Goal: Transaction & Acquisition: Purchase product/service

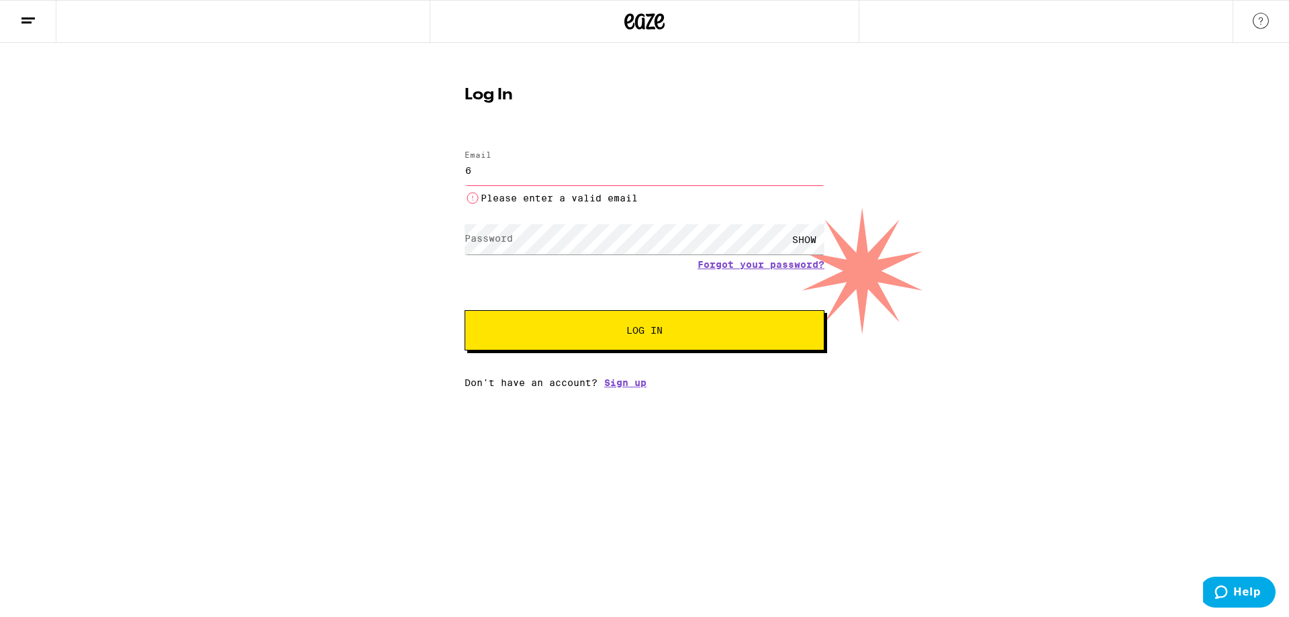
type input "6"
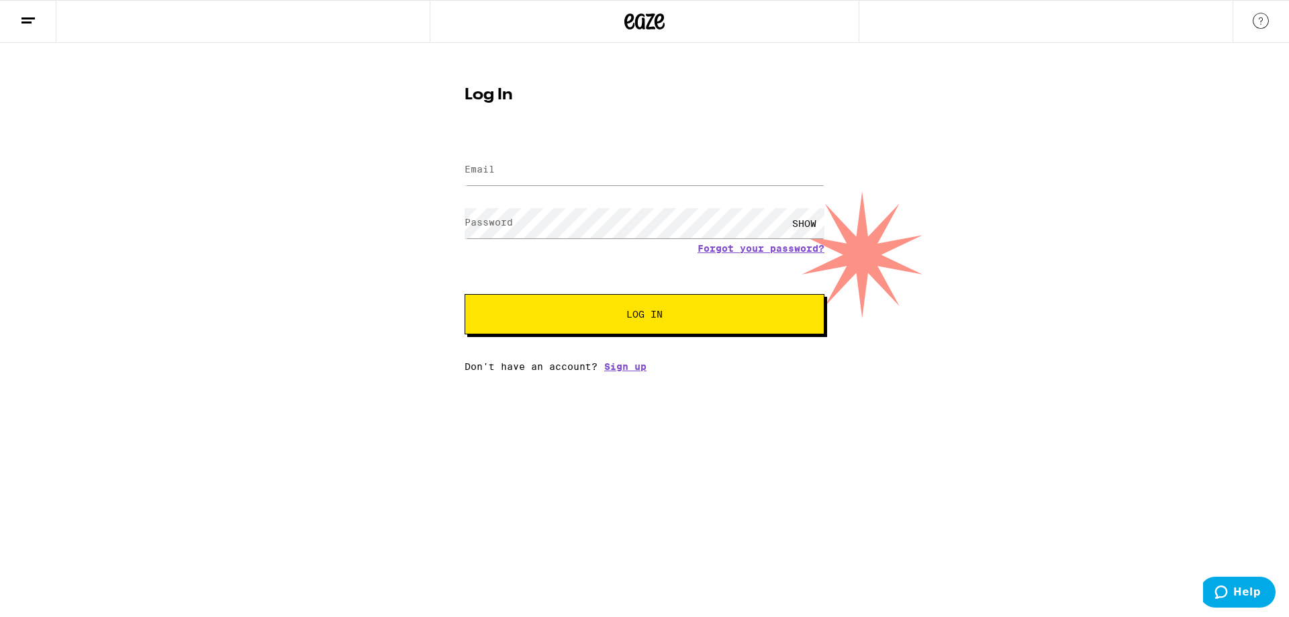
drag, startPoint x: 660, startPoint y: 291, endPoint x: 630, endPoint y: 267, distance: 38.7
click at [655, 288] on form "Email Email Password Password SHOW Forgot your password? Log In" at bounding box center [645, 235] width 360 height 197
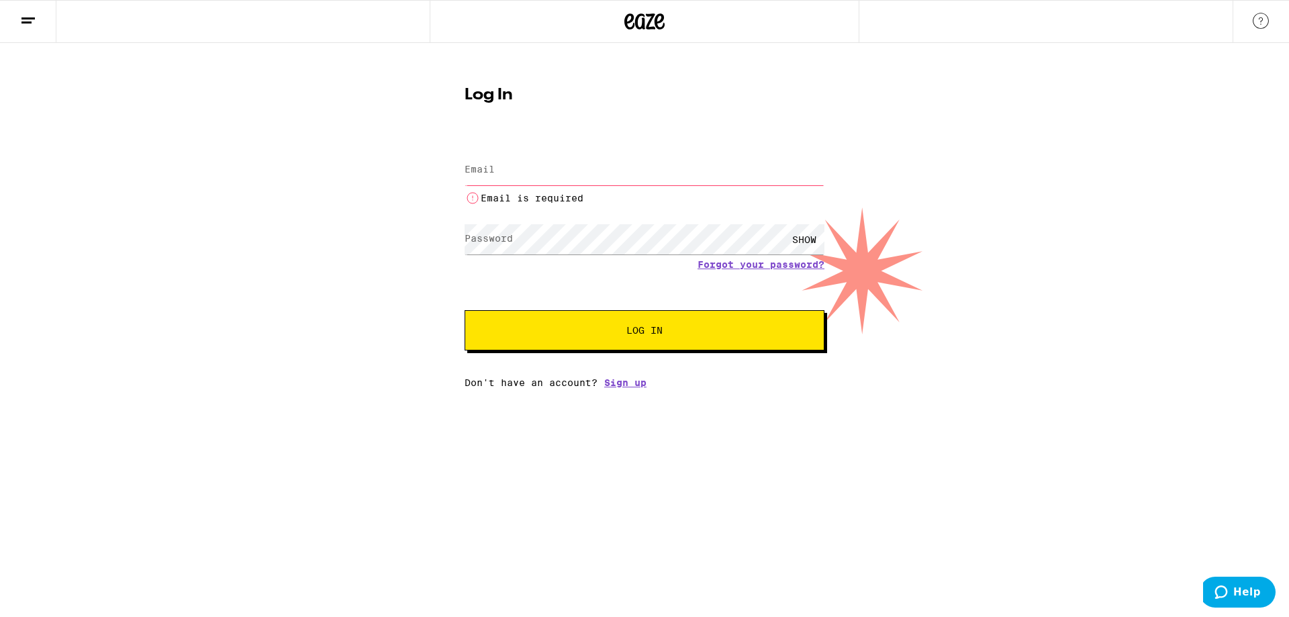
click at [594, 173] on input "Email" at bounding box center [645, 170] width 360 height 30
type input "[EMAIL_ADDRESS][DOMAIN_NAME]"
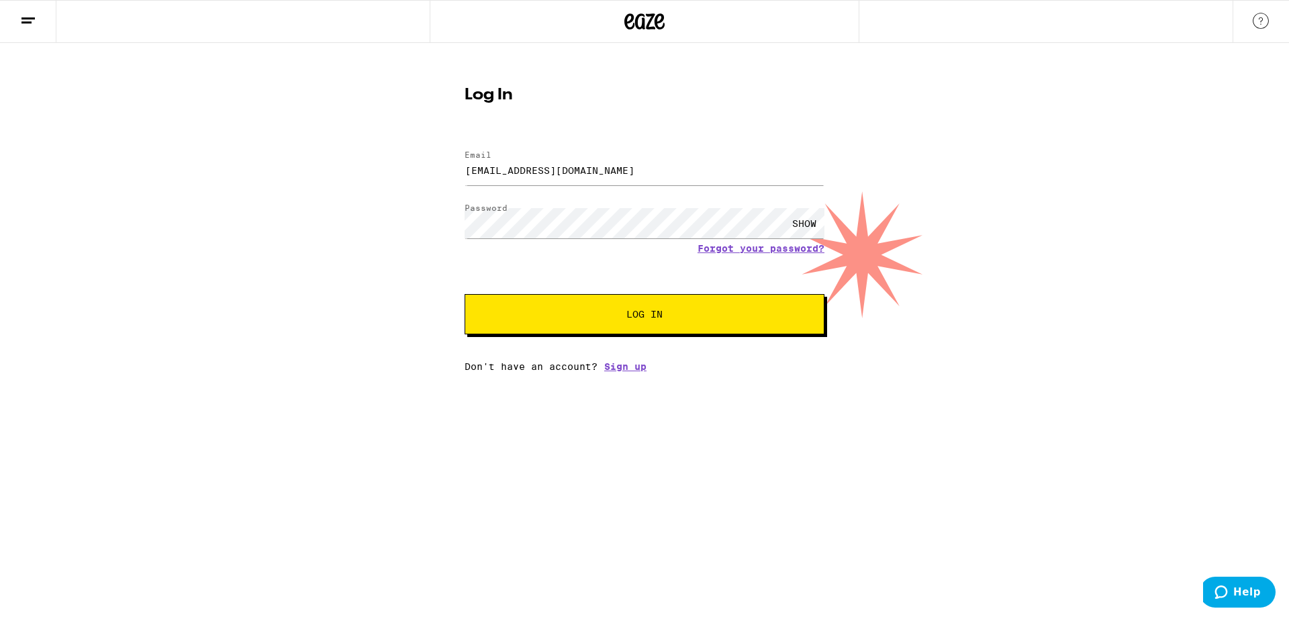
click at [598, 325] on button "Log In" at bounding box center [645, 314] width 360 height 40
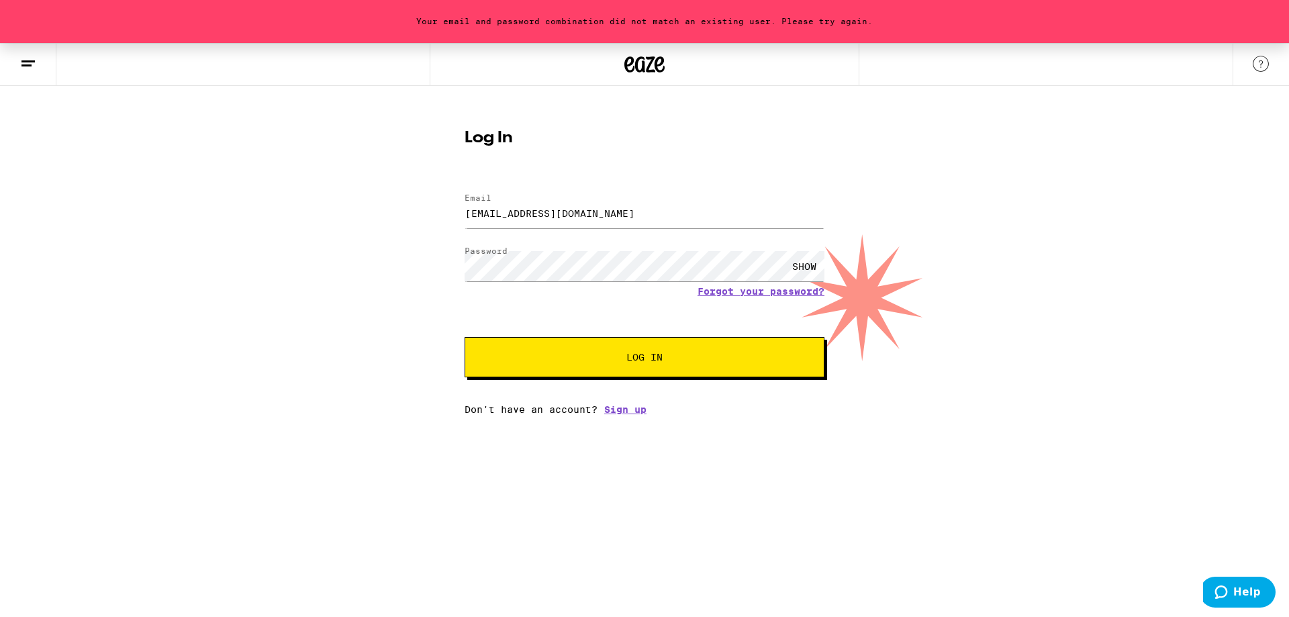
click at [812, 263] on div "SHOW" at bounding box center [804, 266] width 40 height 30
click at [283, 284] on div "Your email and password combination did not match an existing user. Please try …" at bounding box center [644, 229] width 1289 height 372
click at [465, 337] on button "Log In" at bounding box center [645, 357] width 360 height 40
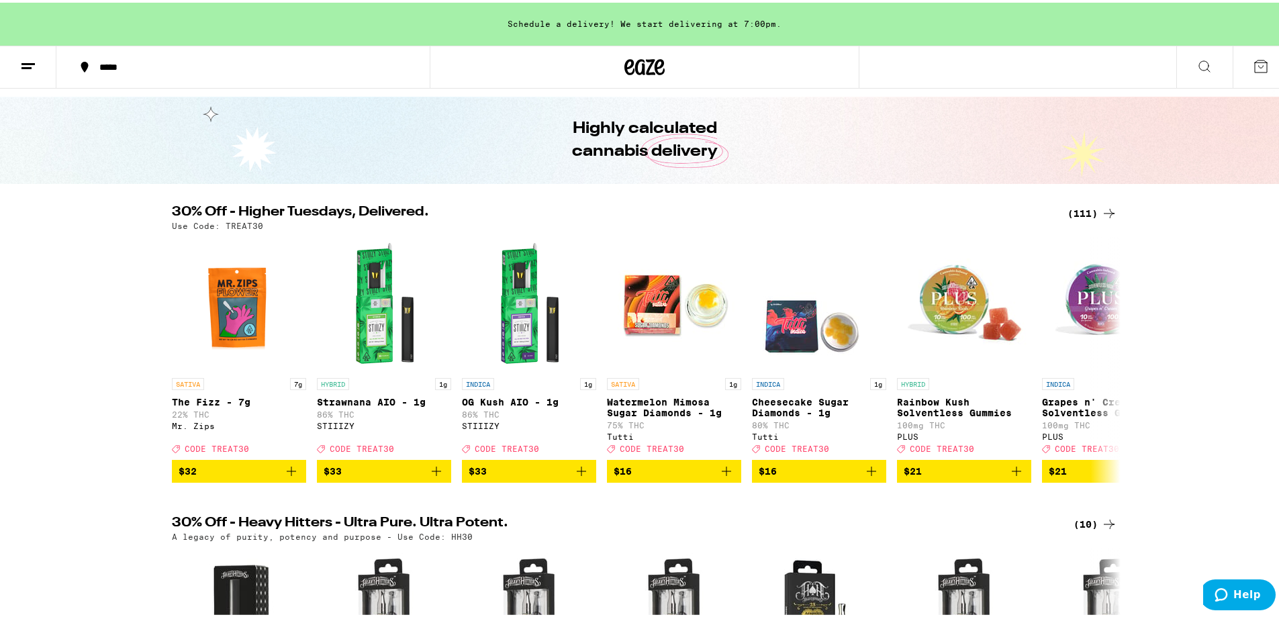
scroll to position [67, 0]
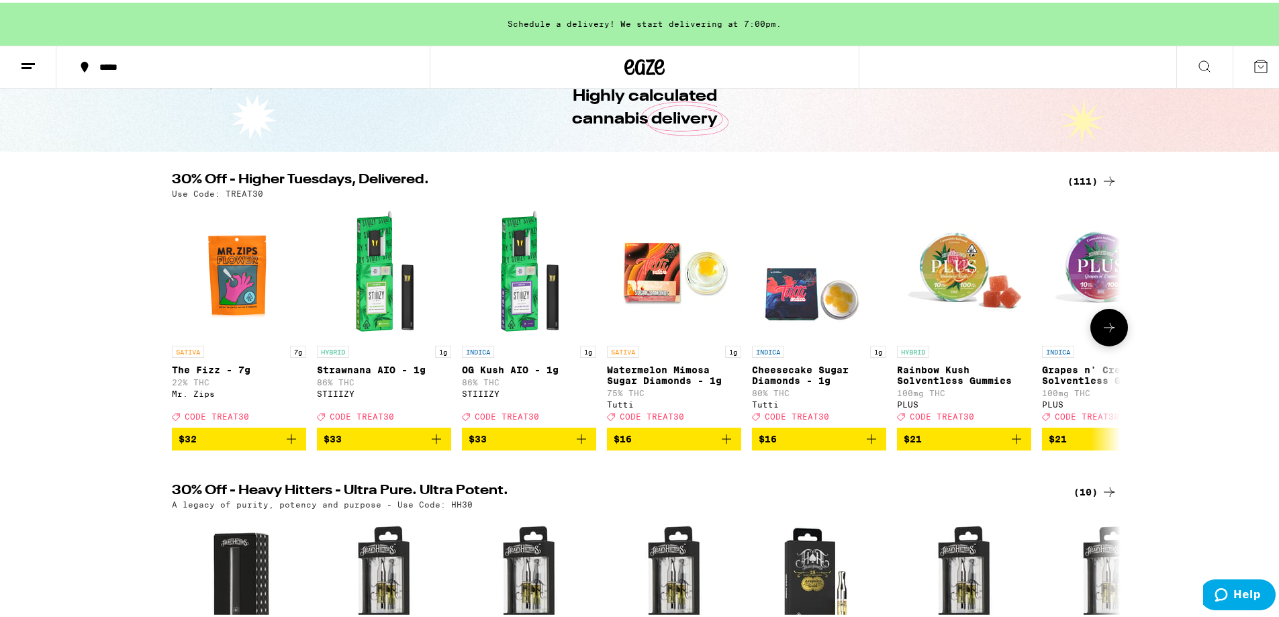
click at [1103, 332] on icon at bounding box center [1109, 325] width 16 height 16
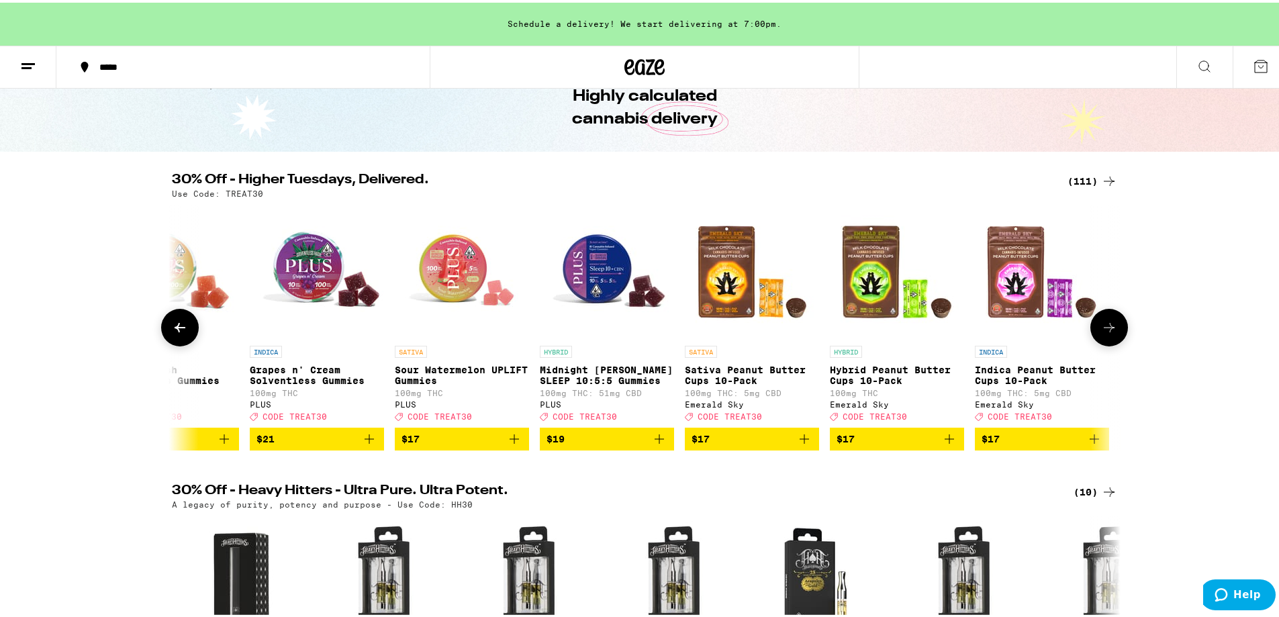
scroll to position [0, 799]
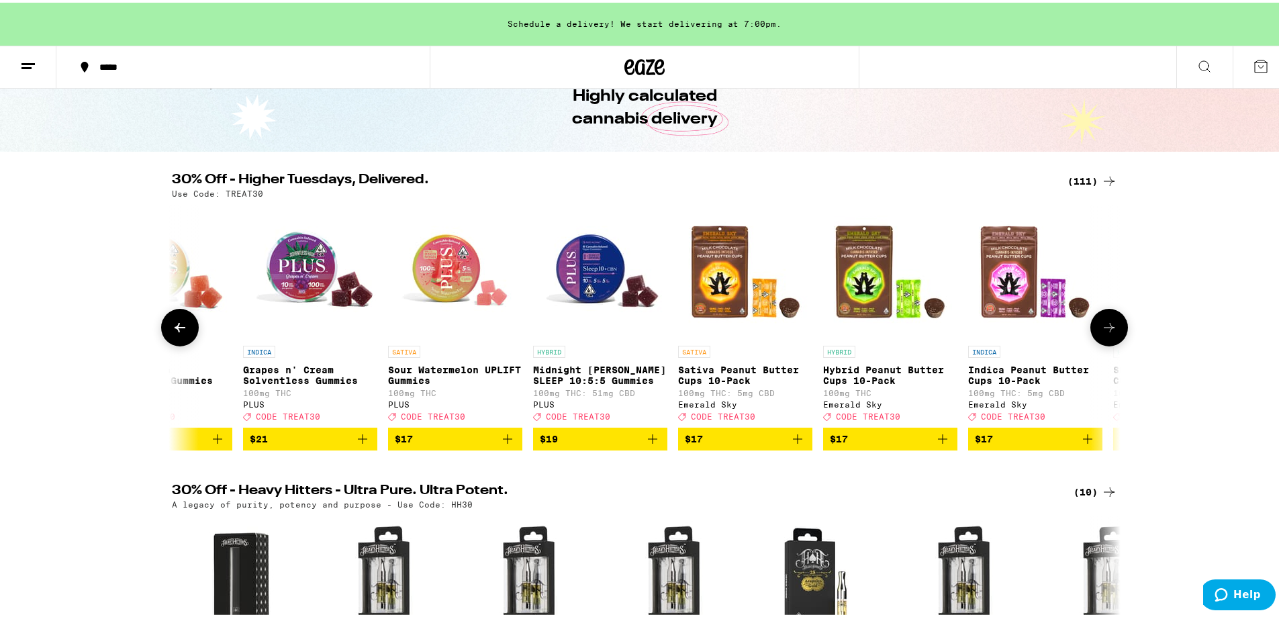
click at [1103, 332] on icon at bounding box center [1109, 325] width 16 height 16
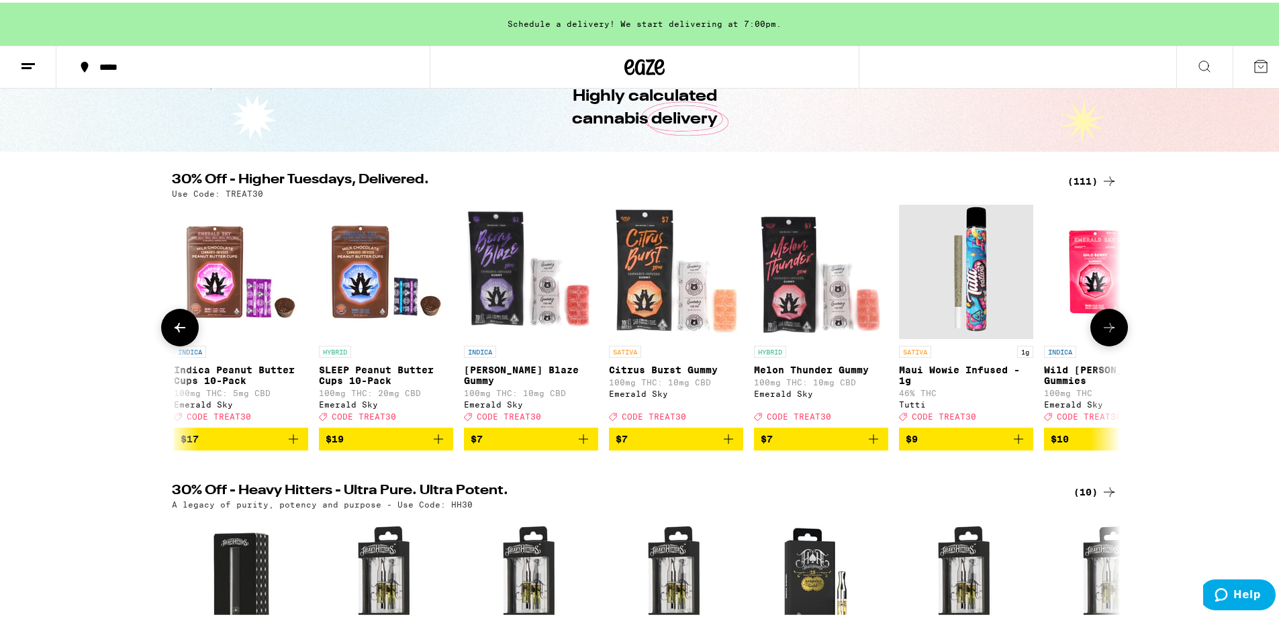
scroll to position [0, 1598]
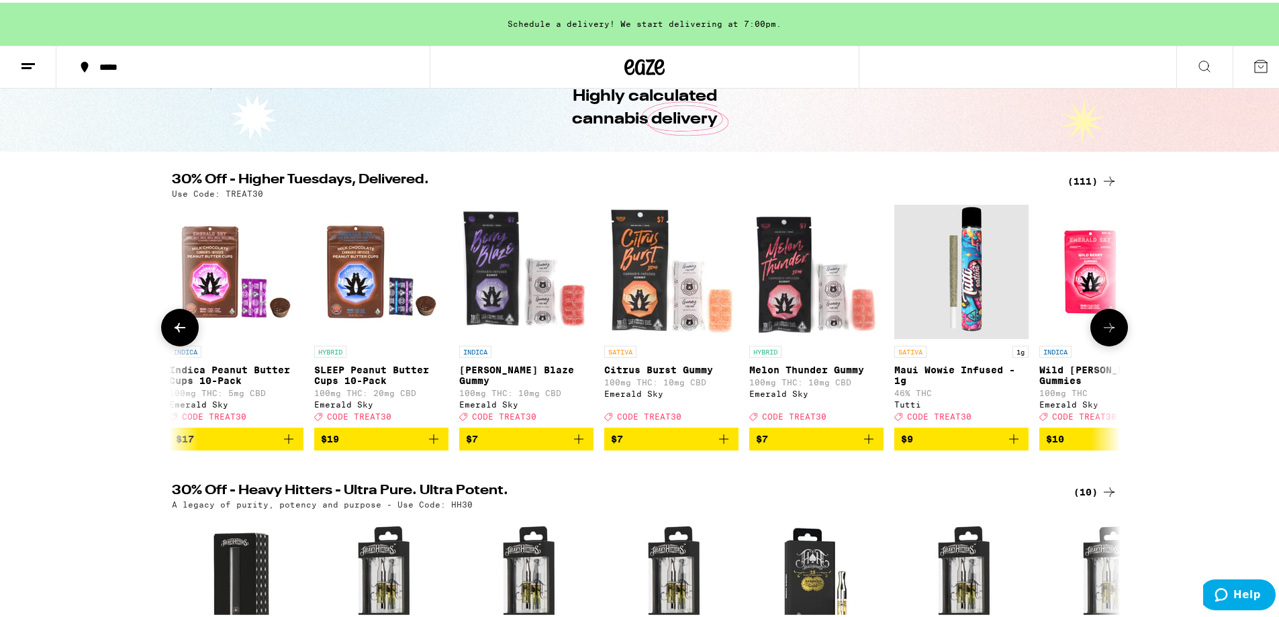
click at [1103, 332] on icon at bounding box center [1109, 325] width 16 height 16
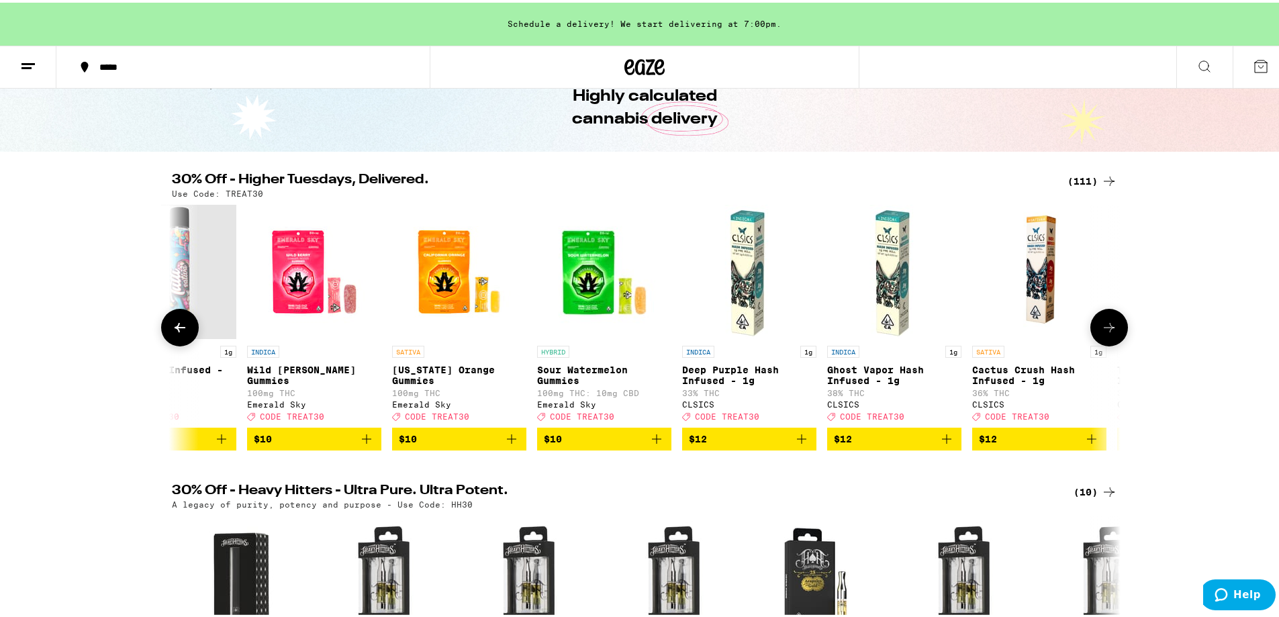
scroll to position [0, 2397]
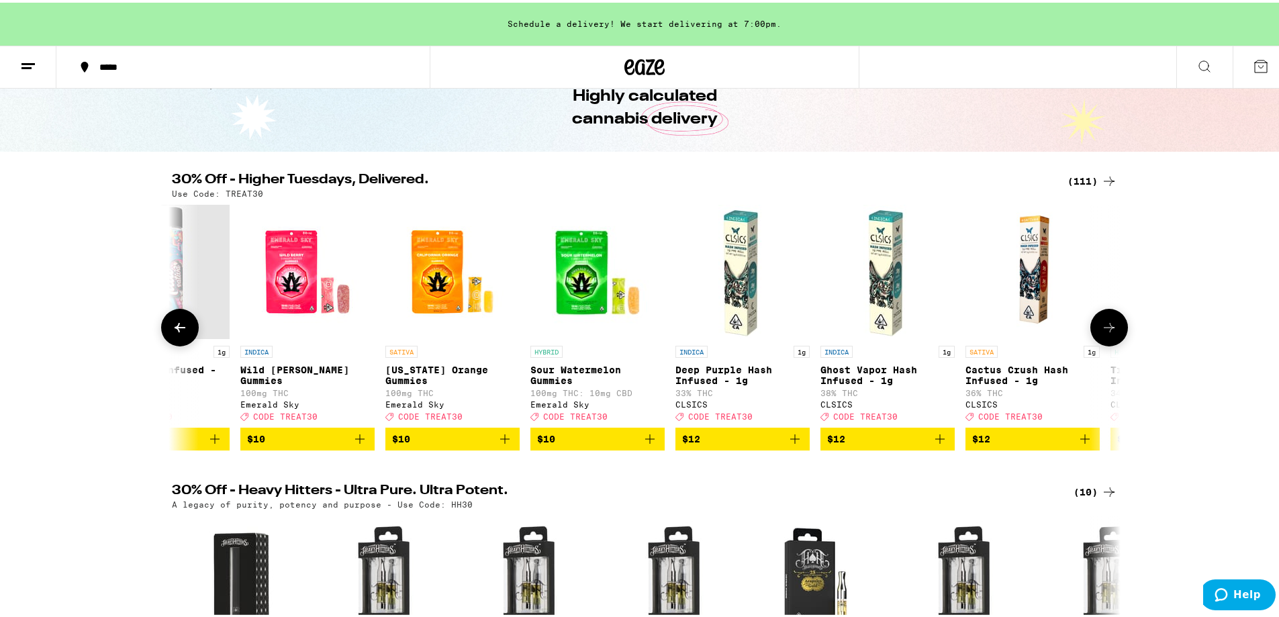
click at [1103, 332] on icon at bounding box center [1109, 325] width 16 height 16
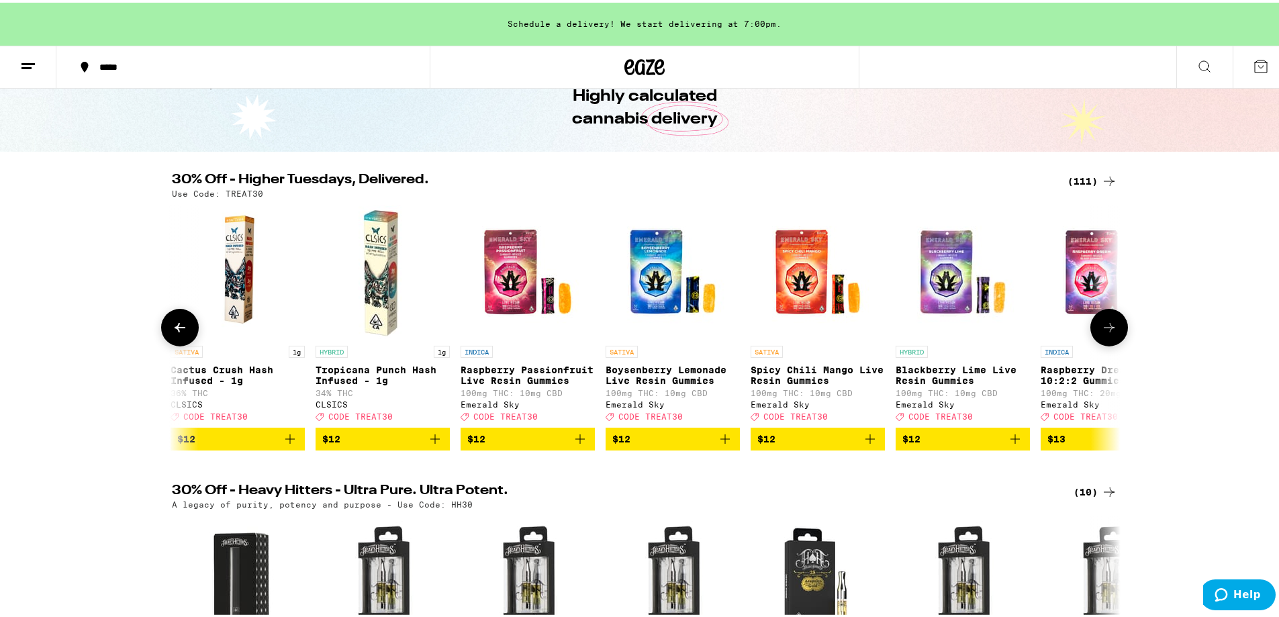
scroll to position [0, 3196]
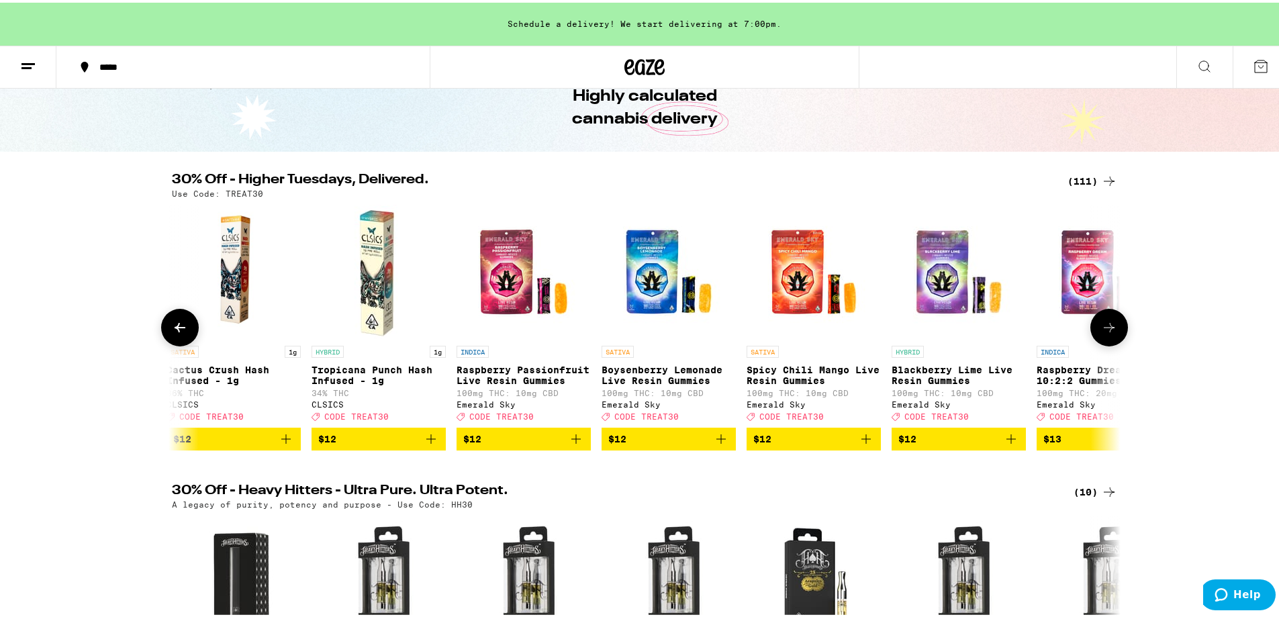
click at [1103, 332] on icon at bounding box center [1109, 325] width 16 height 16
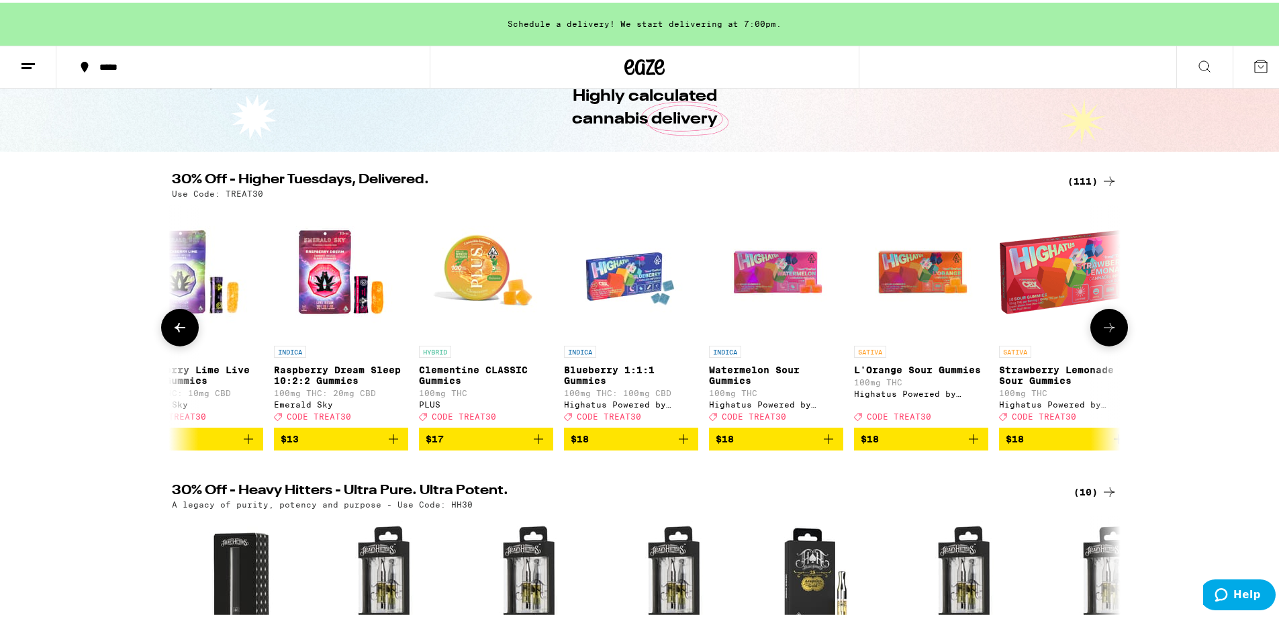
scroll to position [0, 3995]
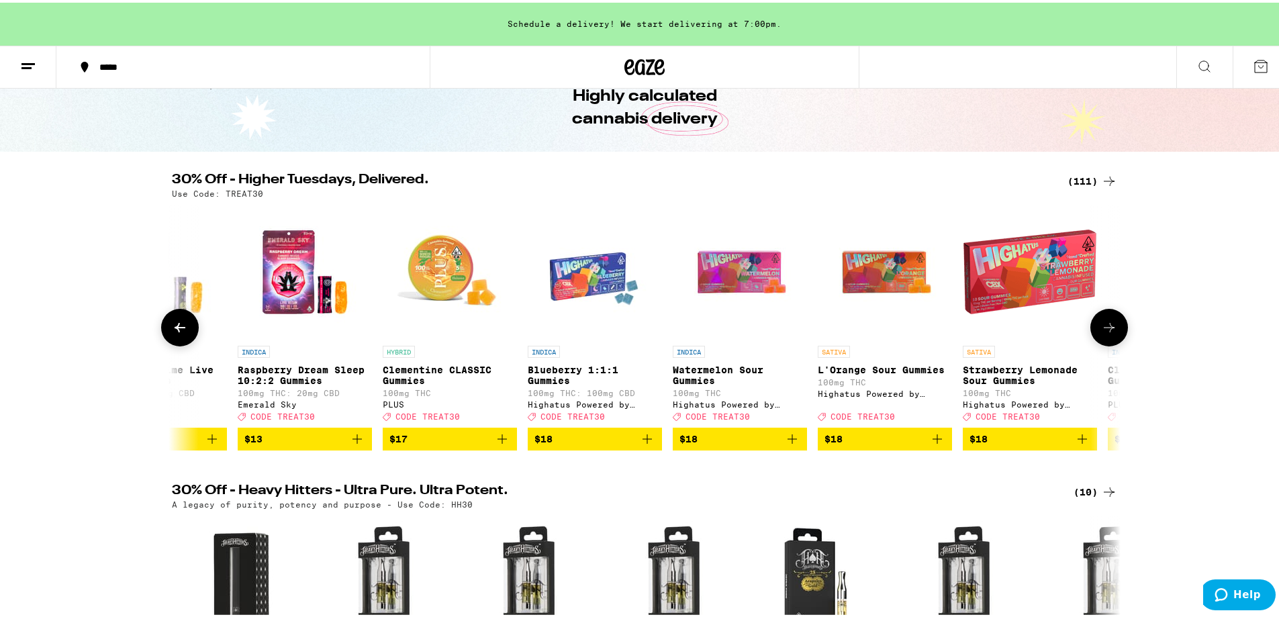
click at [1103, 332] on icon at bounding box center [1109, 325] width 16 height 16
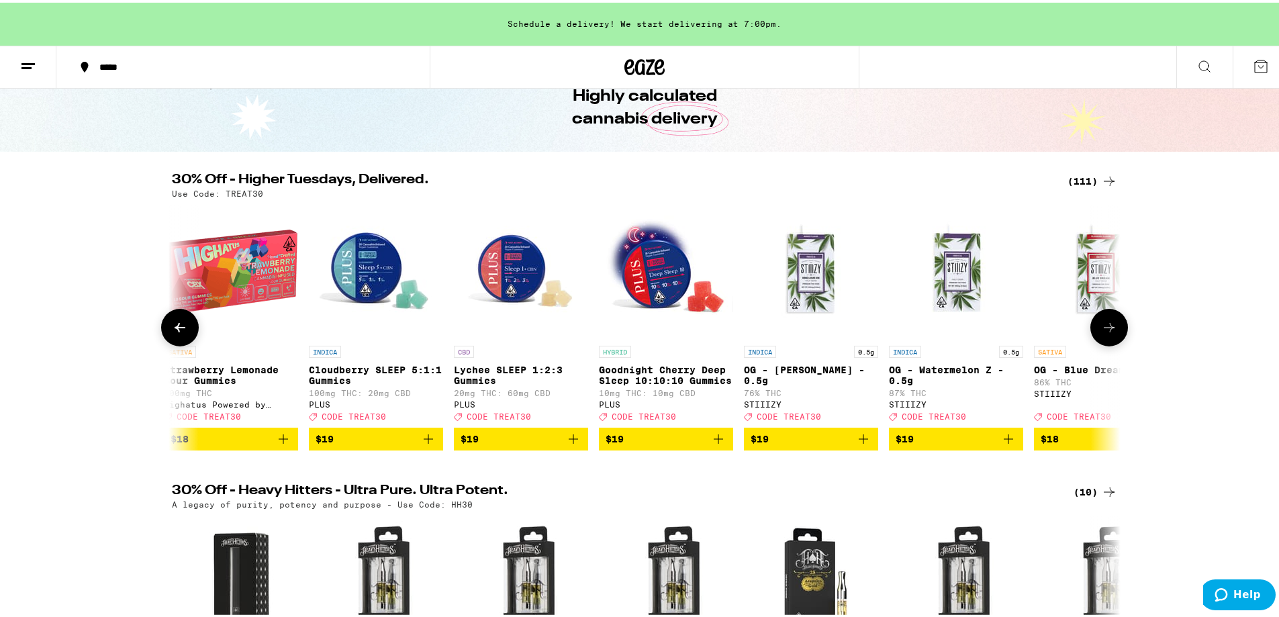
click at [1103, 332] on icon at bounding box center [1109, 325] width 16 height 16
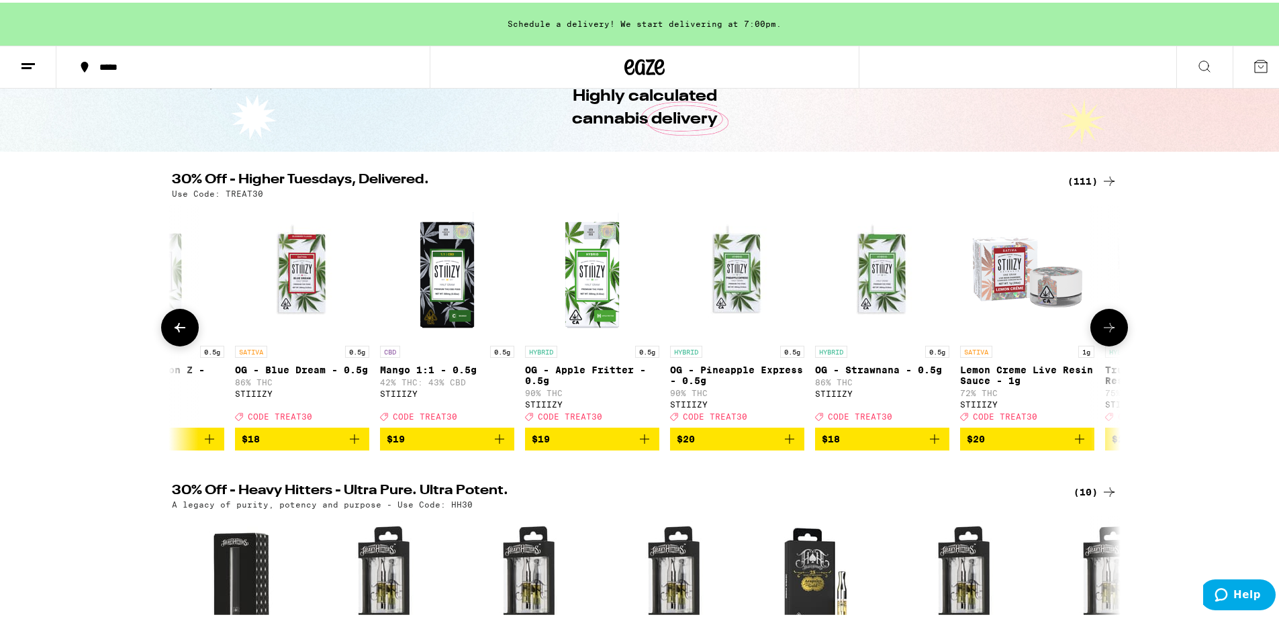
click at [1103, 332] on icon at bounding box center [1109, 325] width 16 height 16
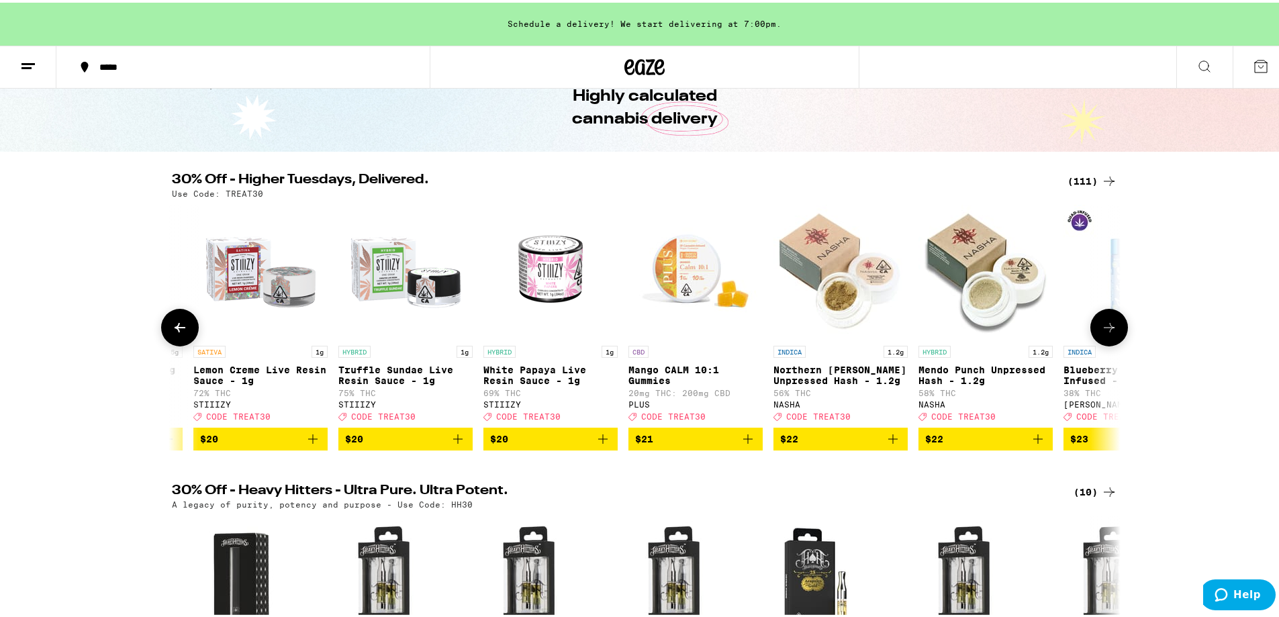
scroll to position [0, 6393]
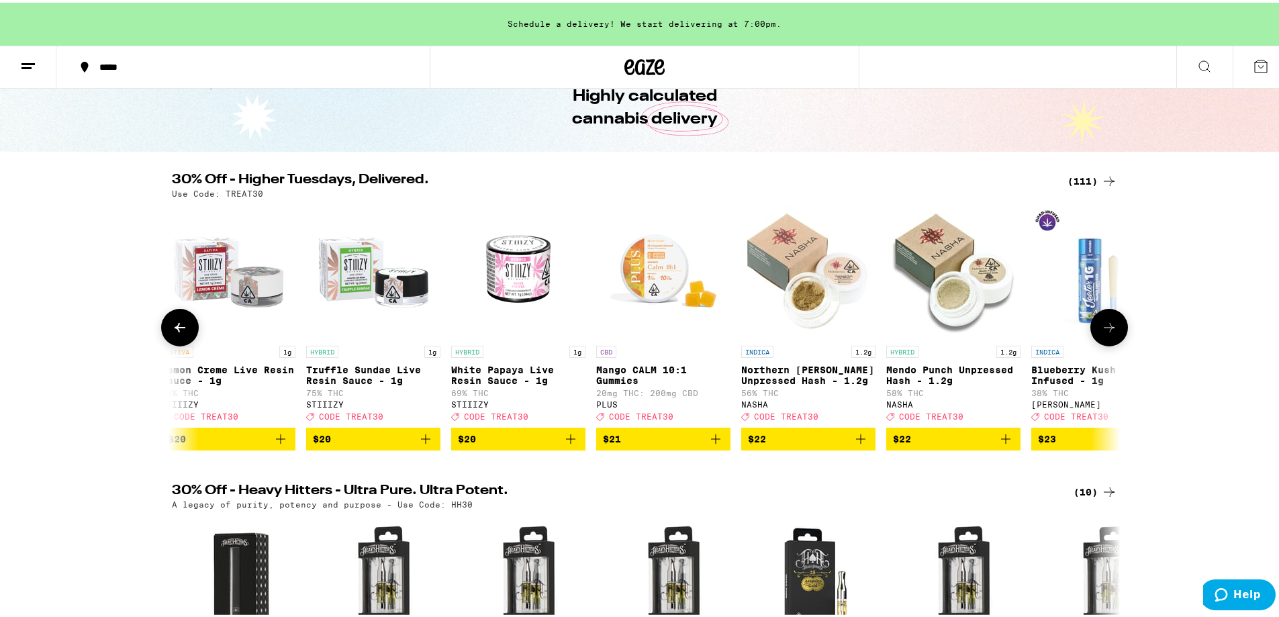
click at [1103, 332] on icon at bounding box center [1109, 325] width 16 height 16
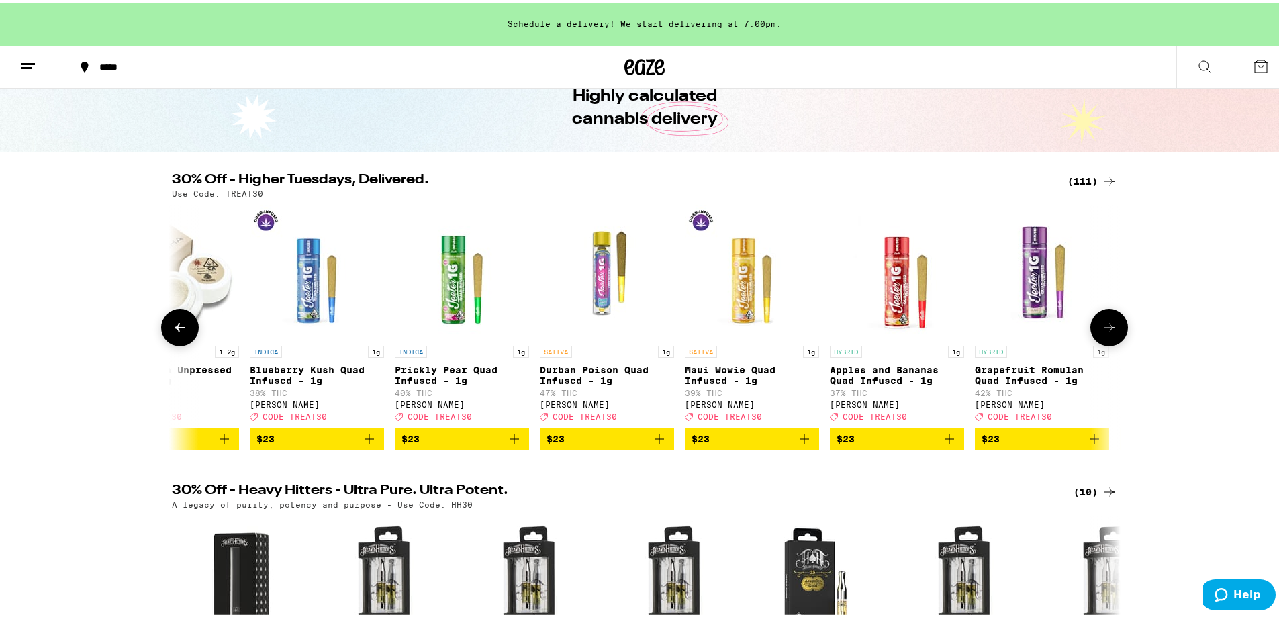
scroll to position [0, 7192]
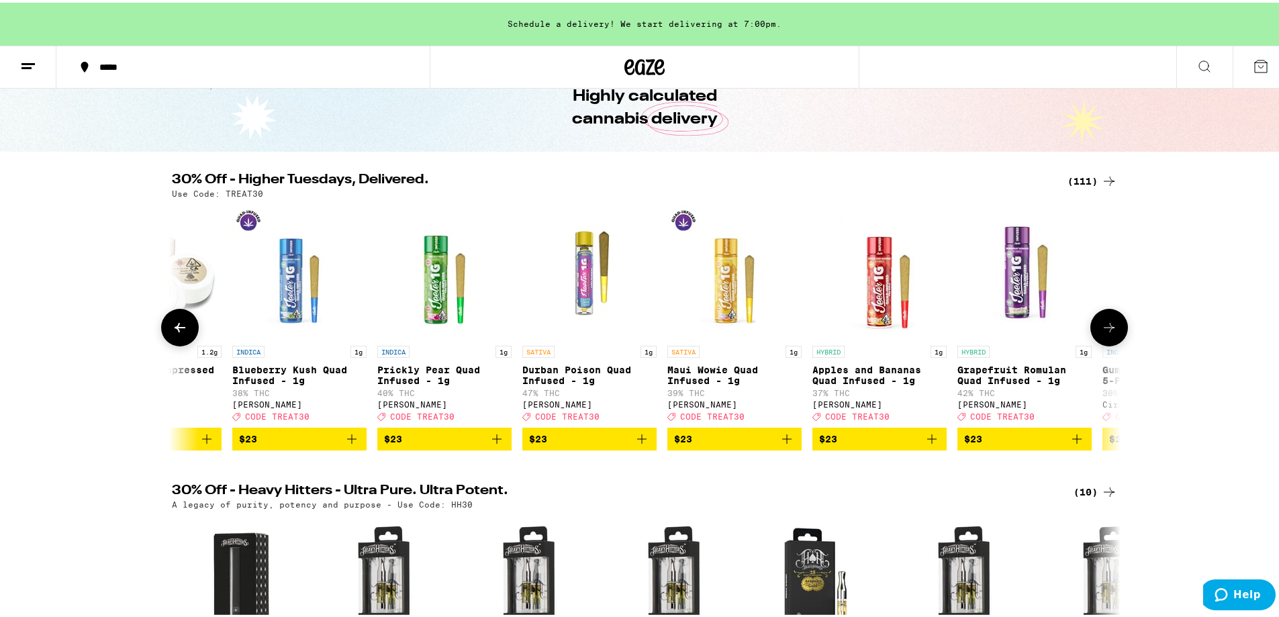
click at [1103, 332] on icon at bounding box center [1109, 325] width 16 height 16
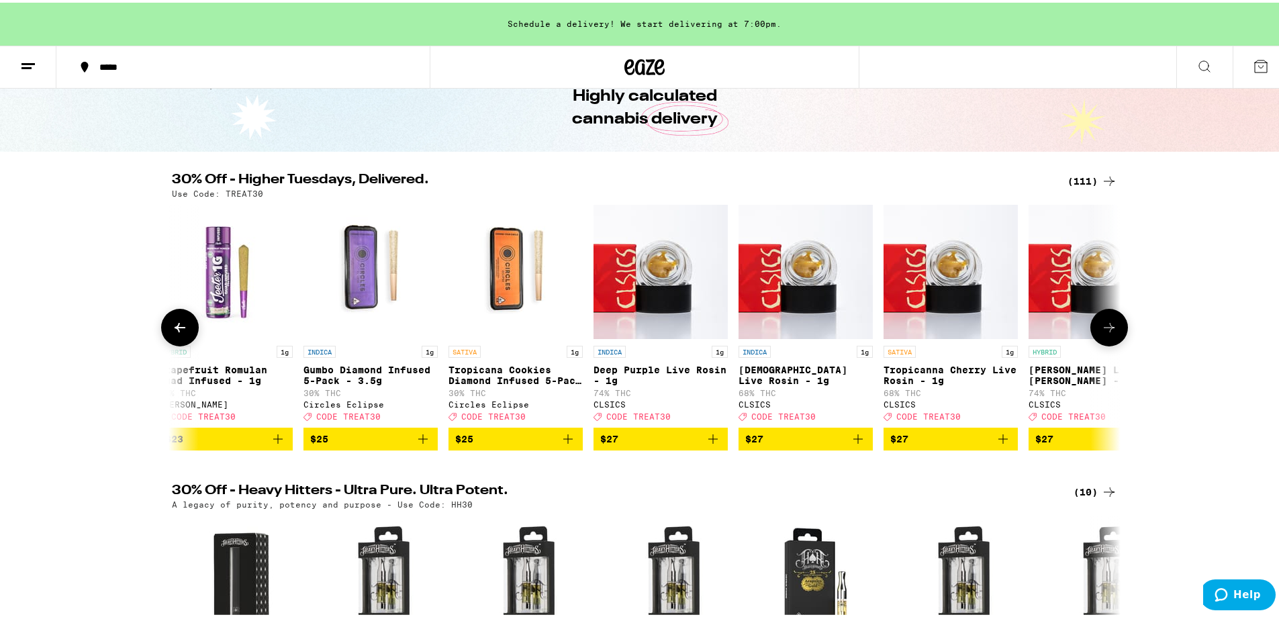
click at [1103, 332] on icon at bounding box center [1109, 325] width 16 height 16
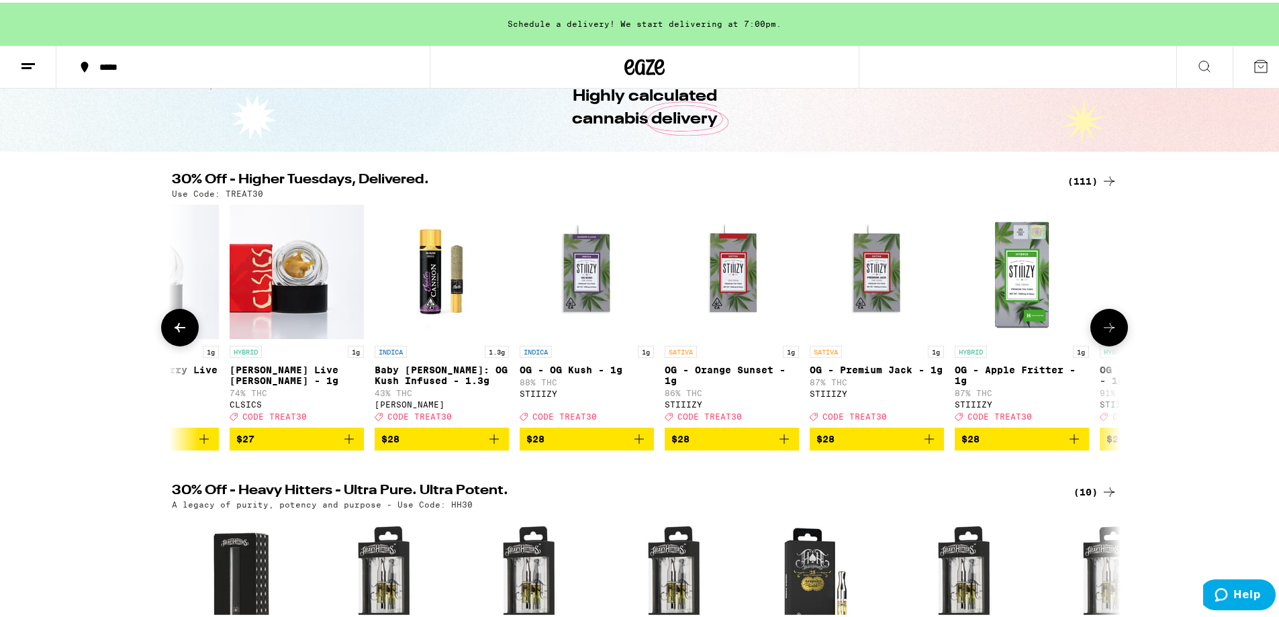
click at [1103, 332] on icon at bounding box center [1109, 325] width 16 height 16
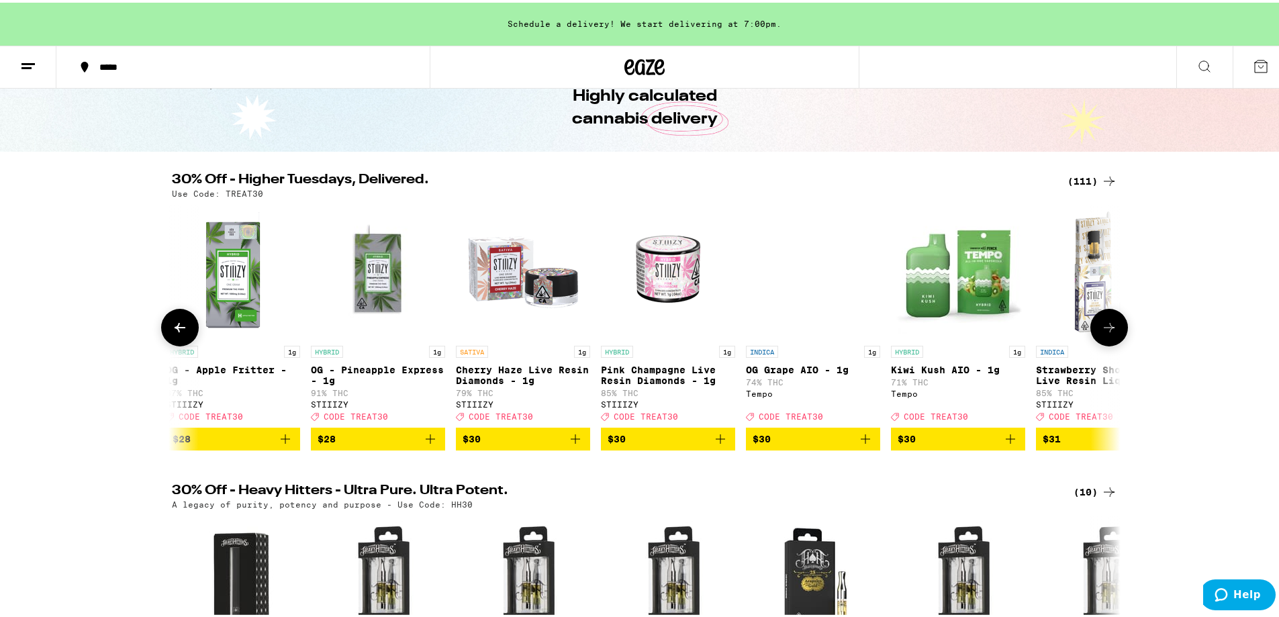
scroll to position [0, 9589]
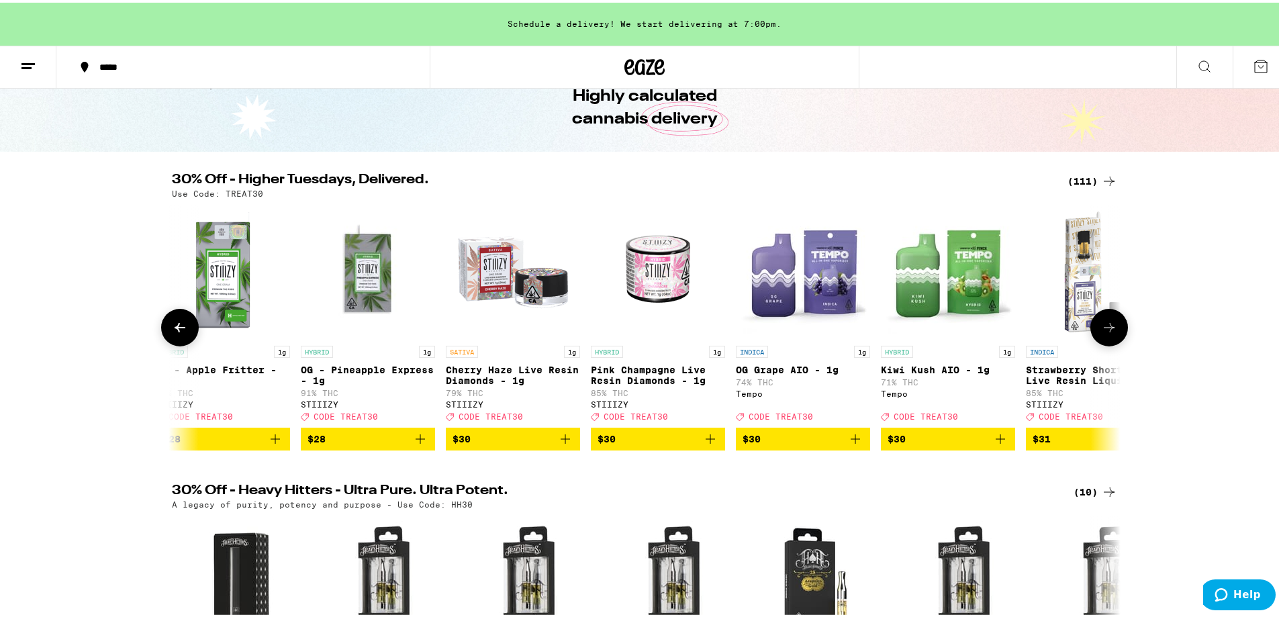
click at [1103, 332] on icon at bounding box center [1109, 325] width 16 height 16
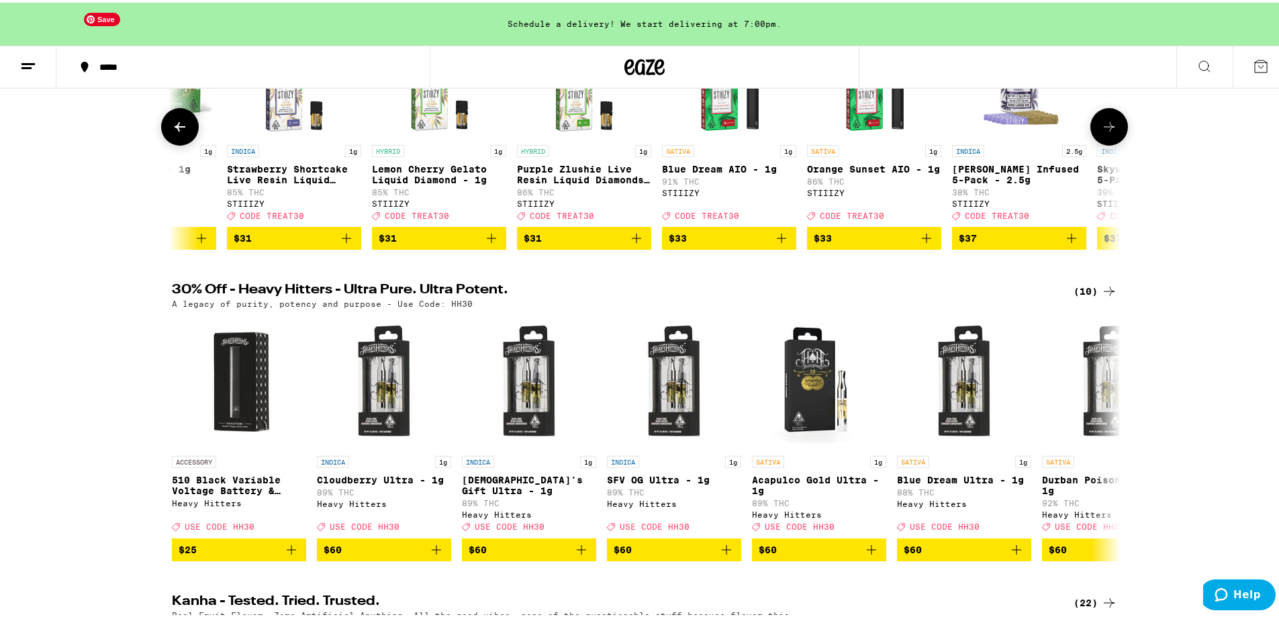
scroll to position [269, 0]
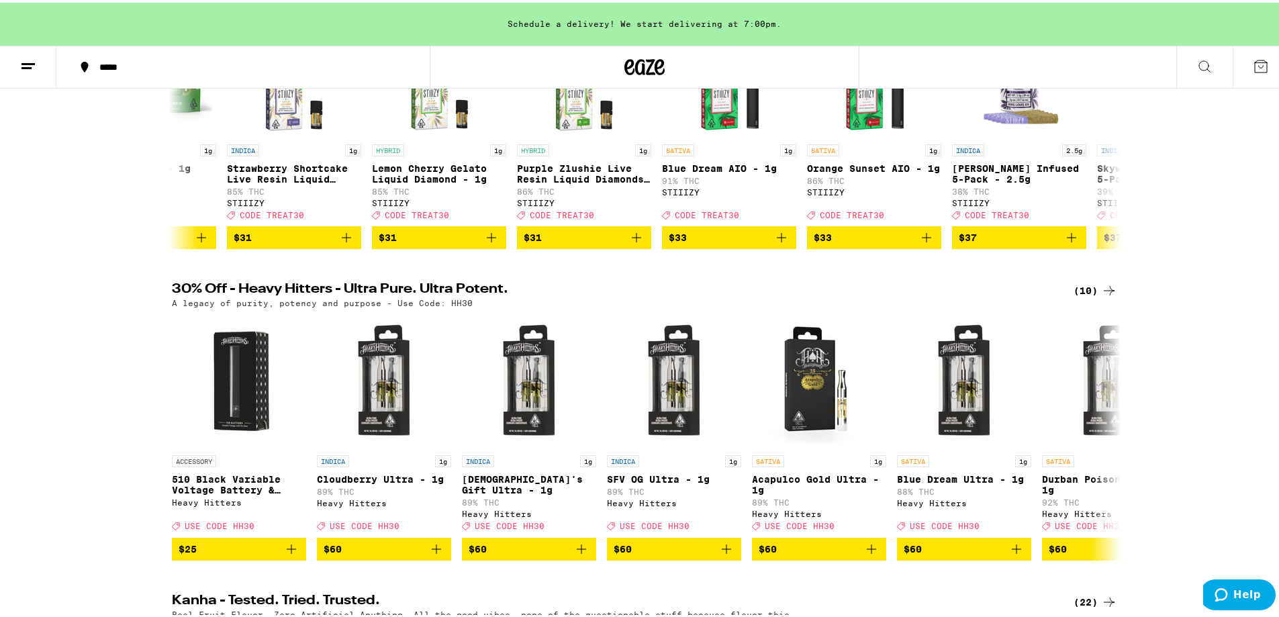
click at [26, 68] on icon at bounding box center [28, 64] width 16 height 16
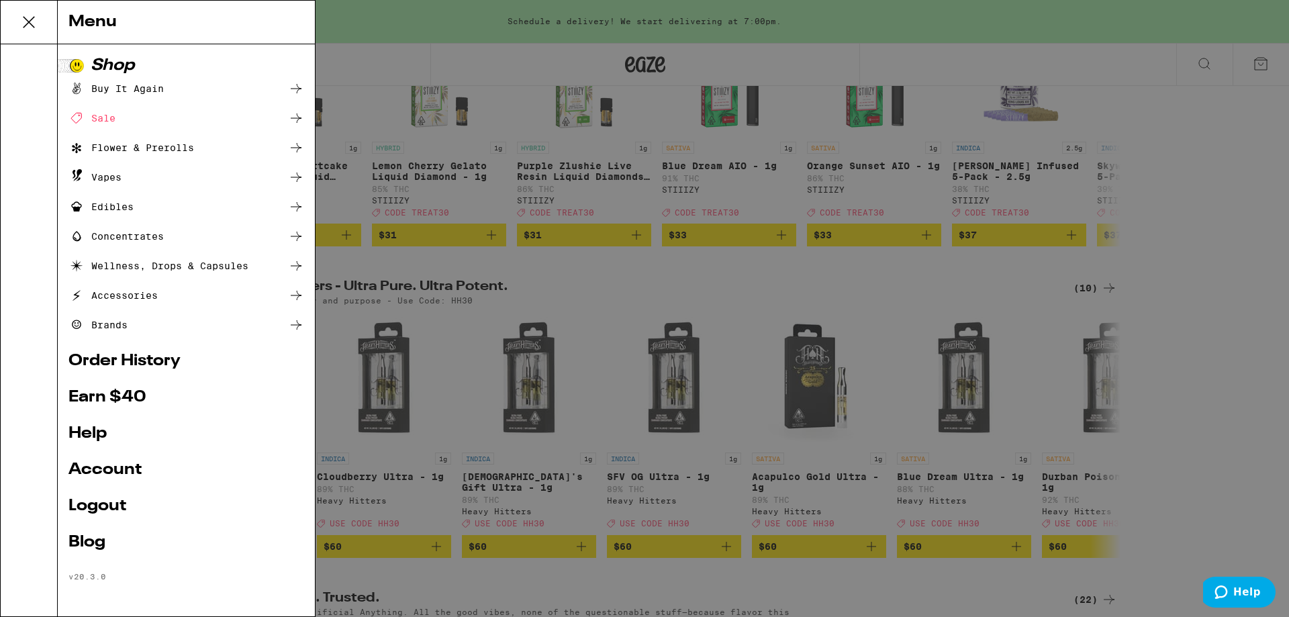
click at [107, 175] on div "Vapes" at bounding box center [94, 177] width 53 height 16
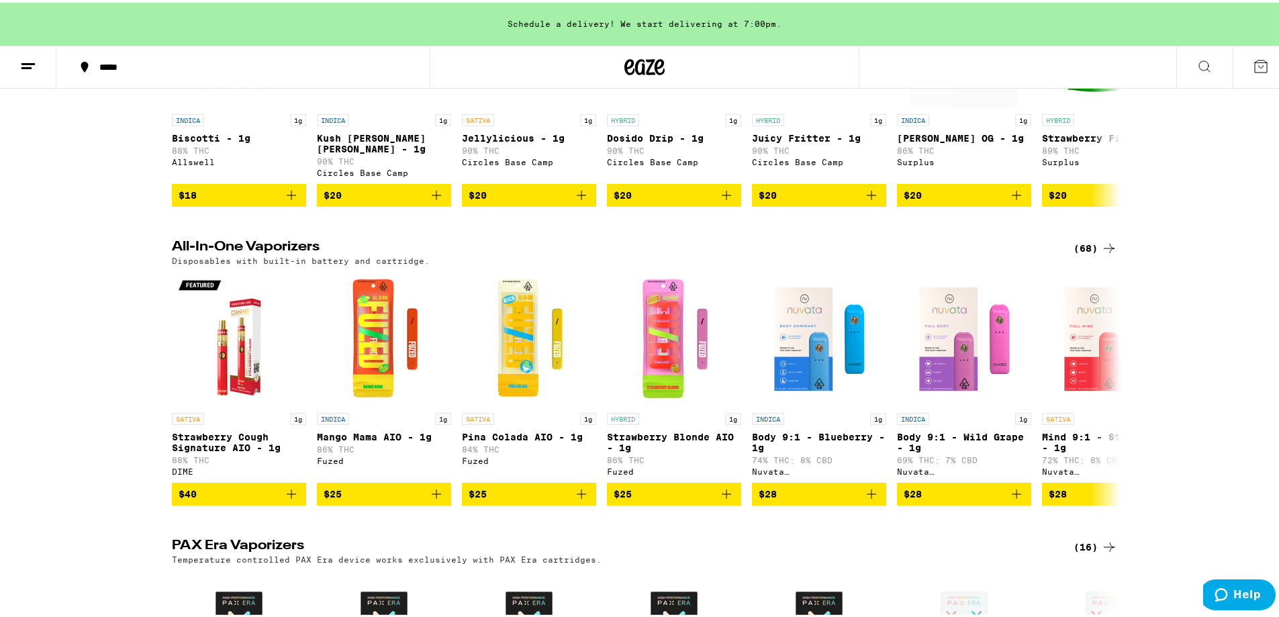
scroll to position [739, 0]
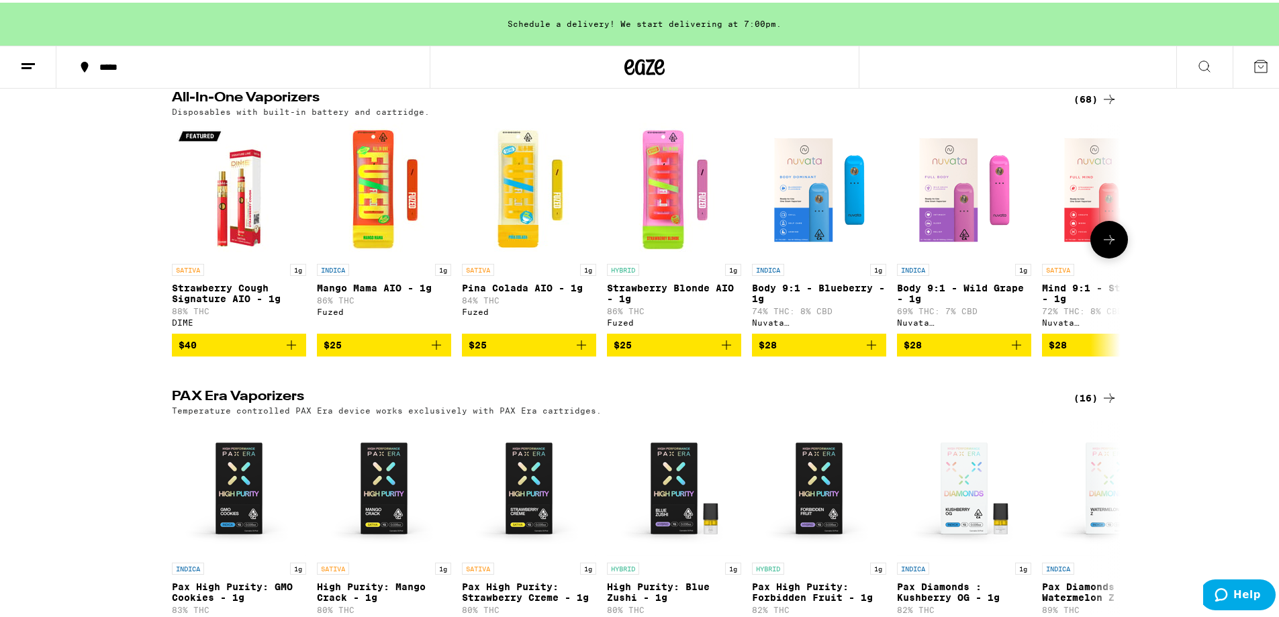
click at [1101, 245] on icon at bounding box center [1109, 237] width 16 height 16
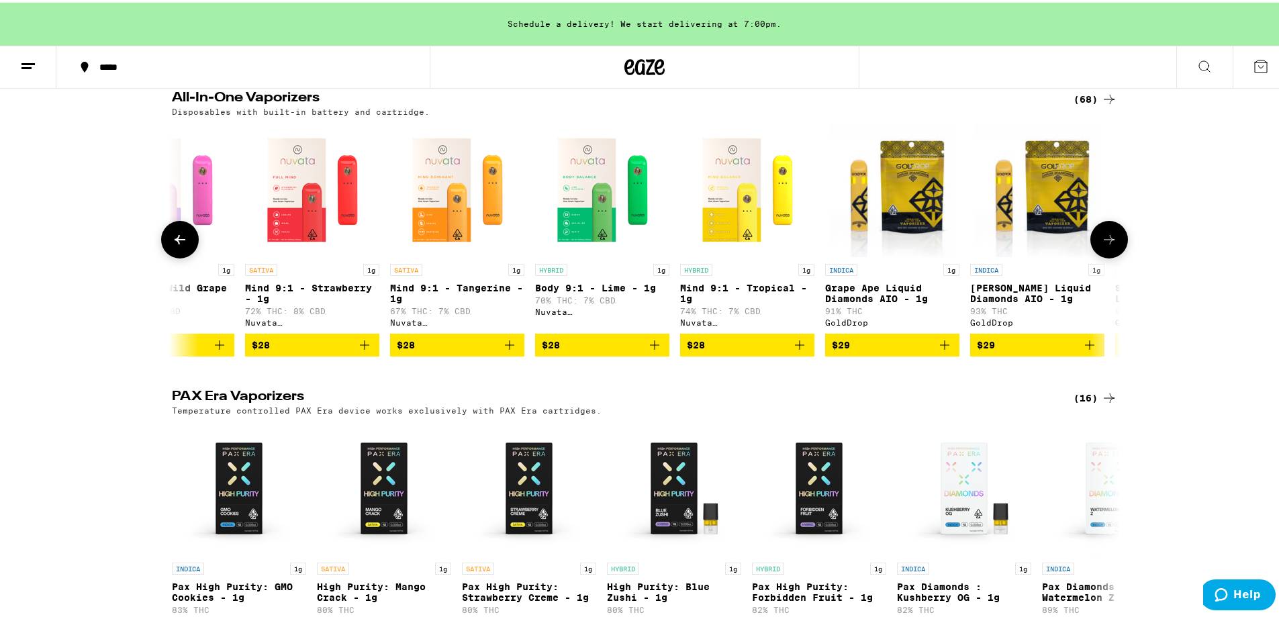
scroll to position [0, 799]
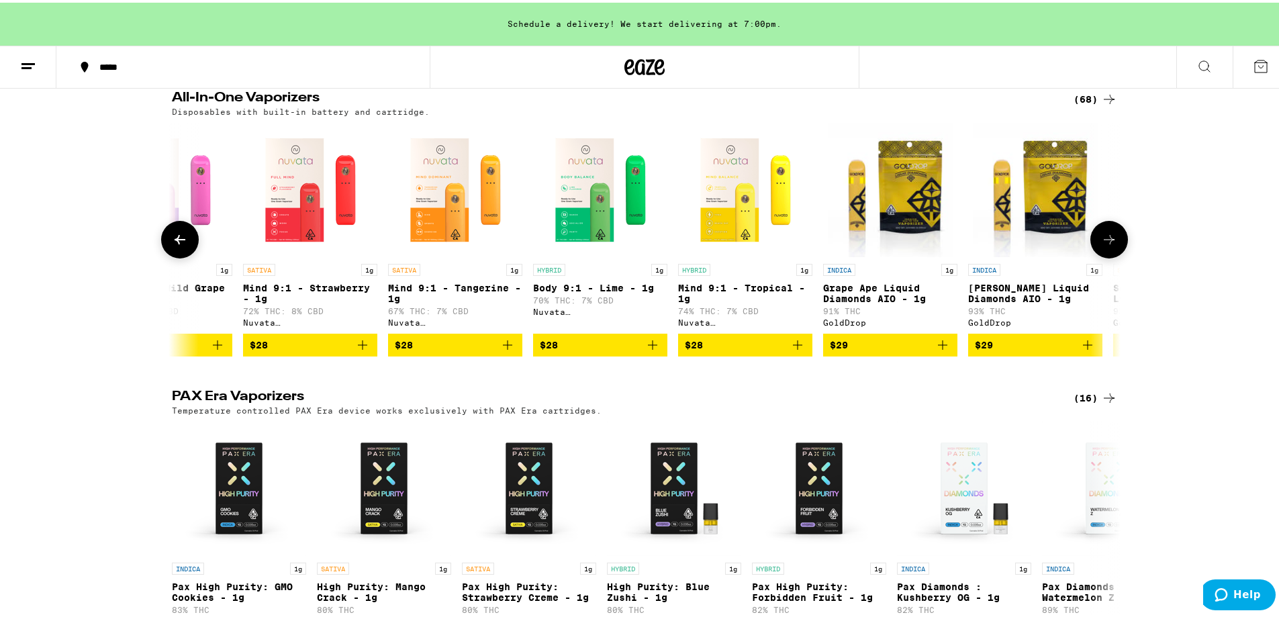
click at [1109, 245] on icon at bounding box center [1109, 237] width 16 height 16
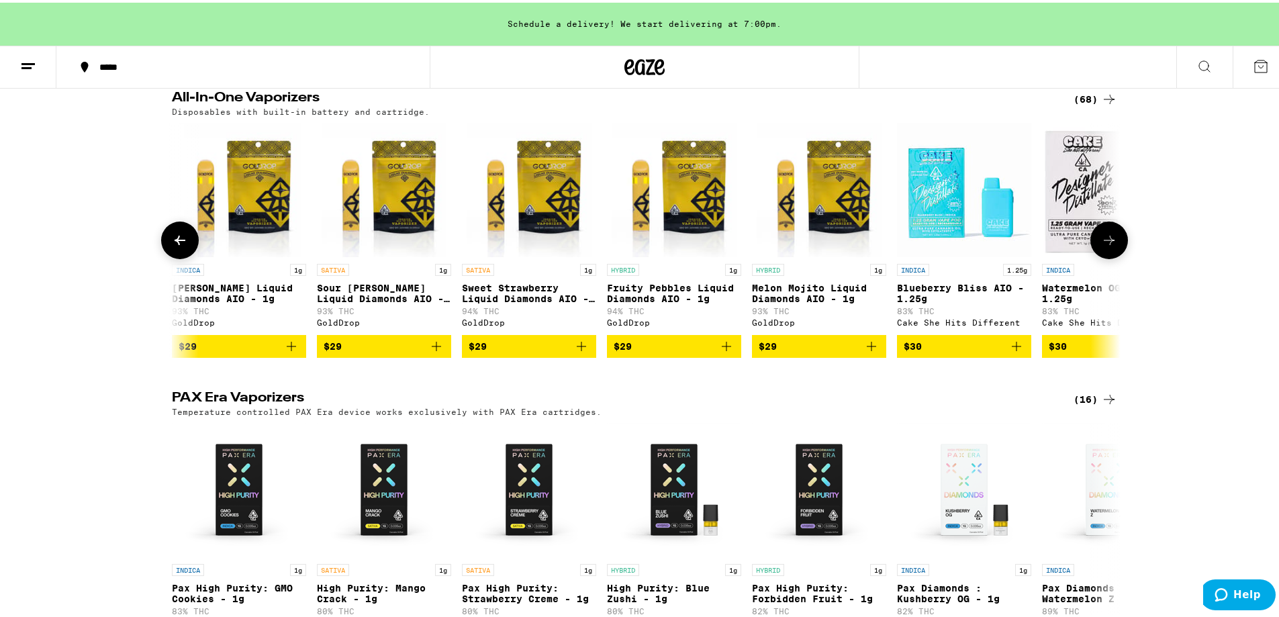
scroll to position [0, 1598]
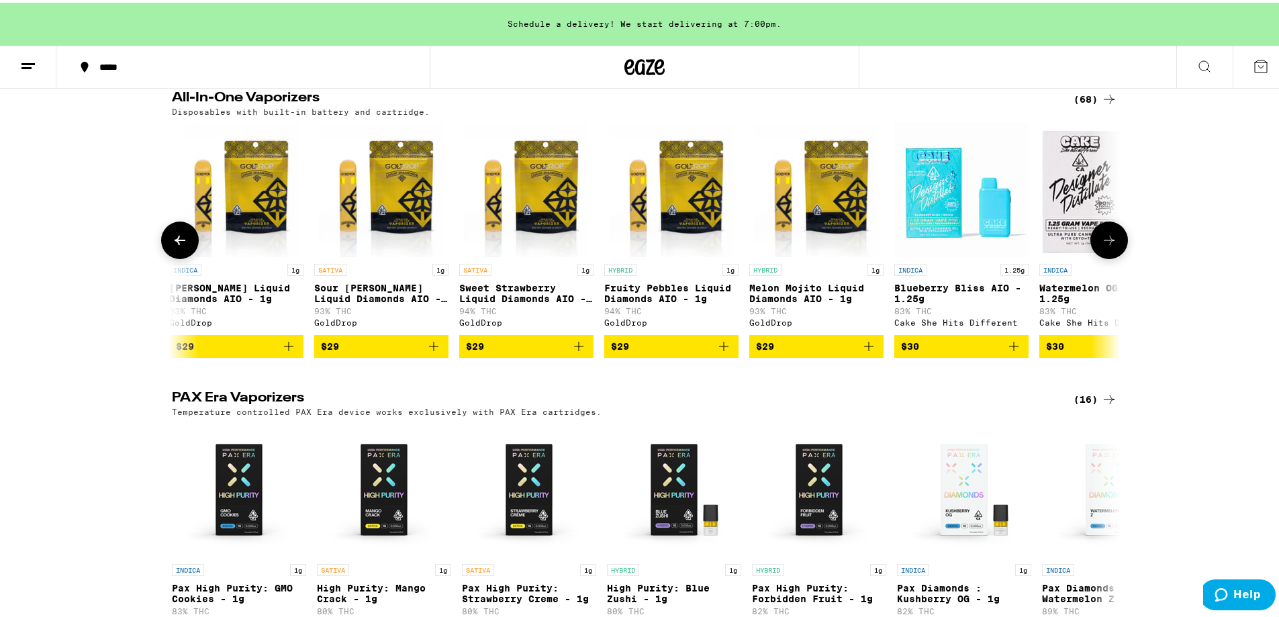
click at [1101, 246] on icon at bounding box center [1109, 238] width 16 height 16
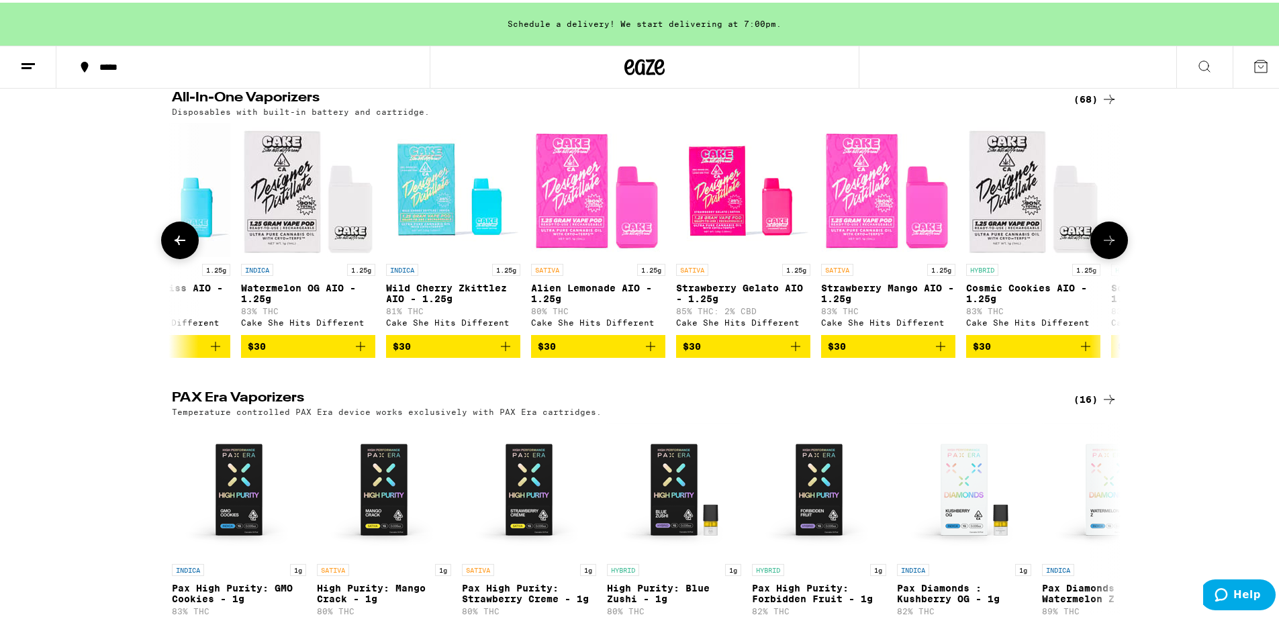
scroll to position [0, 2397]
click at [1101, 246] on icon at bounding box center [1109, 238] width 16 height 16
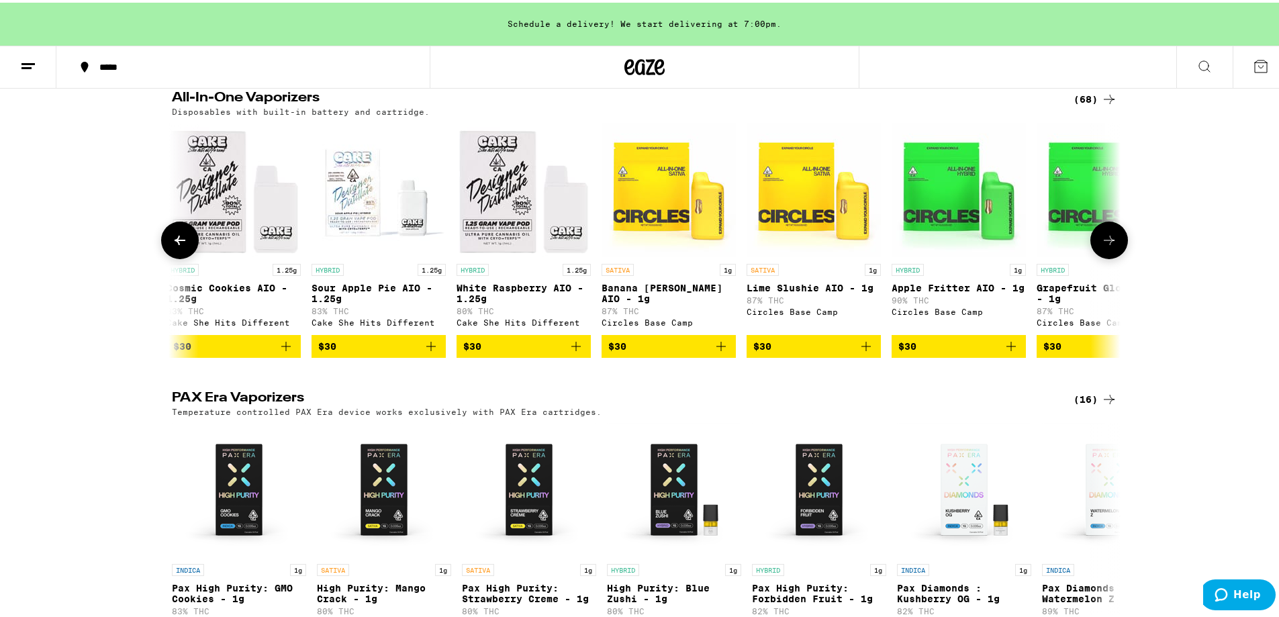
click at [1101, 246] on icon at bounding box center [1109, 238] width 16 height 16
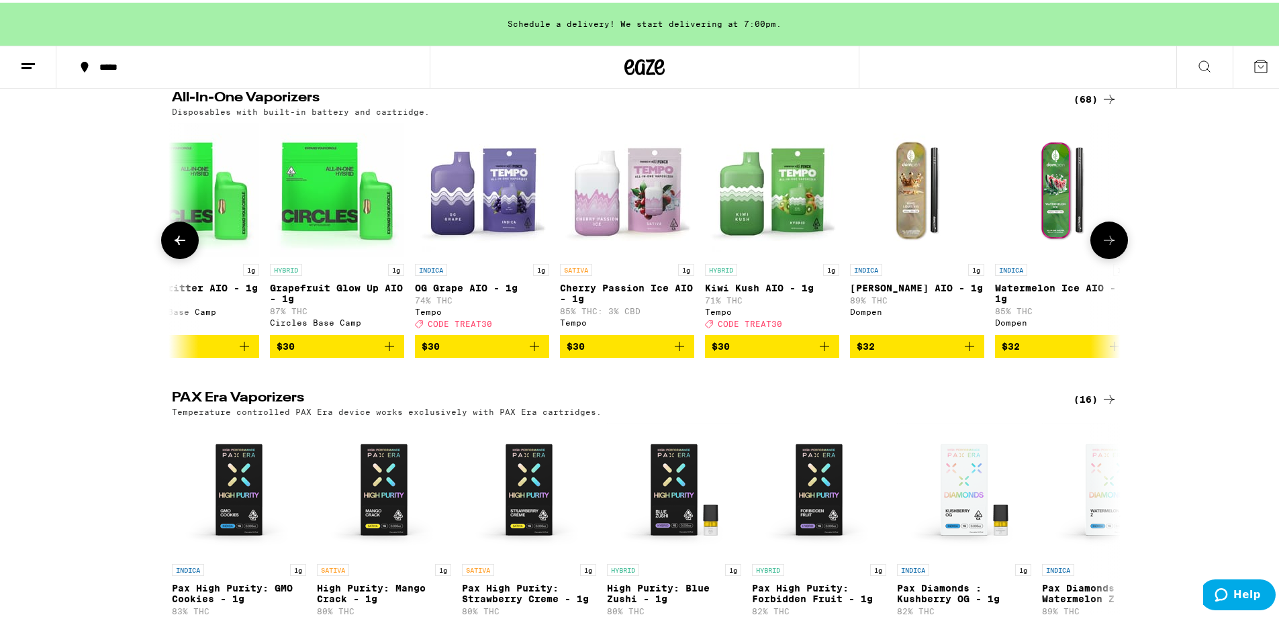
scroll to position [0, 3995]
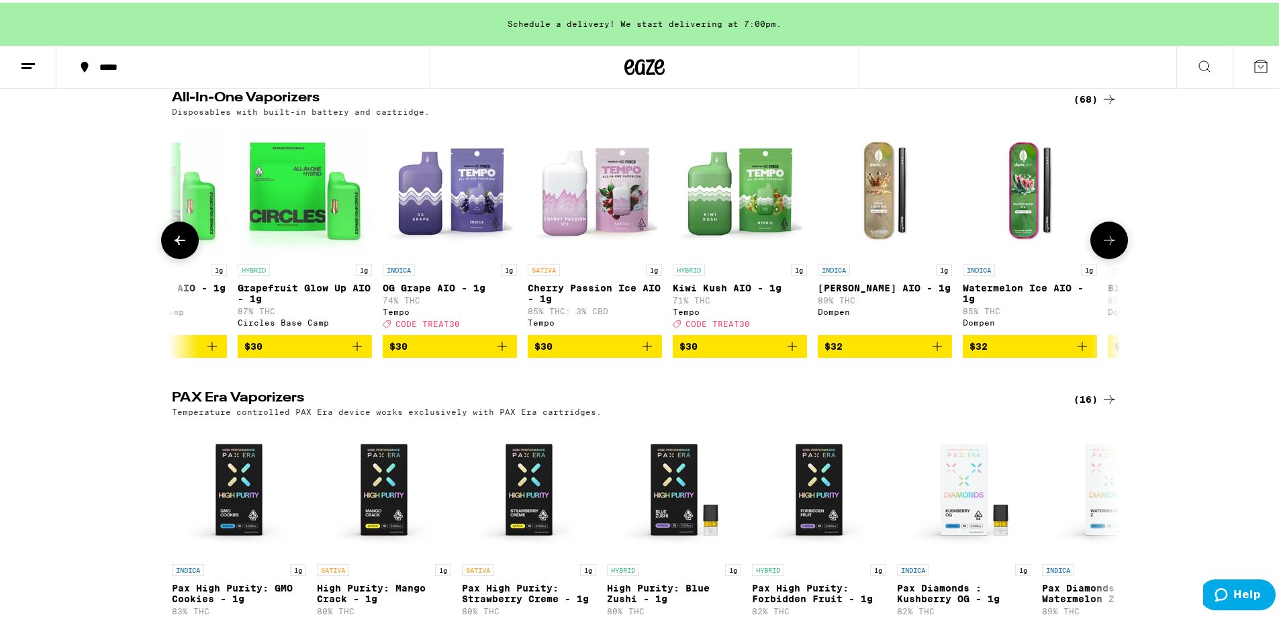
click at [1101, 246] on icon at bounding box center [1109, 238] width 16 height 16
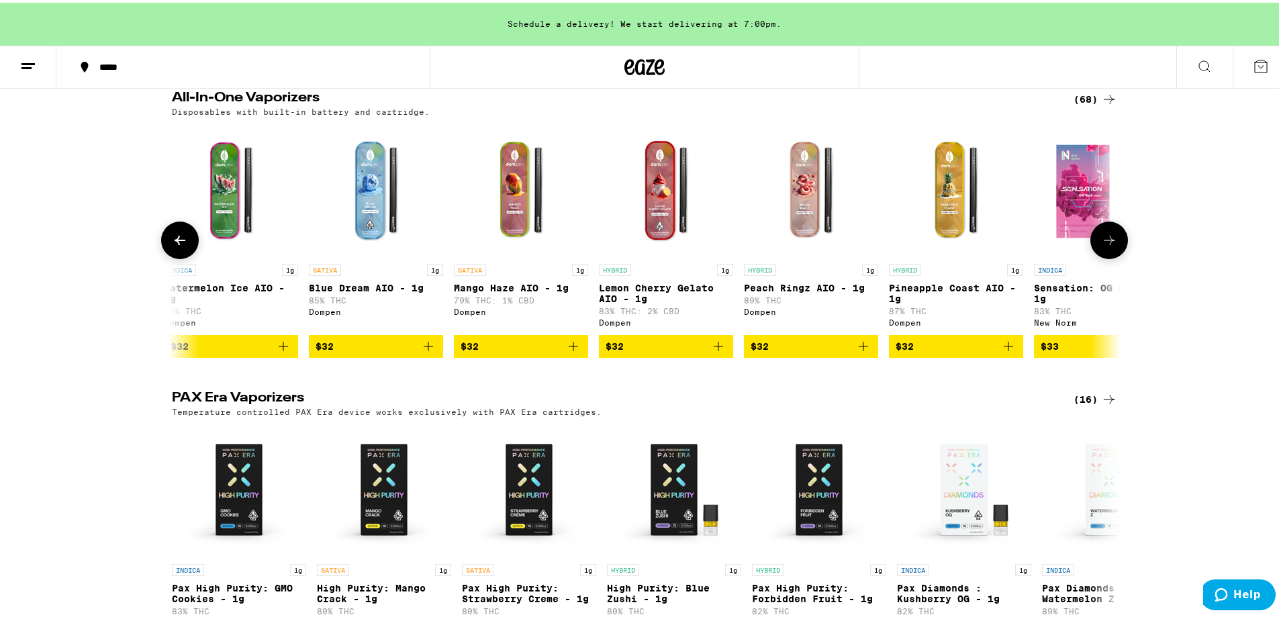
click at [1101, 246] on icon at bounding box center [1109, 238] width 16 height 16
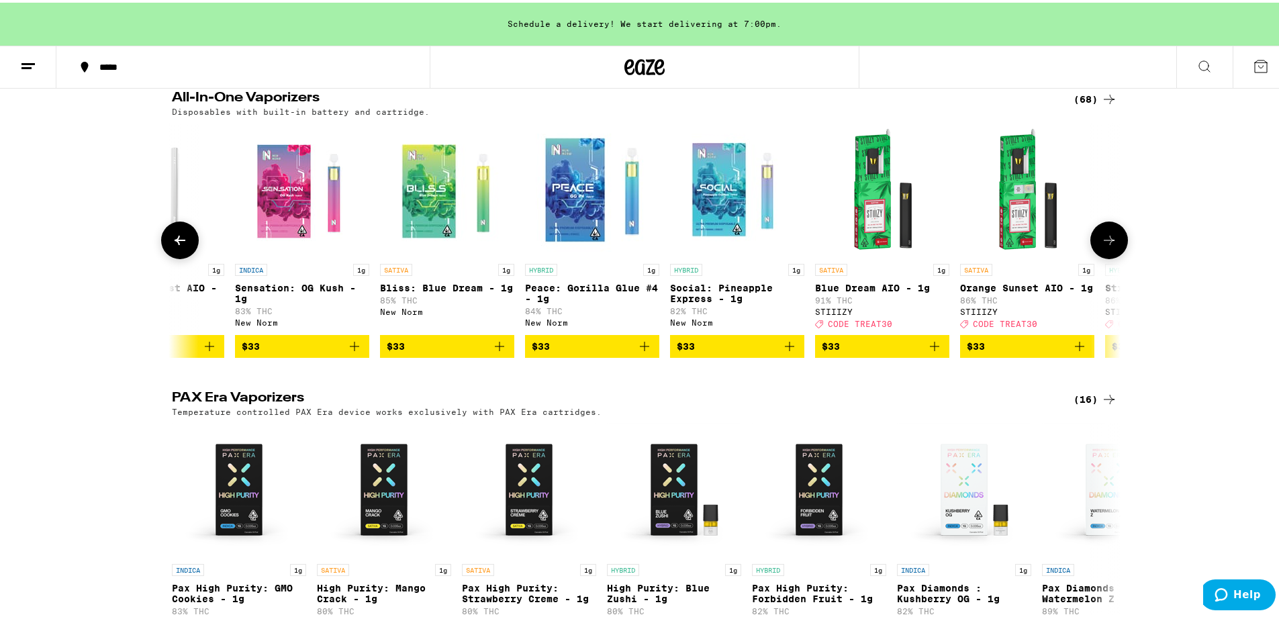
click at [1101, 246] on icon at bounding box center [1109, 238] width 16 height 16
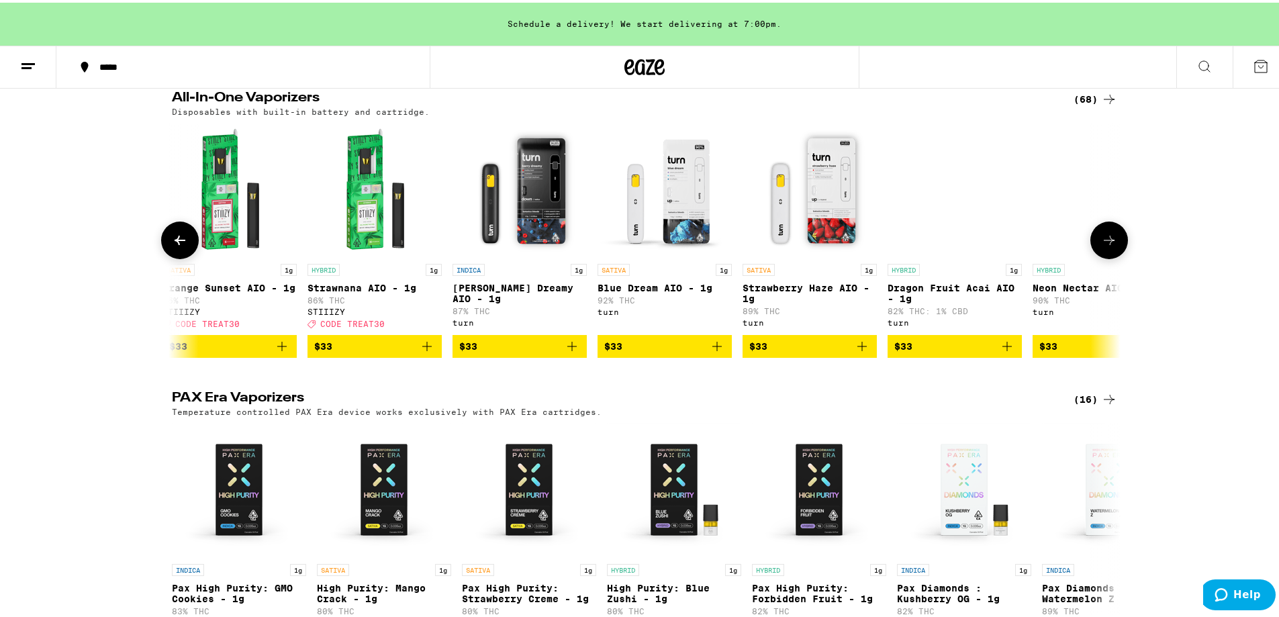
scroll to position [0, 6393]
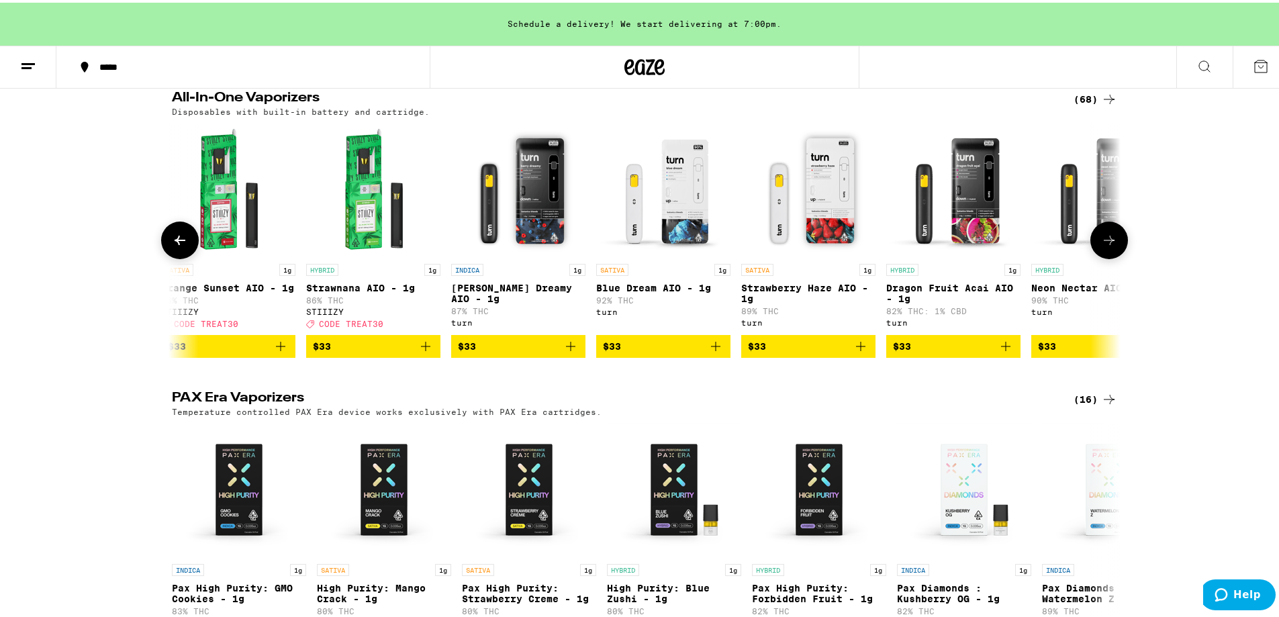
click at [1101, 246] on icon at bounding box center [1109, 238] width 16 height 16
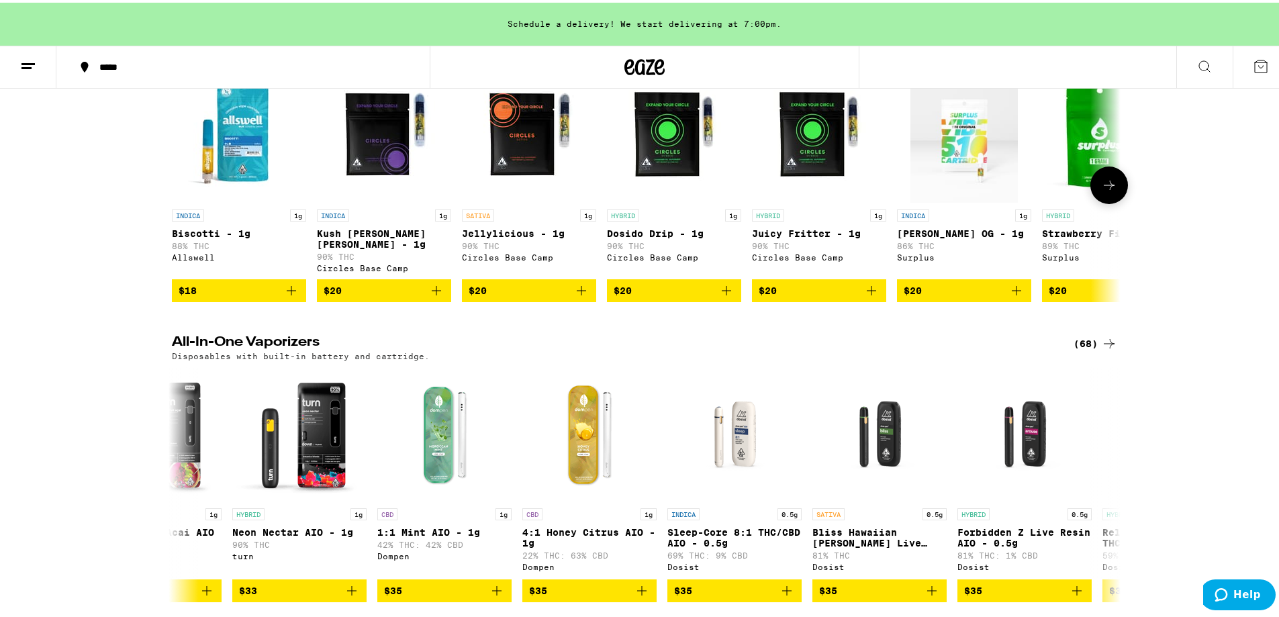
scroll to position [604, 0]
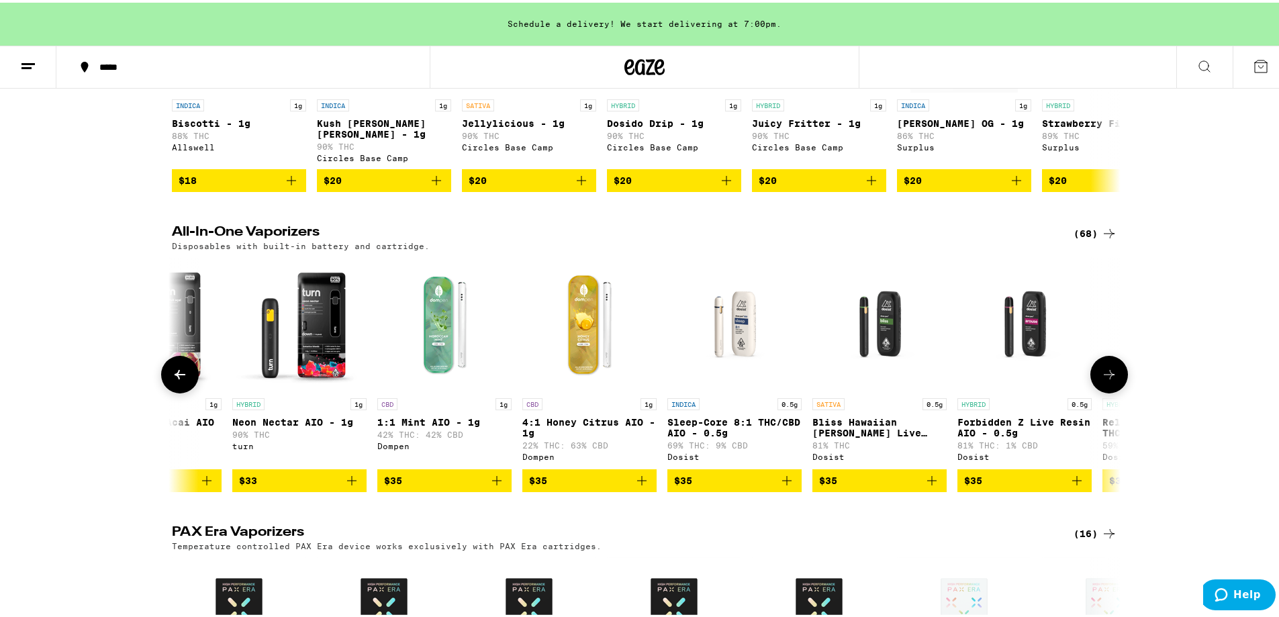
click at [175, 377] on icon at bounding box center [180, 371] width 11 height 9
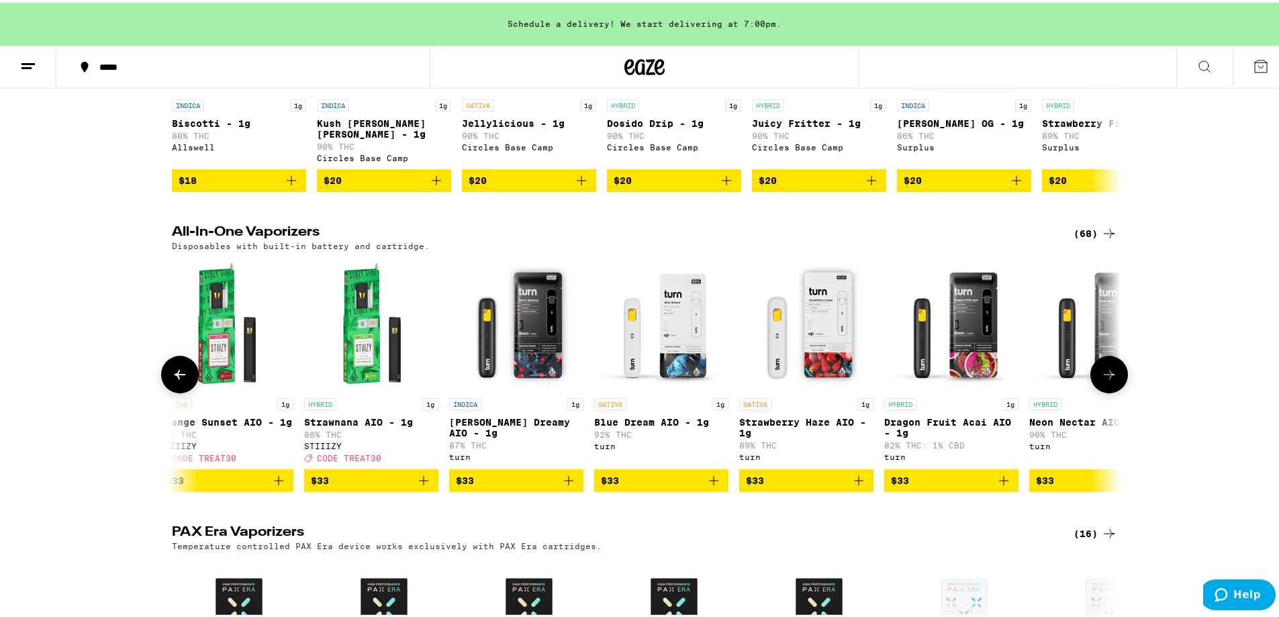
scroll to position [0, 6393]
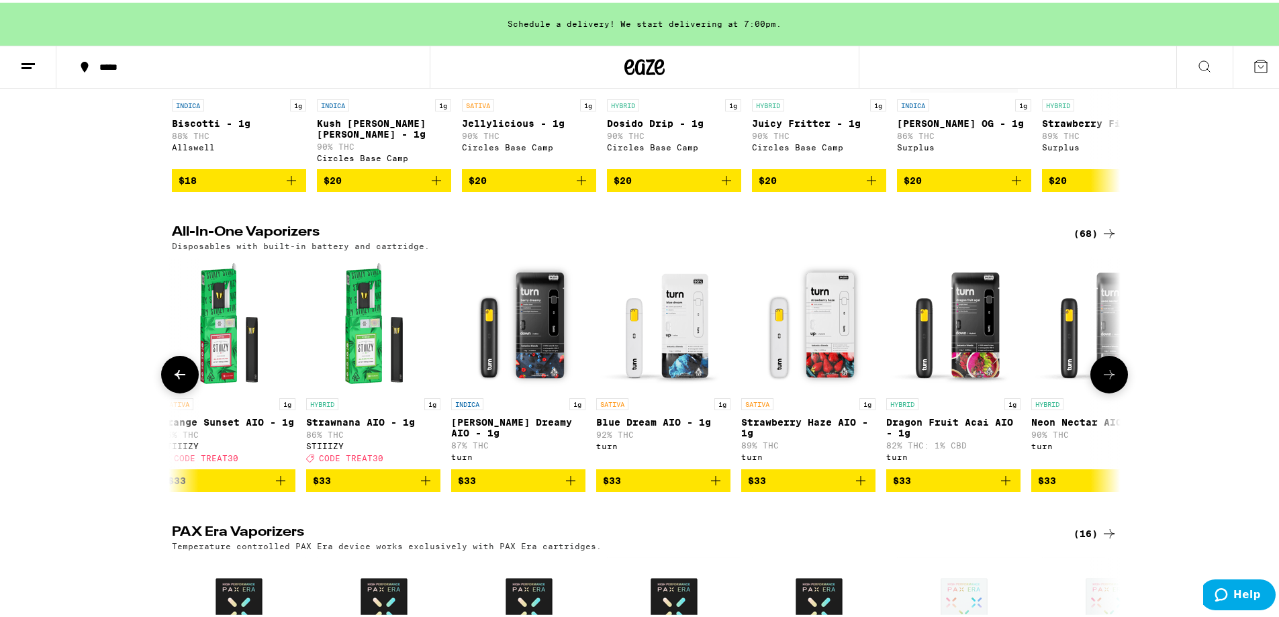
click at [177, 387] on button at bounding box center [180, 372] width 38 height 38
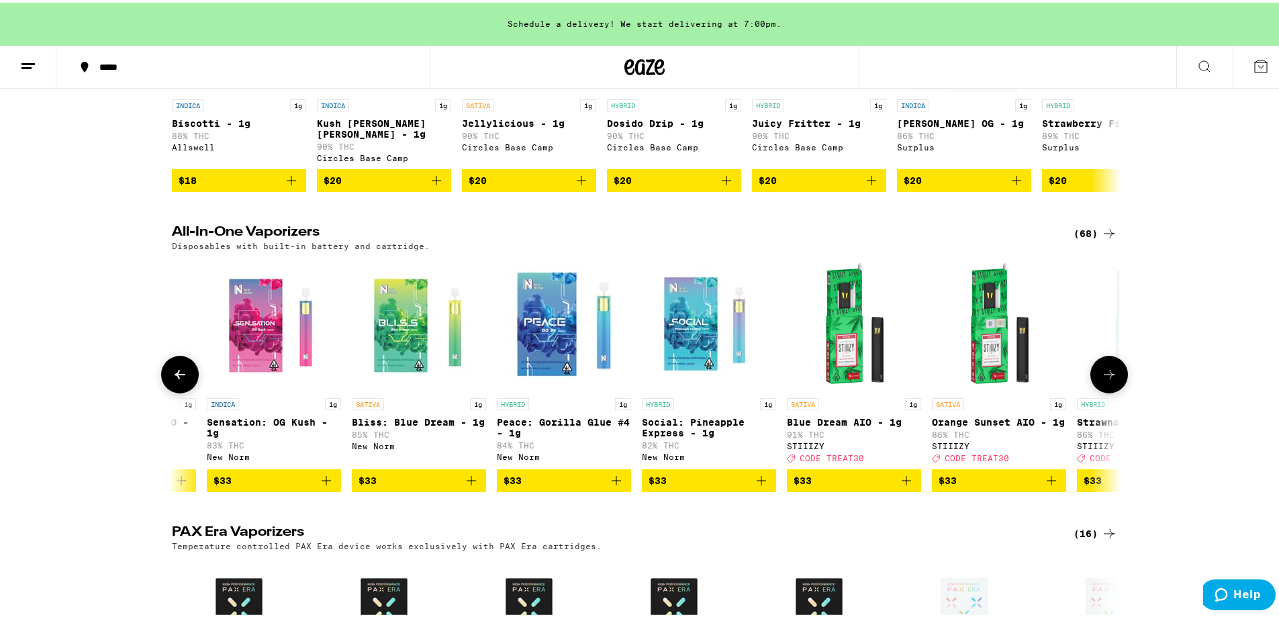
scroll to position [0, 5594]
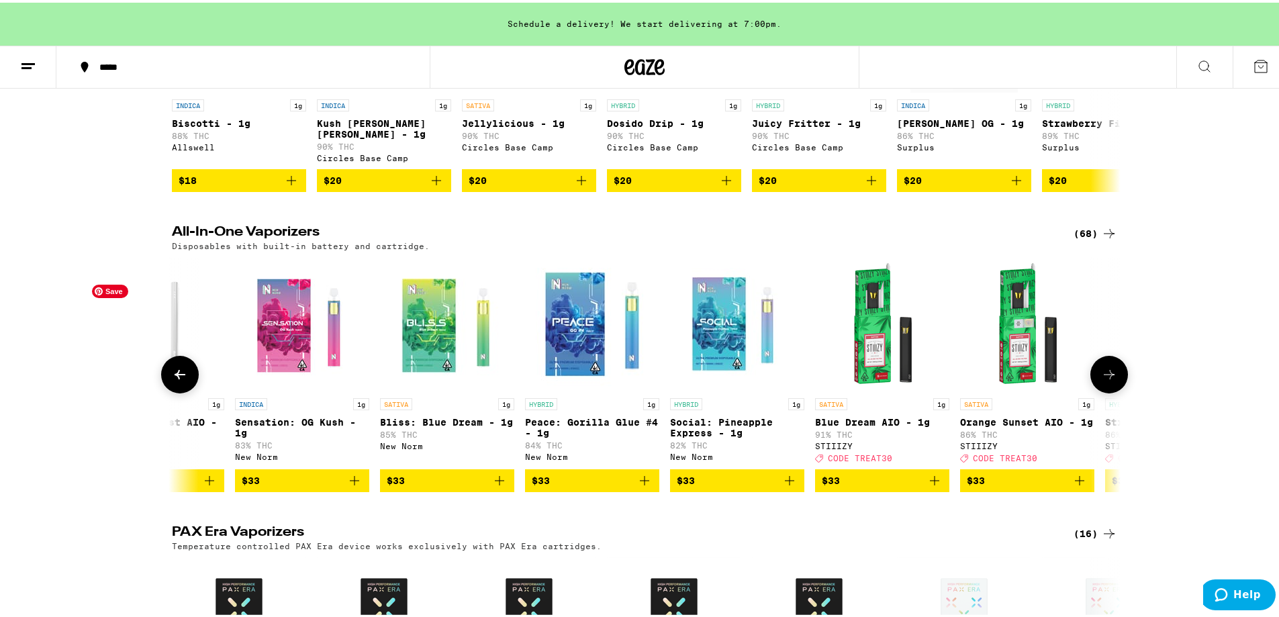
click at [175, 374] on img "Open page for Pineapple Coast AIO - 1g from Dompen" at bounding box center [157, 321] width 134 height 134
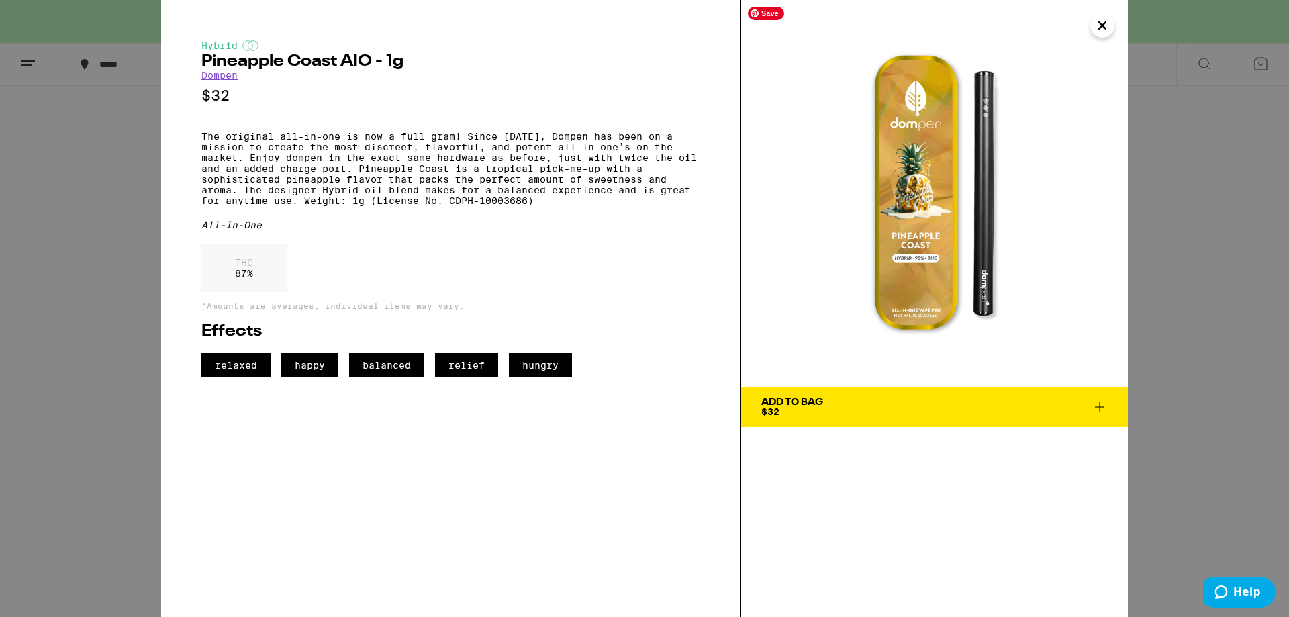
click at [1099, 19] on icon "Close" at bounding box center [1103, 25] width 16 height 20
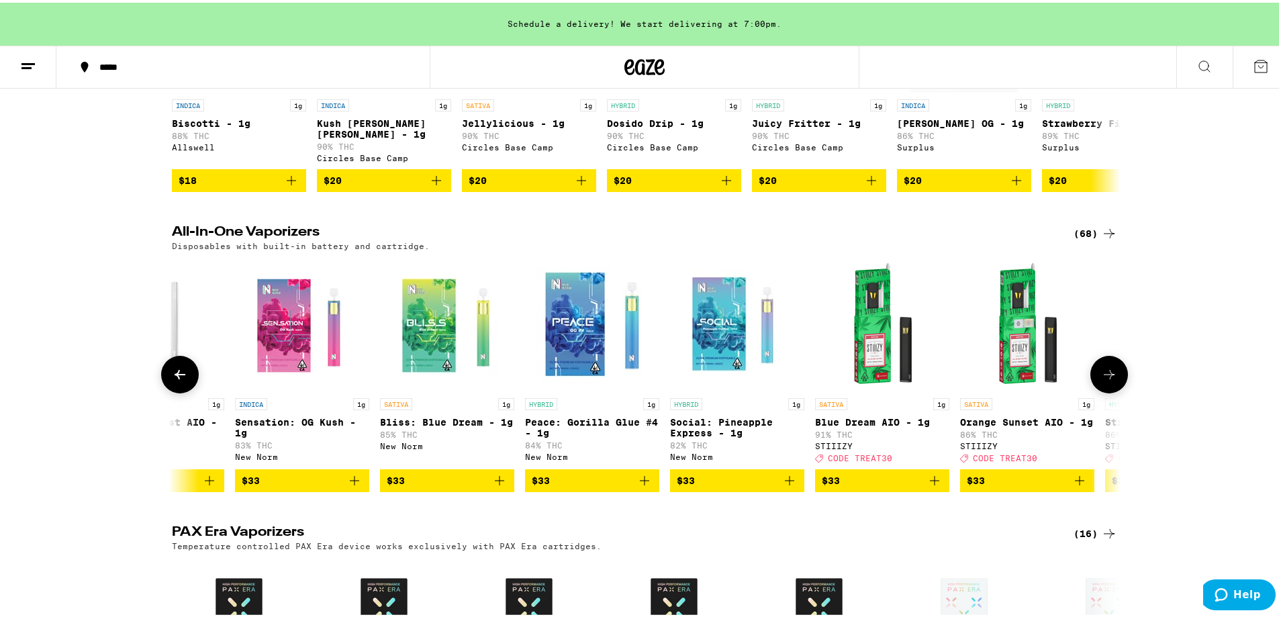
click at [172, 380] on icon at bounding box center [180, 372] width 16 height 16
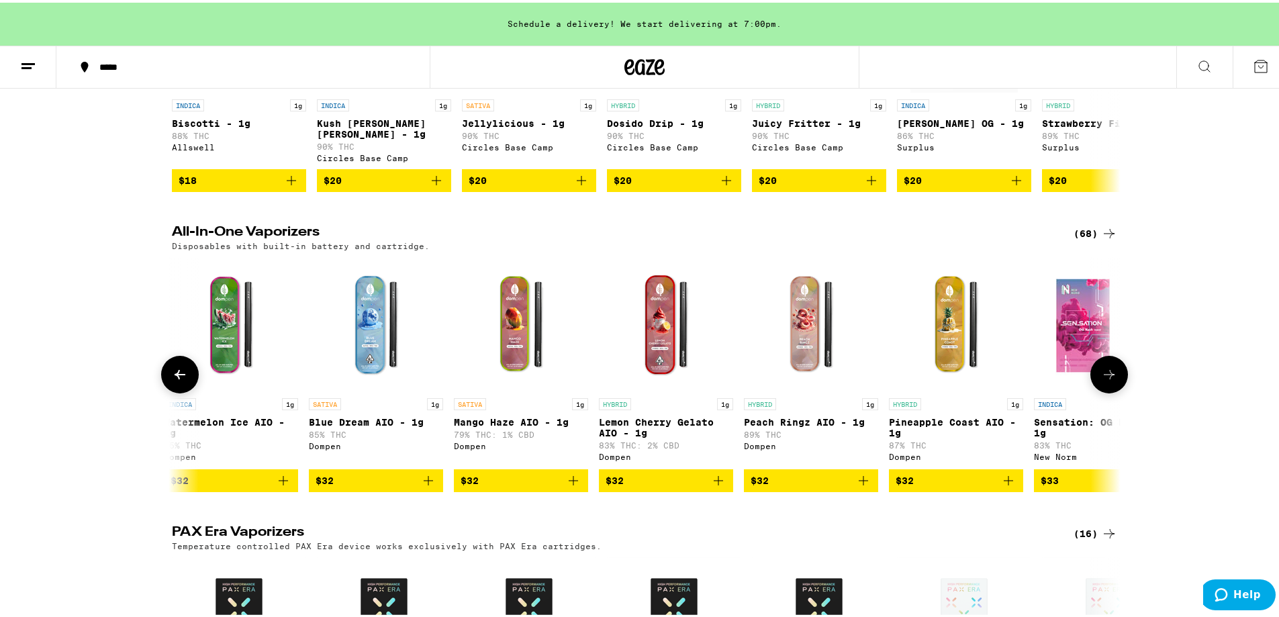
click at [175, 377] on icon at bounding box center [180, 371] width 11 height 9
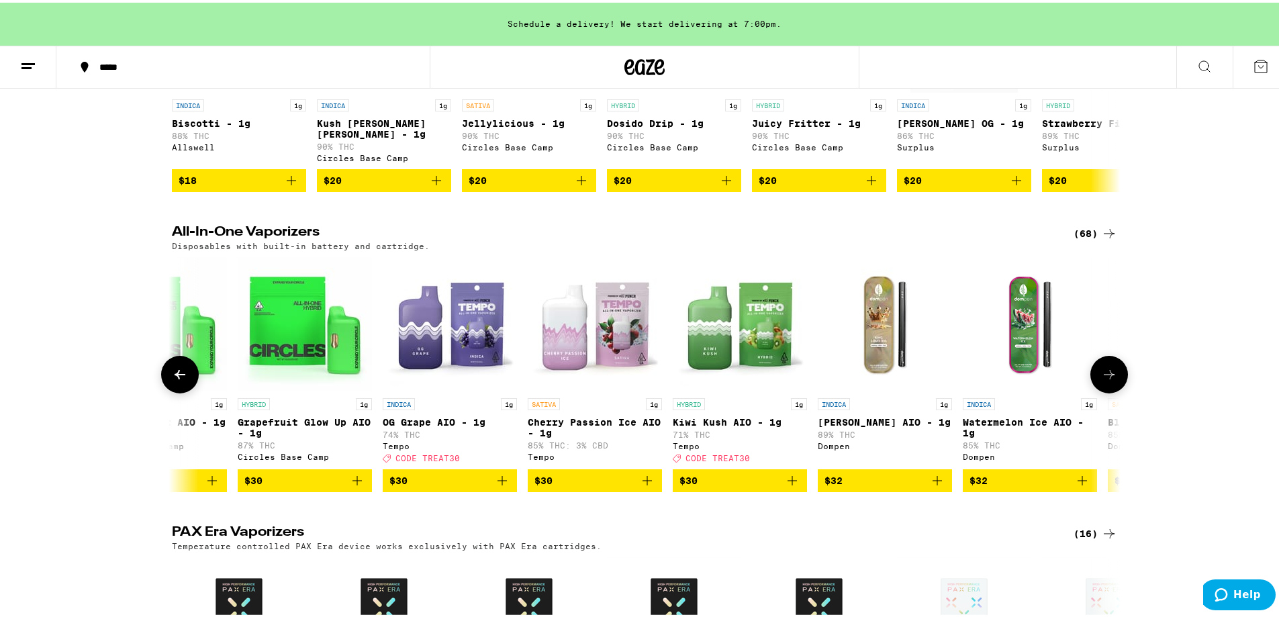
click at [175, 377] on icon at bounding box center [180, 371] width 11 height 9
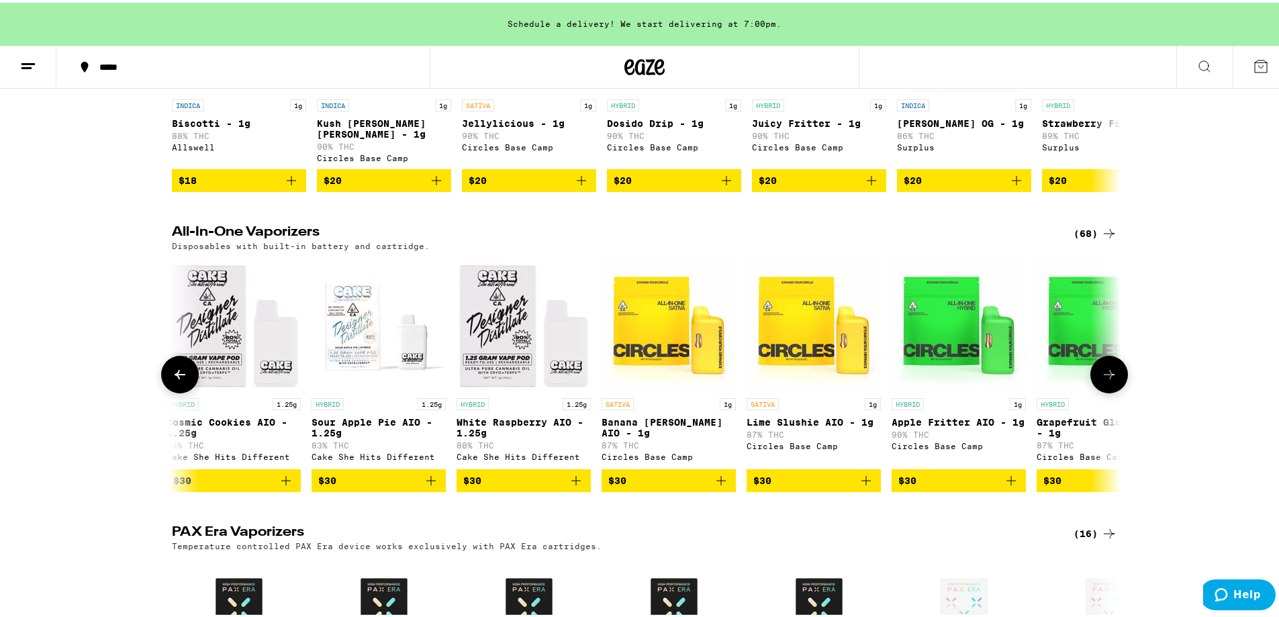
click at [175, 377] on icon at bounding box center [180, 371] width 11 height 9
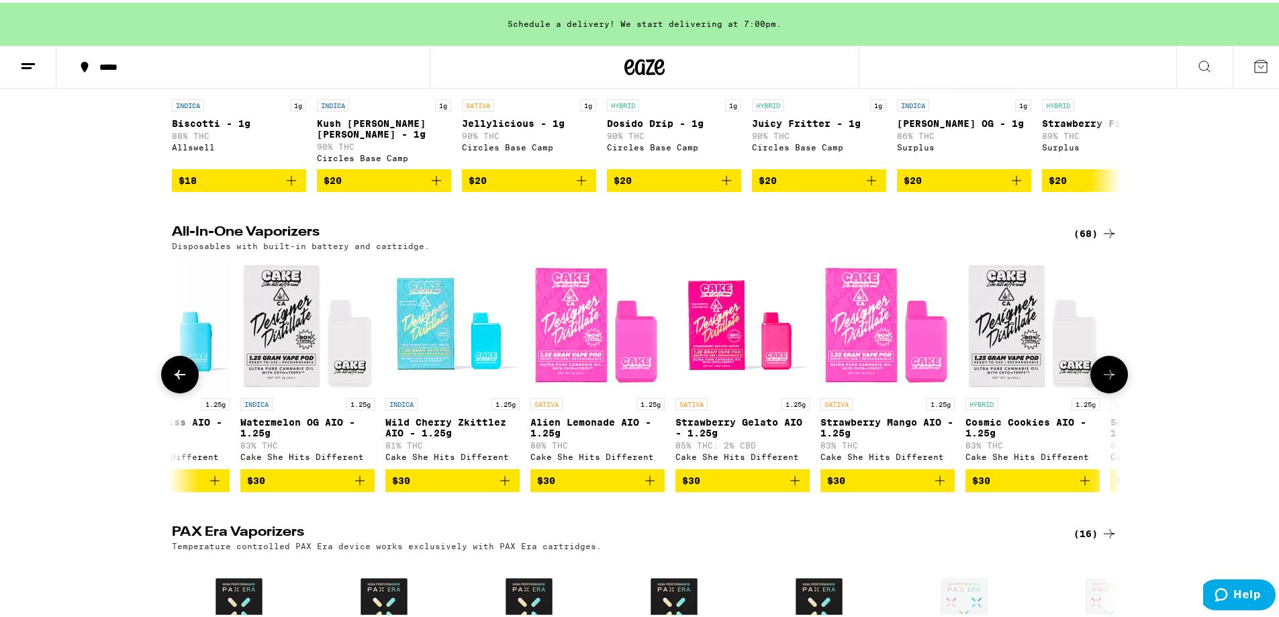
click at [175, 377] on icon at bounding box center [180, 371] width 11 height 9
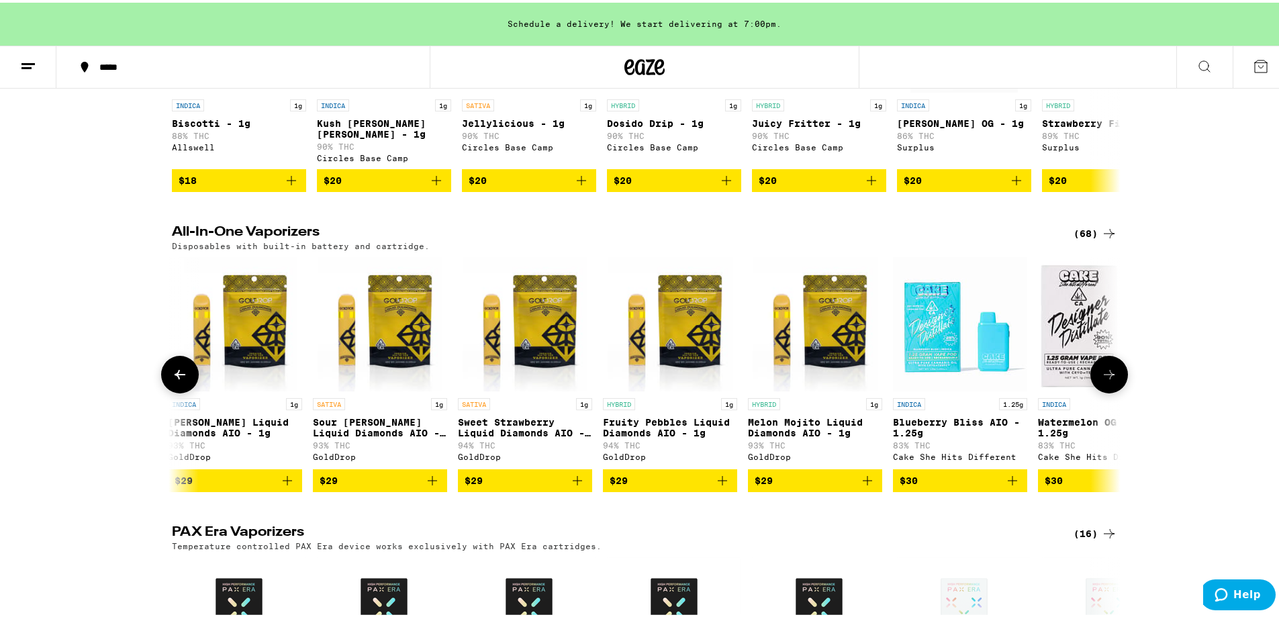
scroll to position [0, 1598]
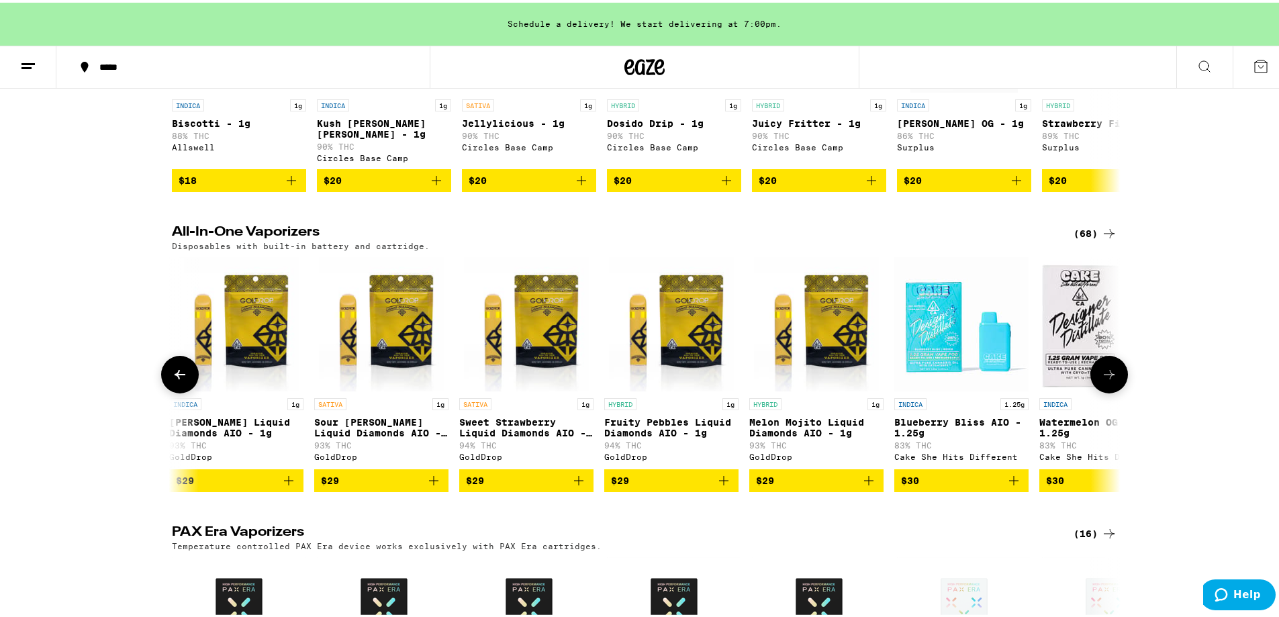
click at [175, 377] on icon at bounding box center [180, 371] width 11 height 9
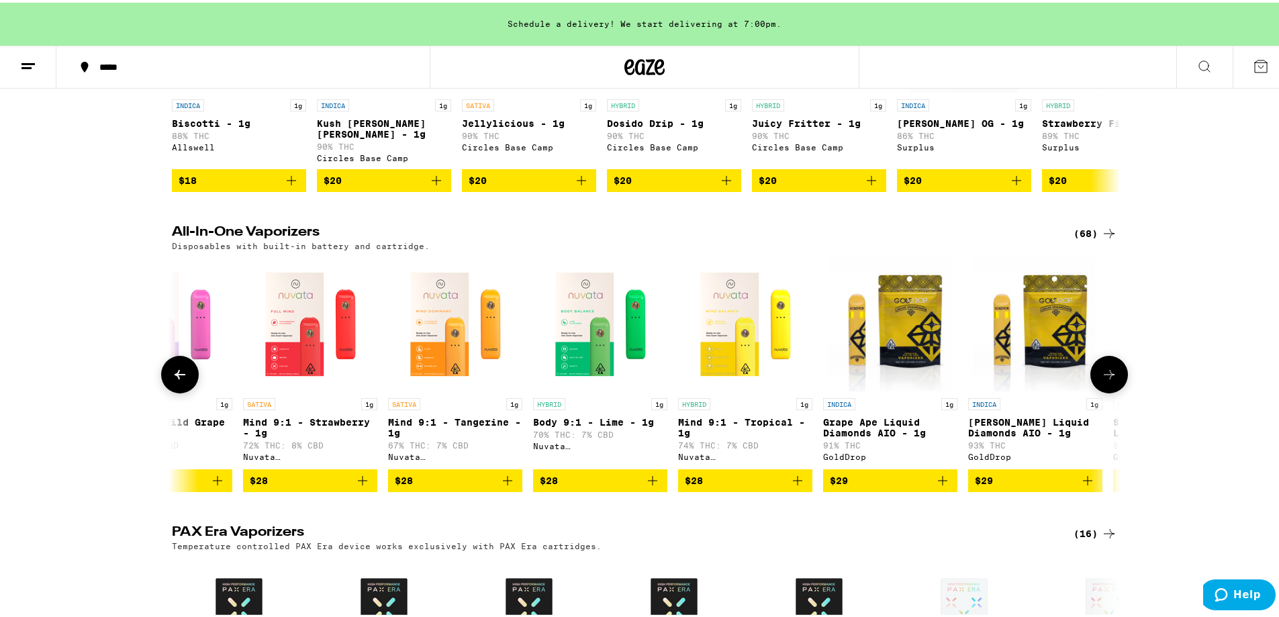
click at [175, 377] on icon at bounding box center [180, 371] width 11 height 9
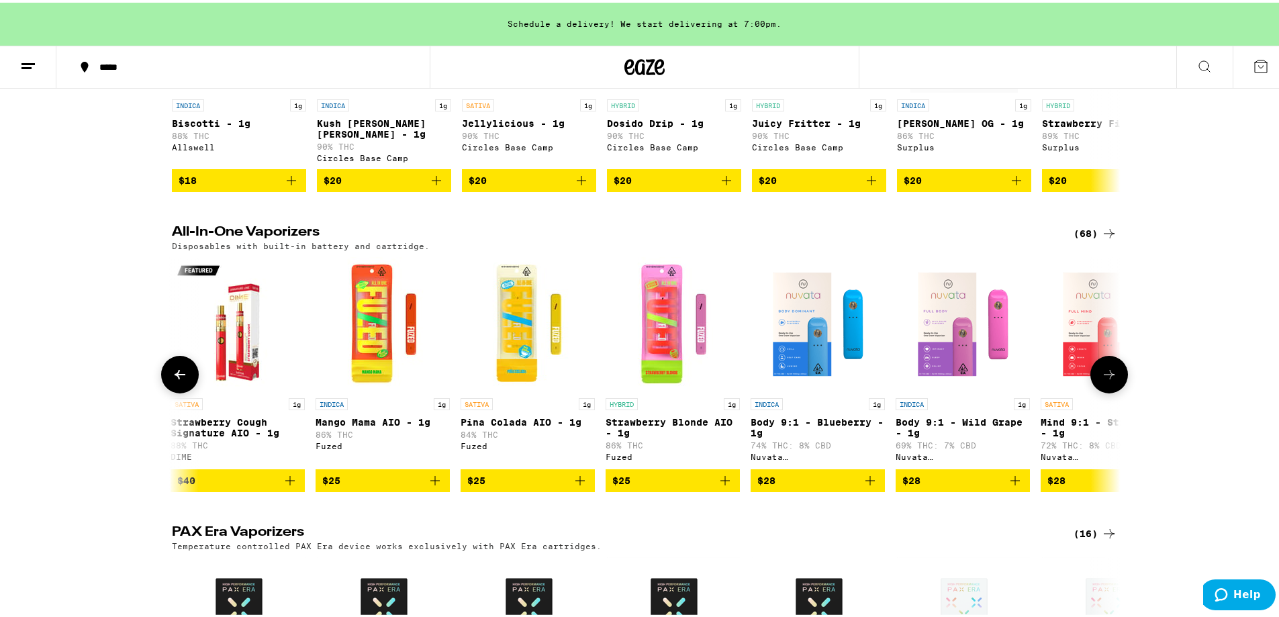
scroll to position [0, 0]
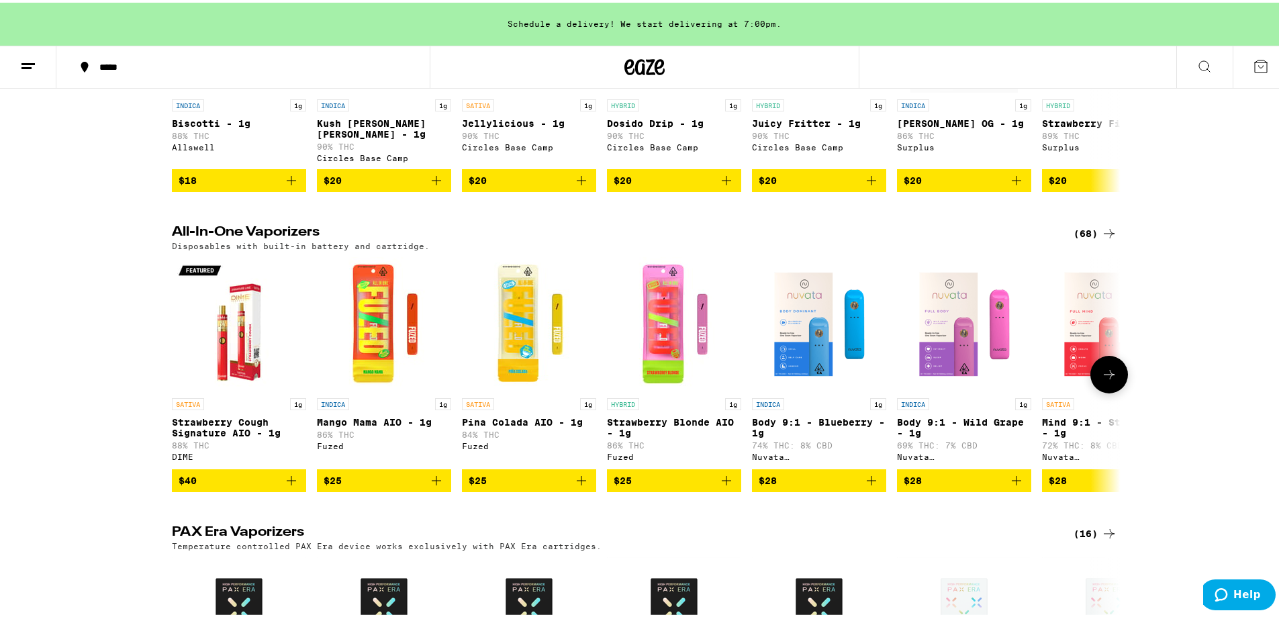
click at [174, 391] on div at bounding box center [180, 372] width 38 height 38
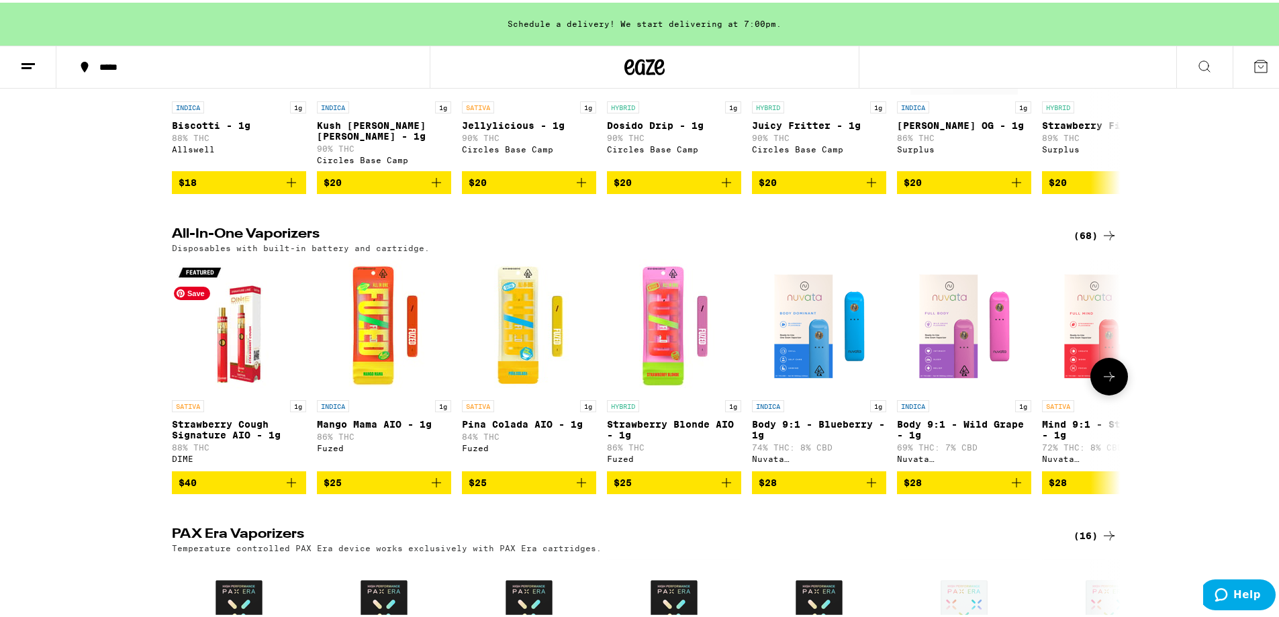
scroll to position [604, 0]
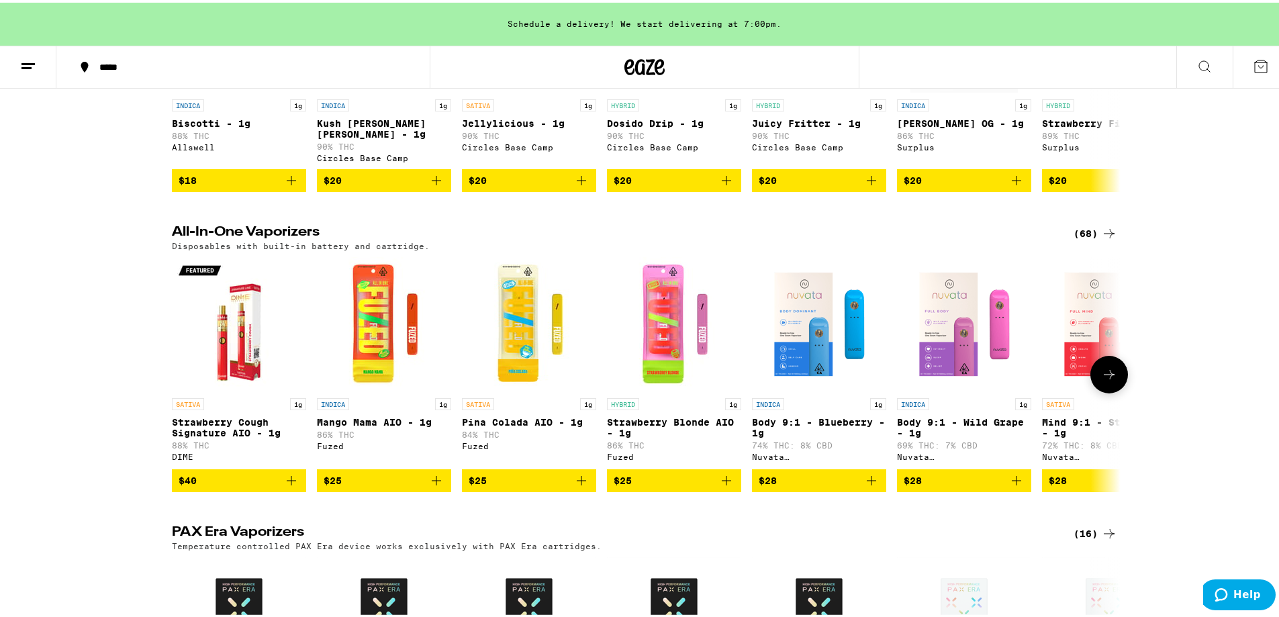
click at [1114, 391] on button at bounding box center [1110, 372] width 38 height 38
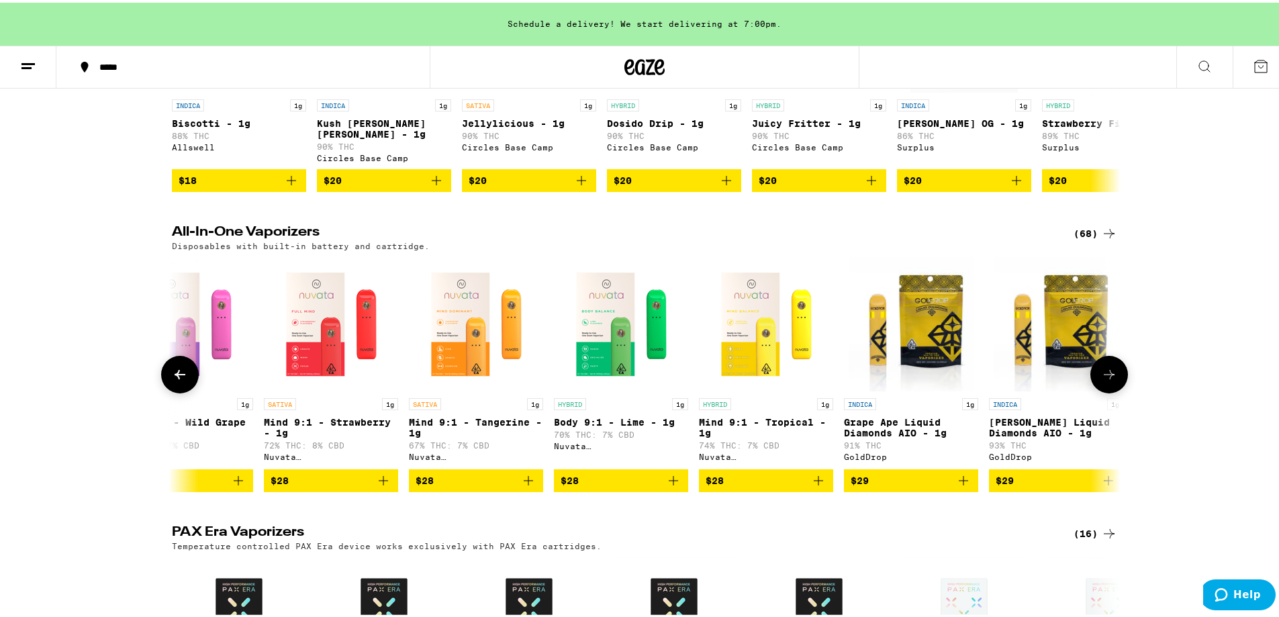
scroll to position [0, 799]
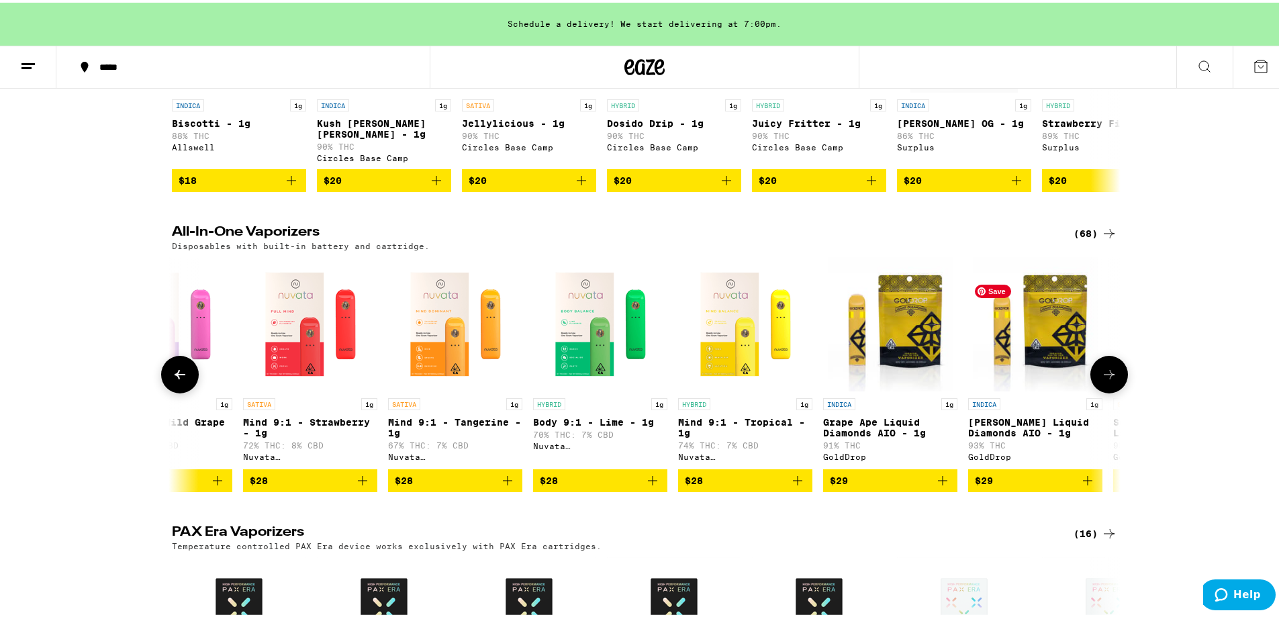
click at [1081, 389] on img "Open page for King Louis Liquid Diamonds AIO - 1g from GoldDrop" at bounding box center [1035, 321] width 124 height 134
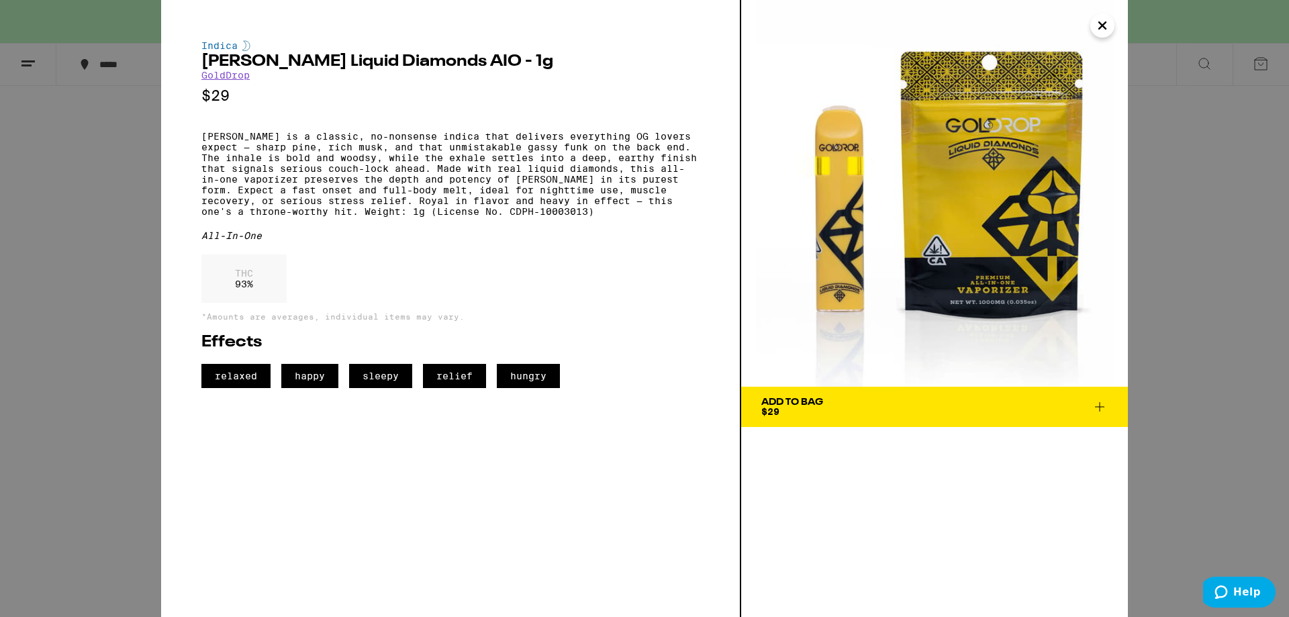
click at [1109, 26] on icon "Close" at bounding box center [1103, 25] width 16 height 20
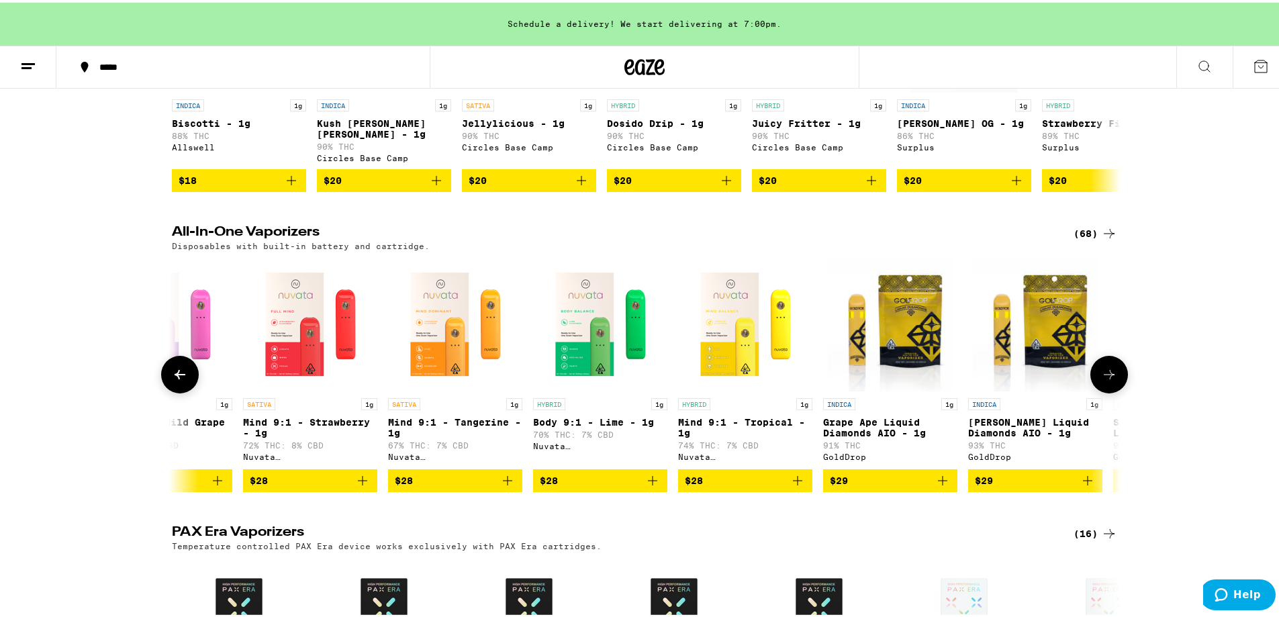
click at [440, 486] on span "$28" at bounding box center [455, 478] width 121 height 16
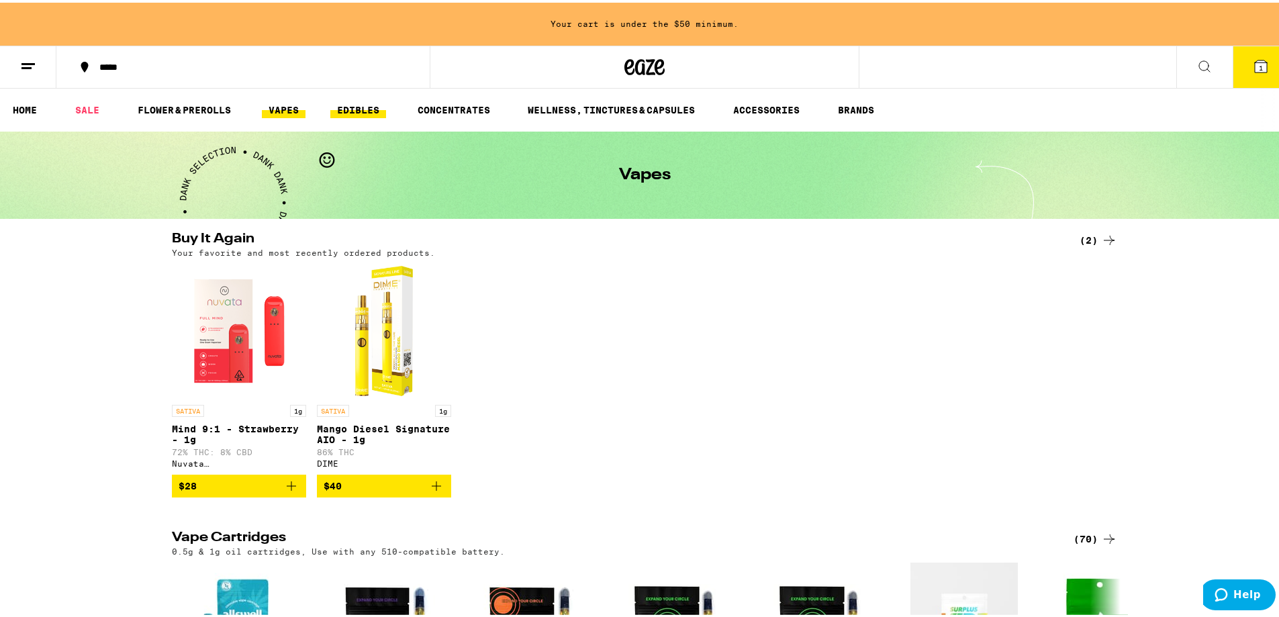
click at [355, 115] on link "EDIBLES" at bounding box center [358, 107] width 56 height 16
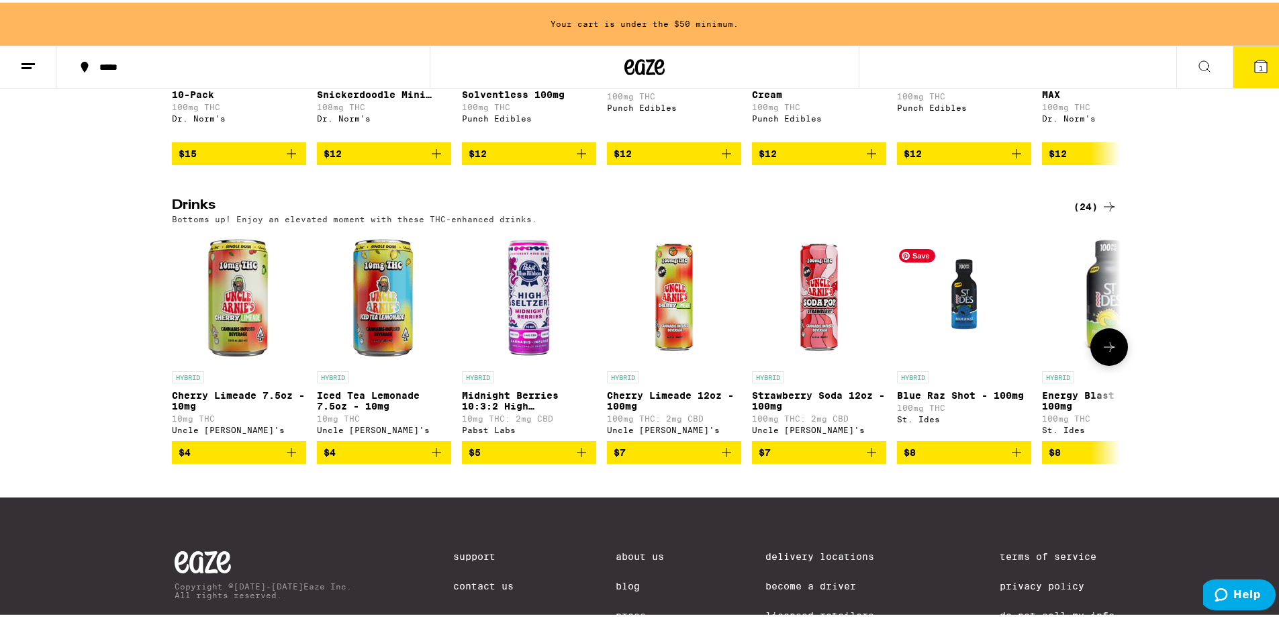
scroll to position [672, 0]
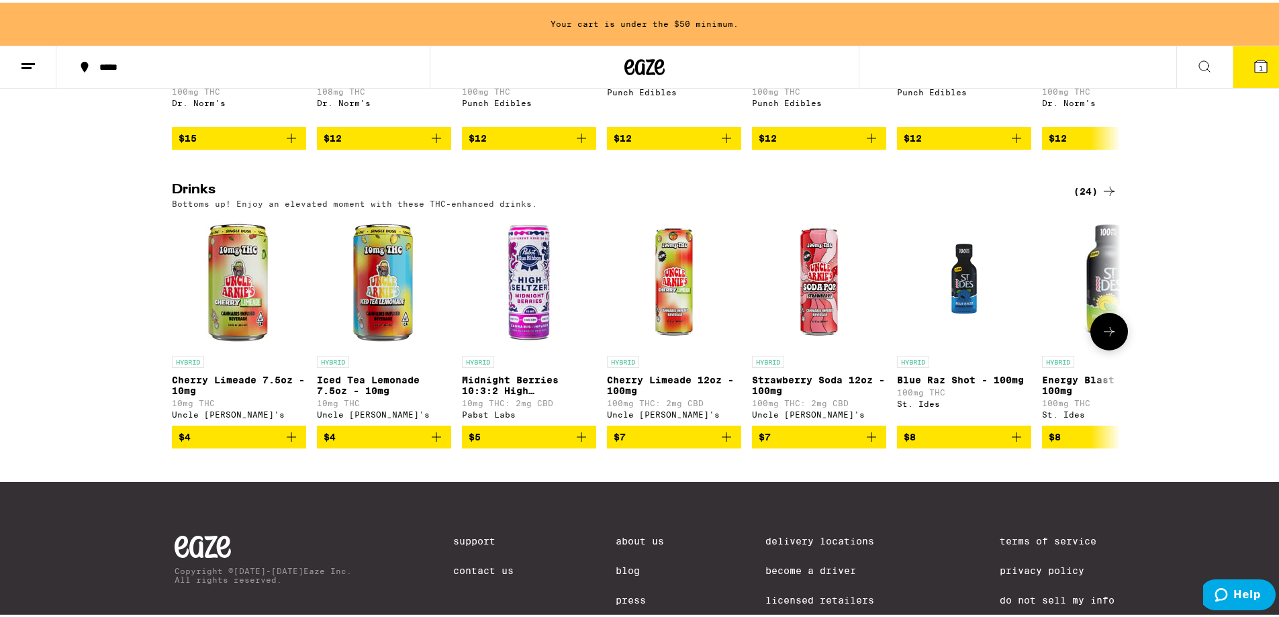
click at [1114, 348] on button at bounding box center [1110, 329] width 38 height 38
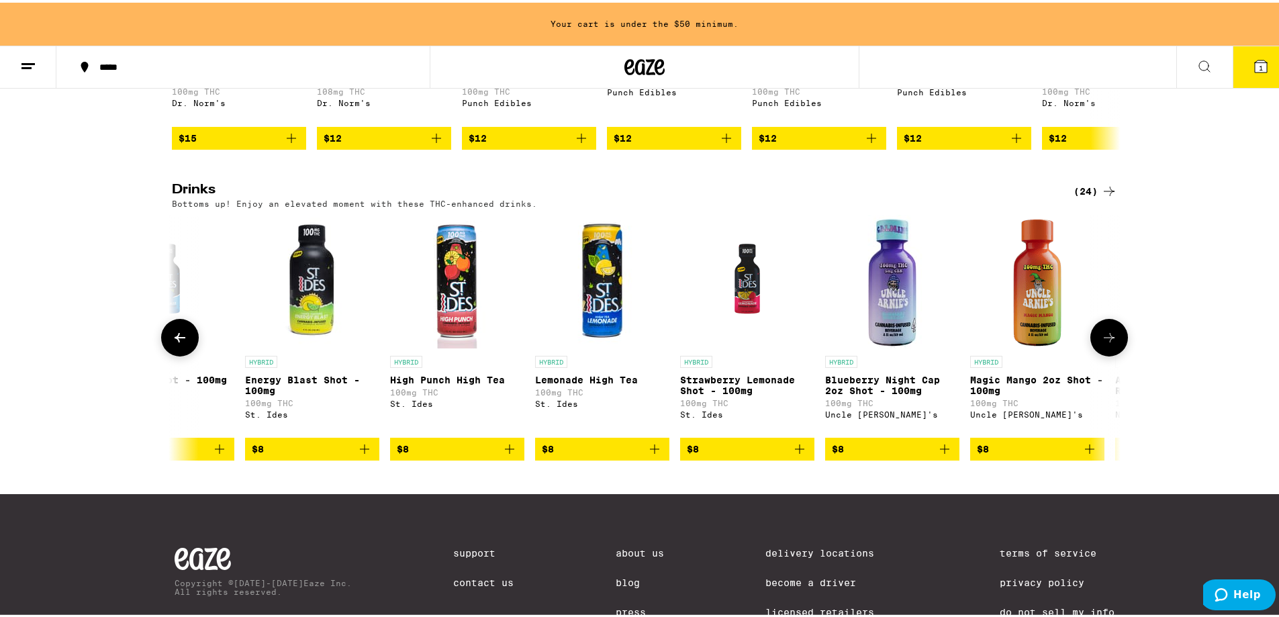
scroll to position [0, 799]
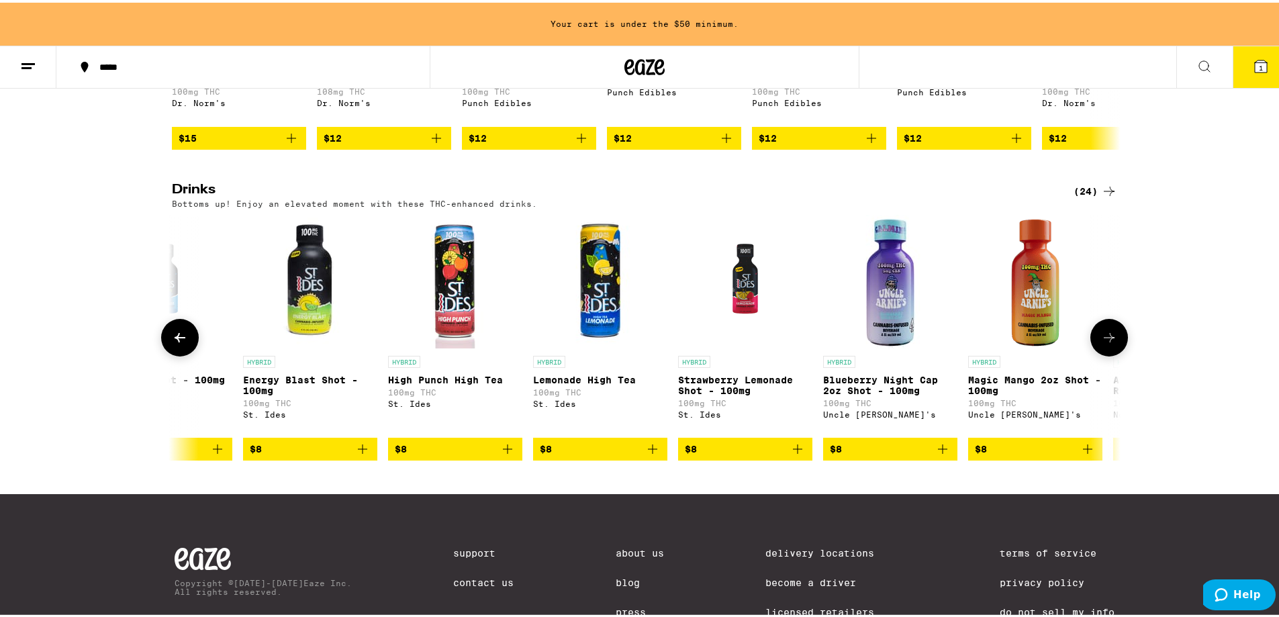
click at [1017, 455] on span "$8" at bounding box center [1035, 446] width 121 height 16
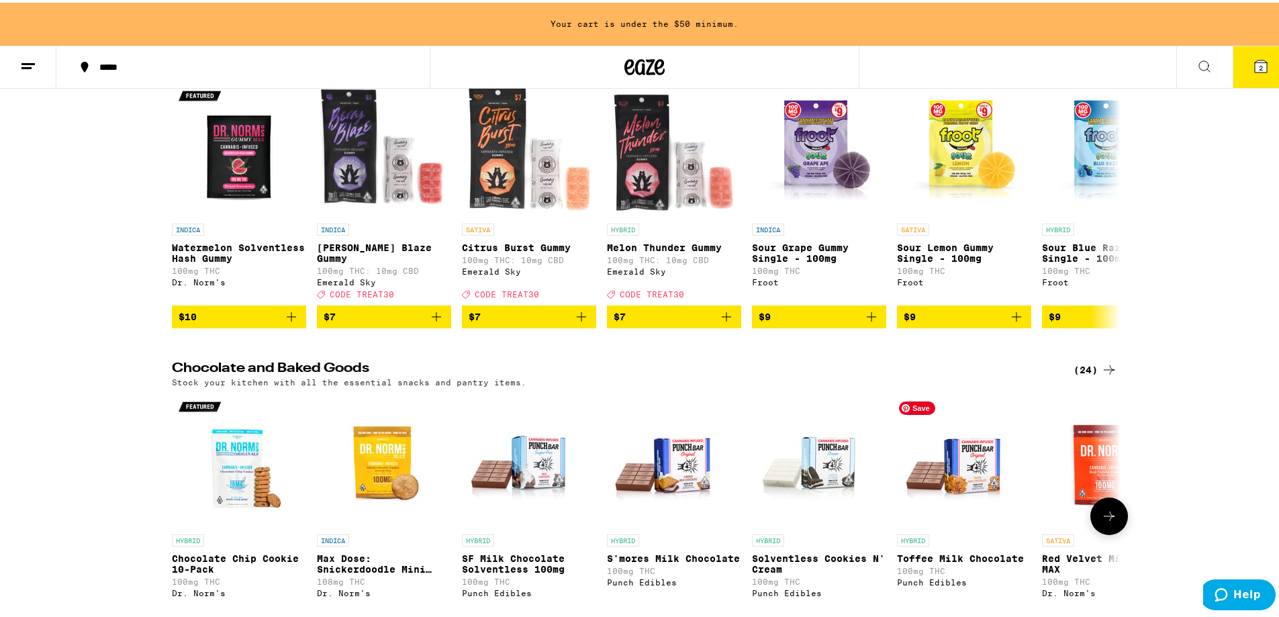
scroll to position [0, 0]
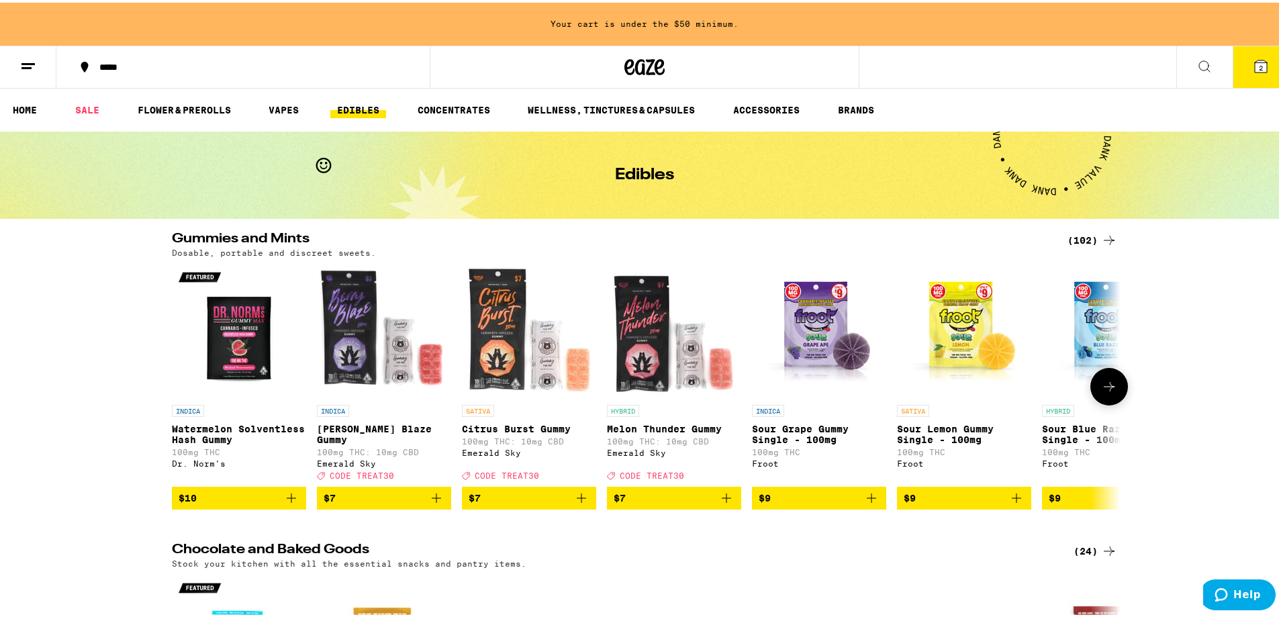
click at [1105, 384] on icon at bounding box center [1109, 384] width 16 height 16
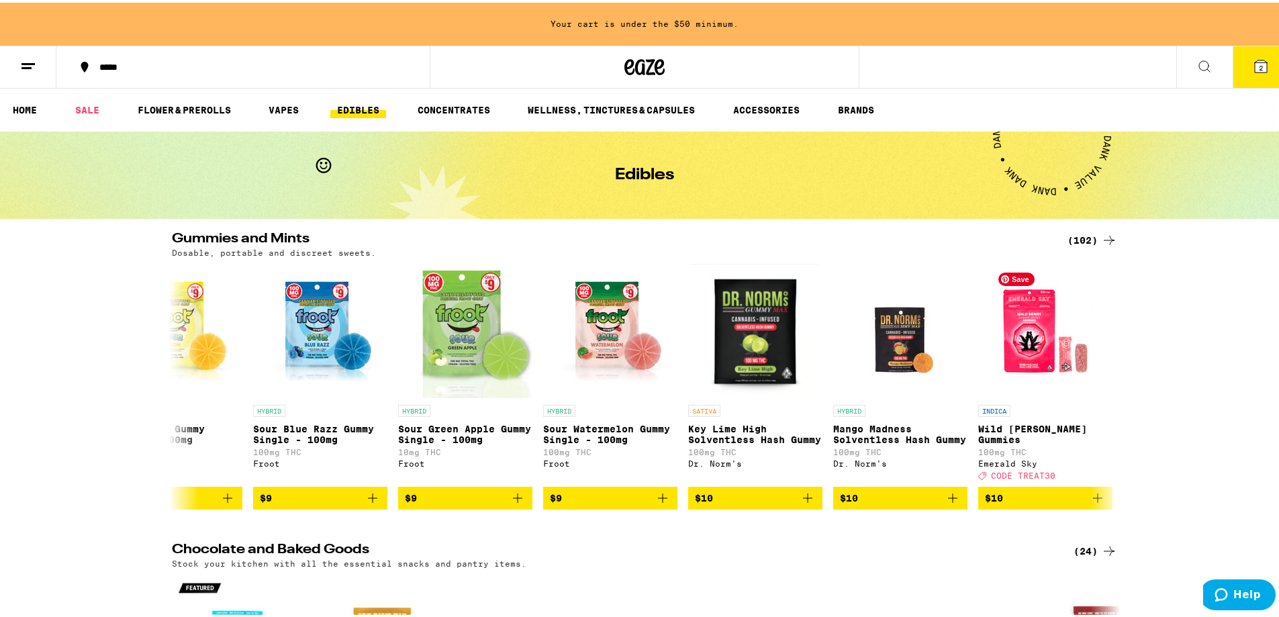
scroll to position [0, 799]
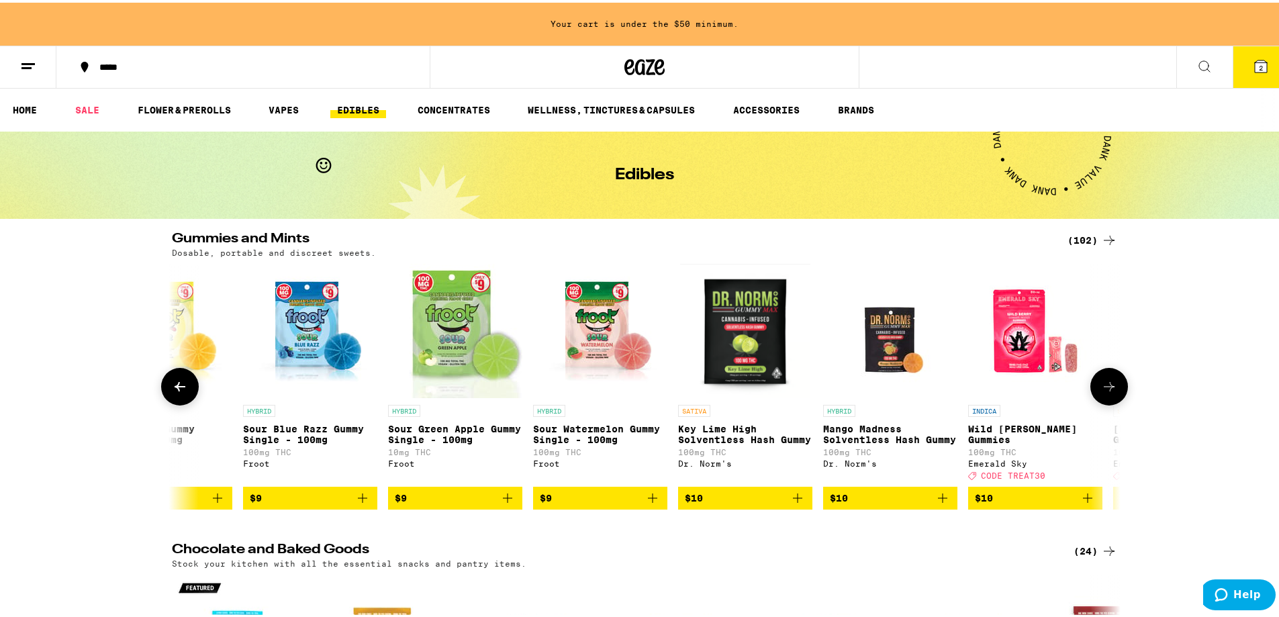
click at [1101, 386] on icon at bounding box center [1109, 384] width 16 height 16
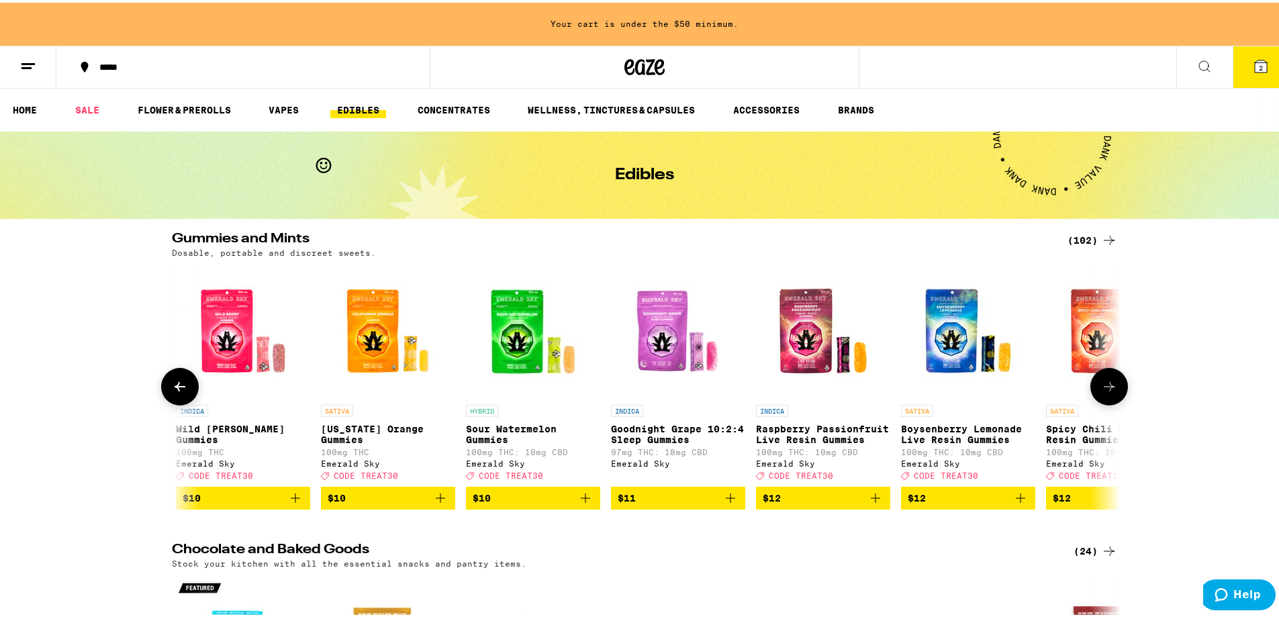
scroll to position [0, 1598]
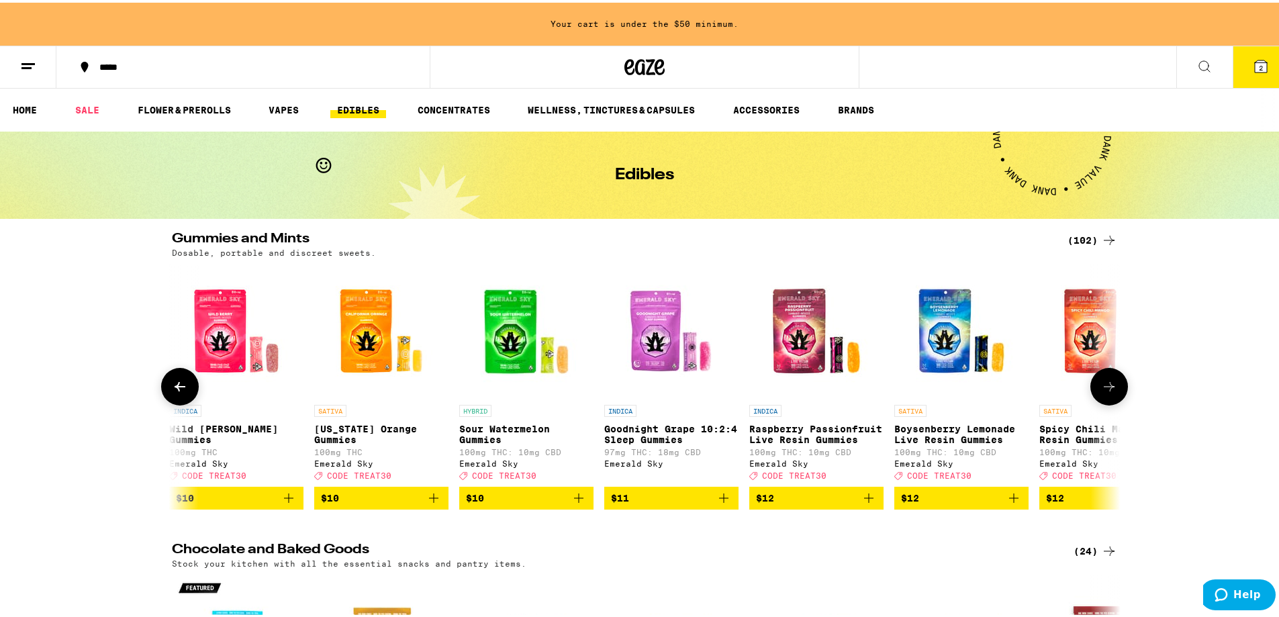
click at [1101, 386] on icon at bounding box center [1109, 384] width 16 height 16
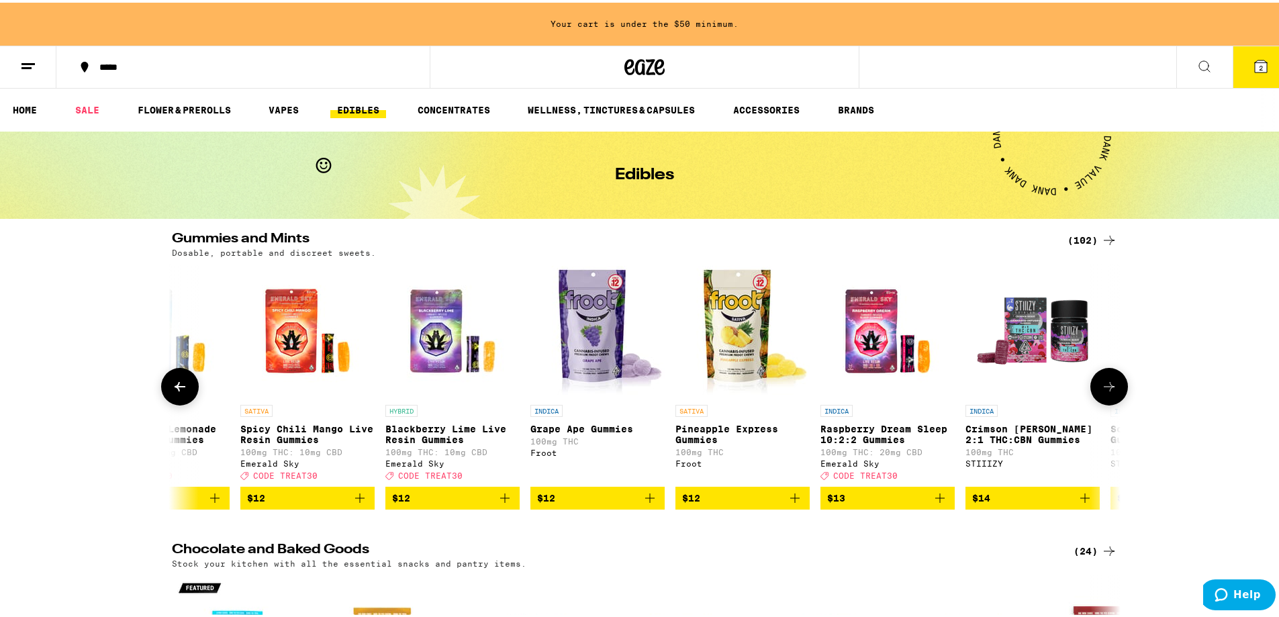
click at [1102, 379] on button at bounding box center [1110, 384] width 38 height 38
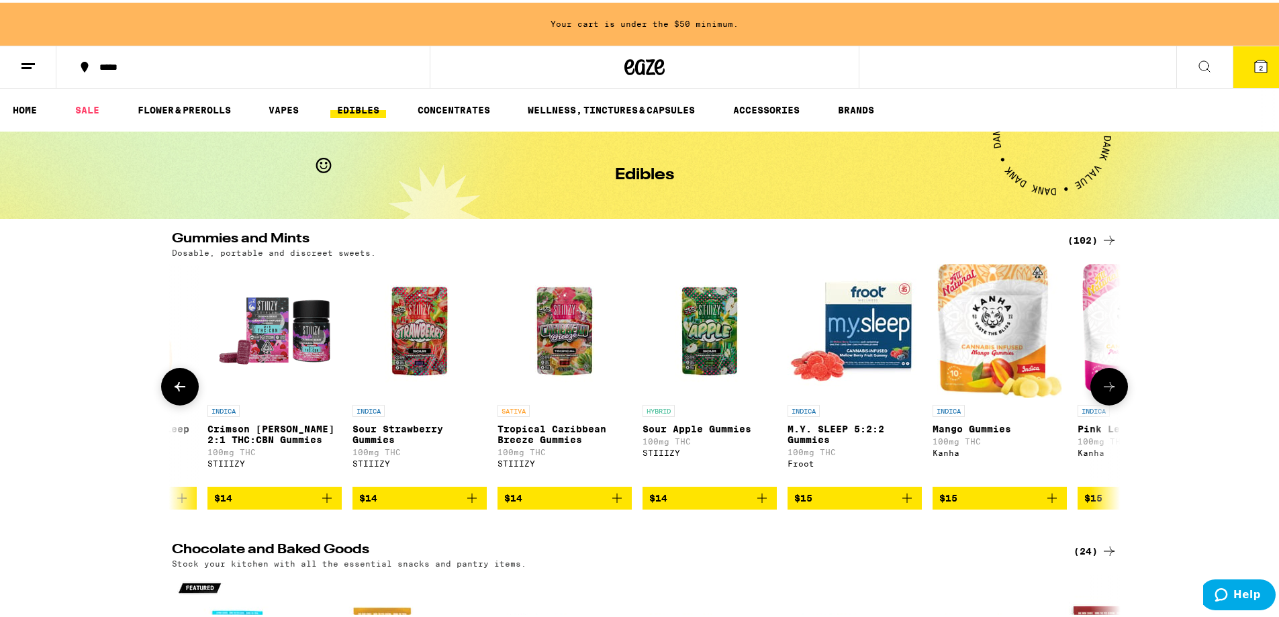
scroll to position [0, 3196]
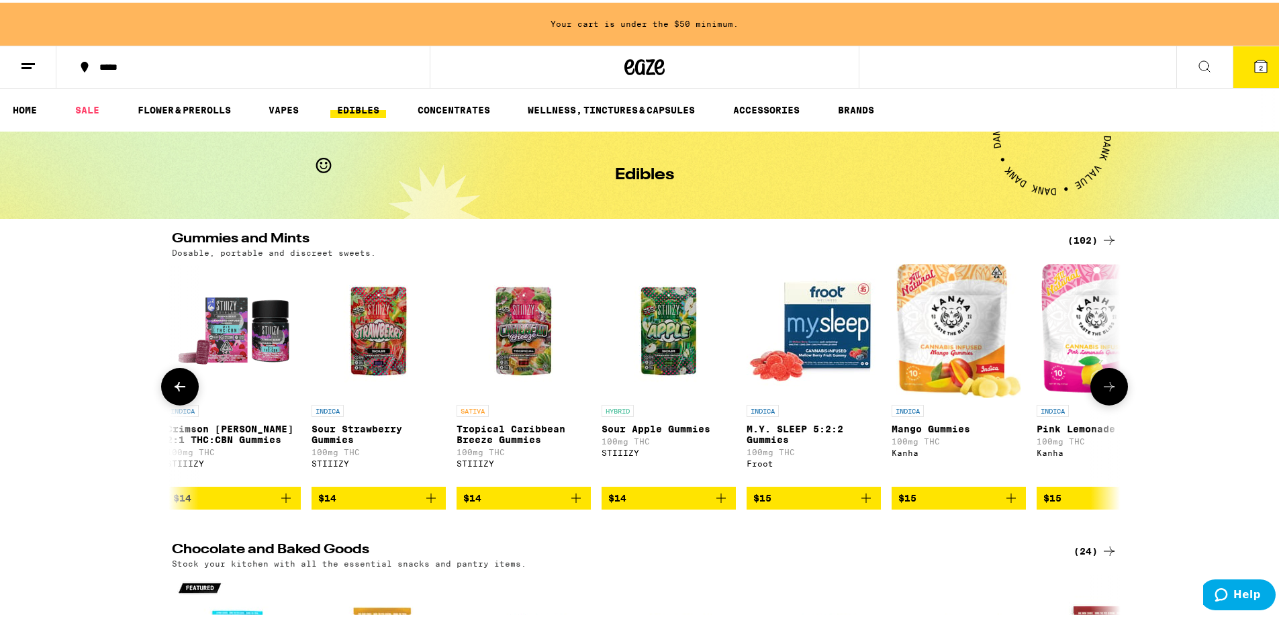
click at [1102, 379] on button at bounding box center [1110, 384] width 38 height 38
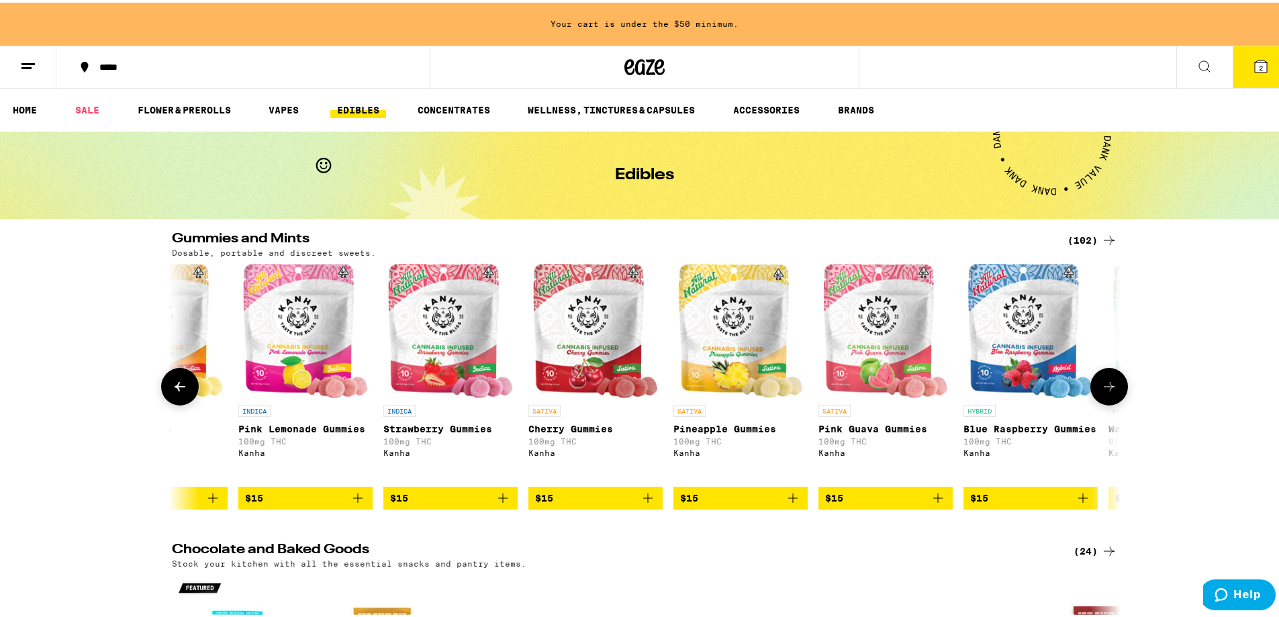
scroll to position [0, 3995]
click at [1102, 377] on button at bounding box center [1110, 384] width 38 height 38
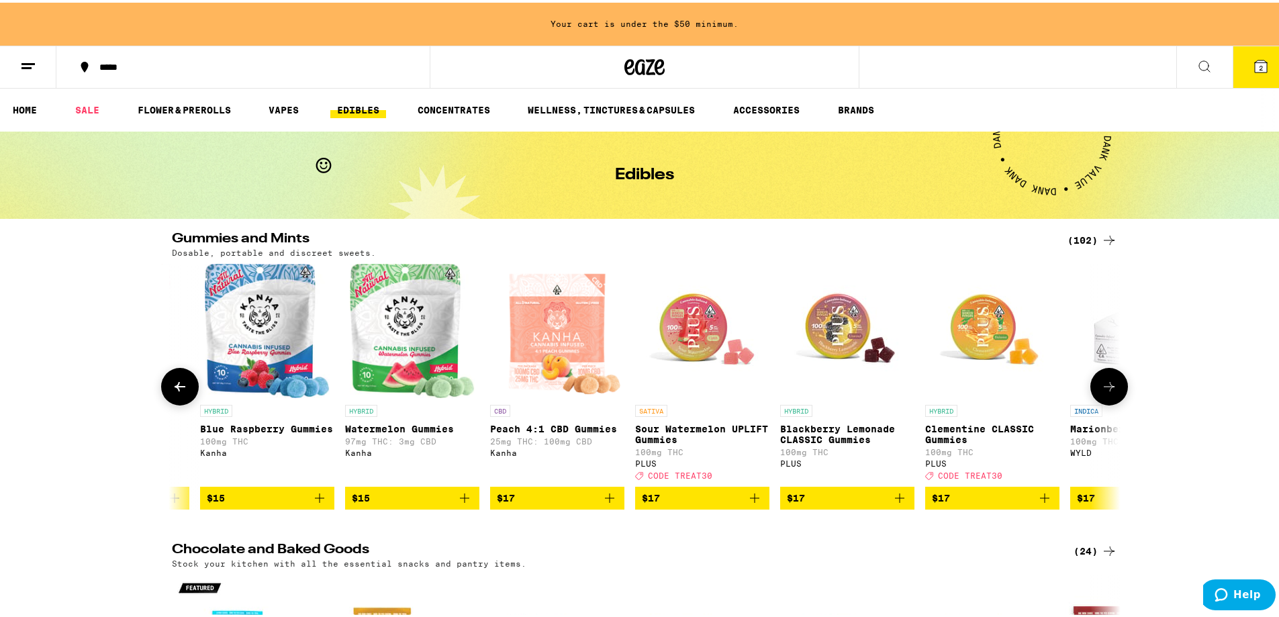
scroll to position [0, 4795]
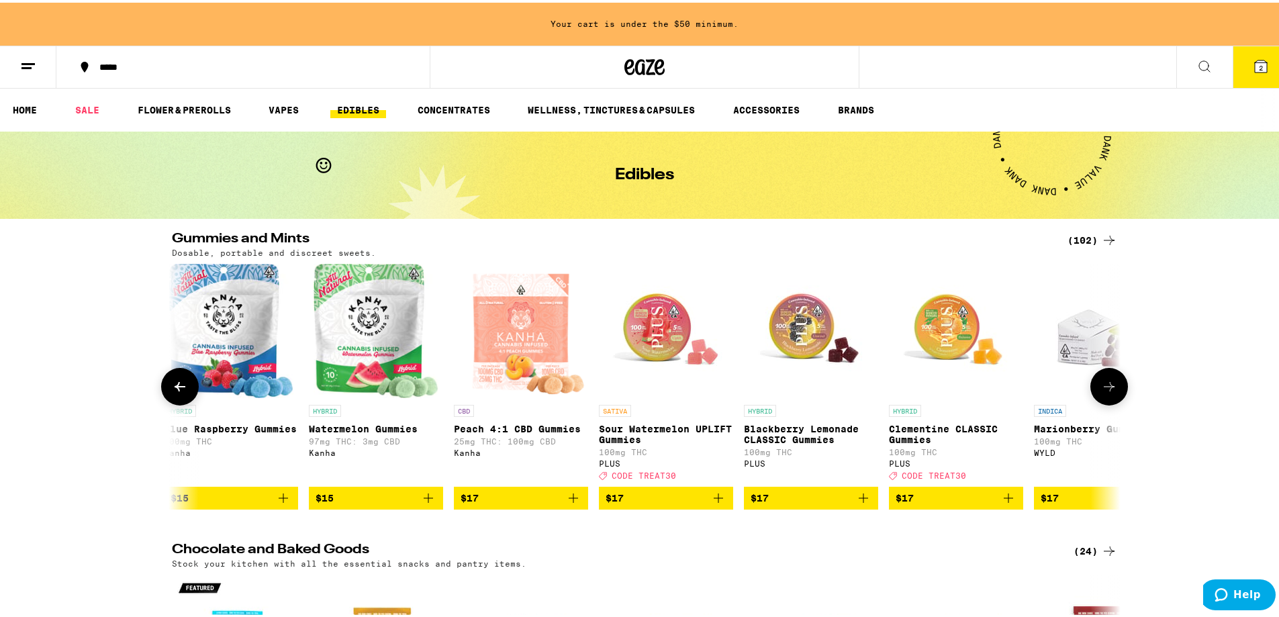
click at [1102, 377] on button at bounding box center [1110, 384] width 38 height 38
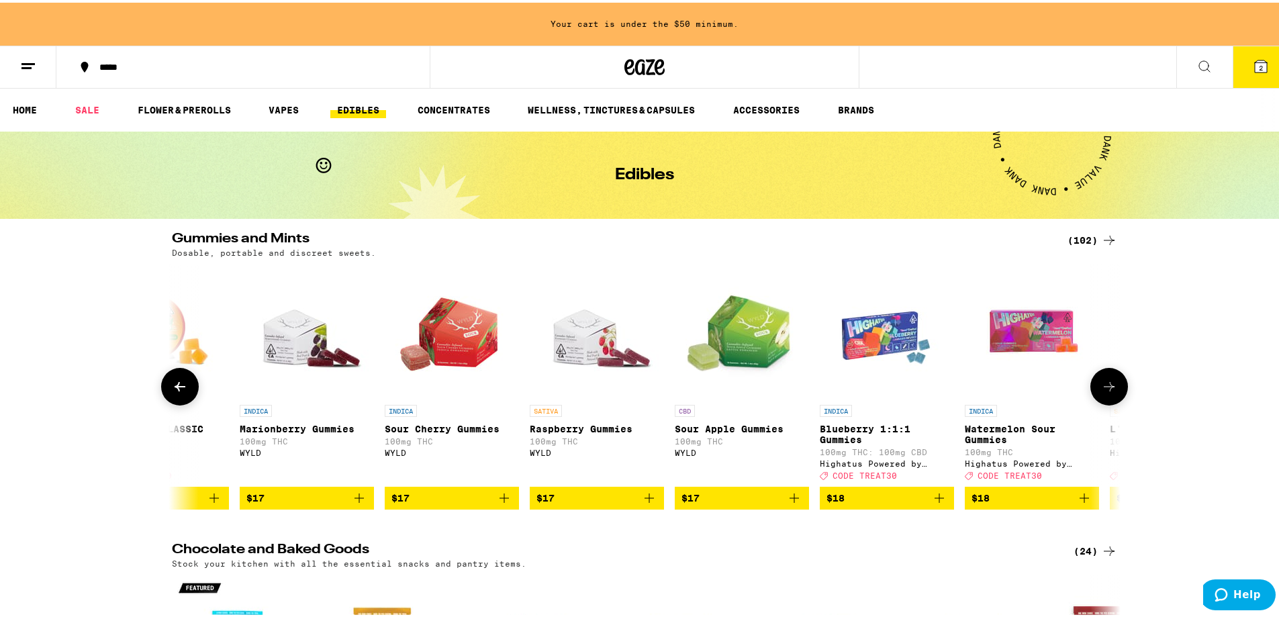
scroll to position [0, 5594]
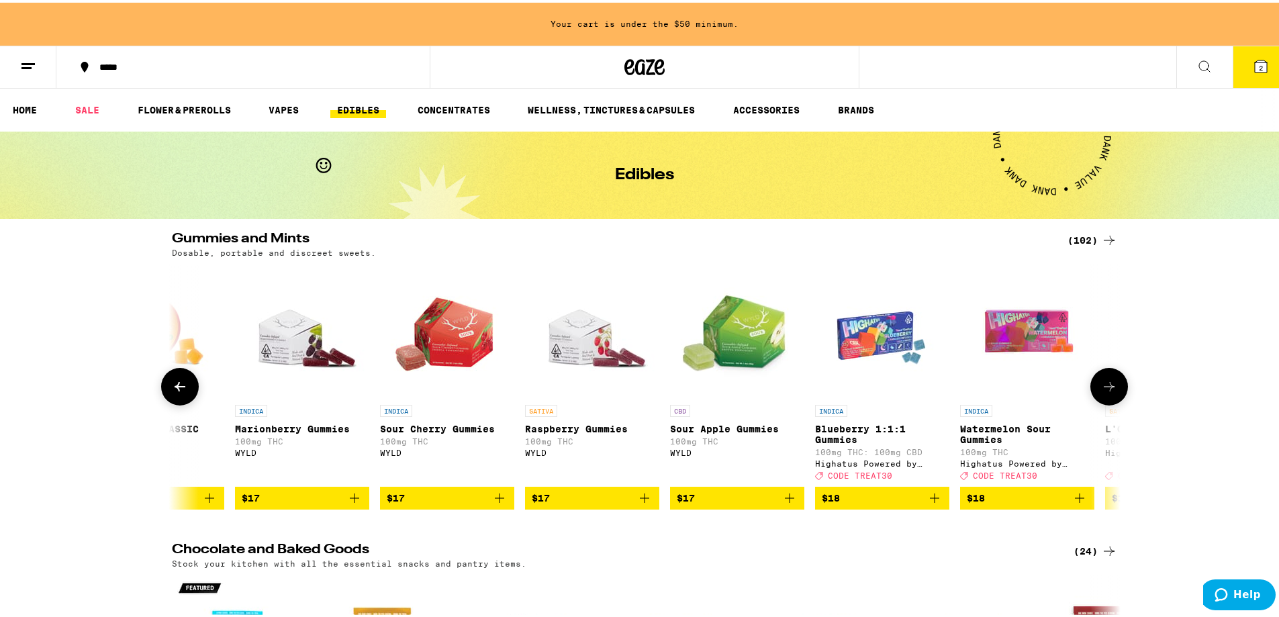
click at [1102, 377] on button at bounding box center [1110, 384] width 38 height 38
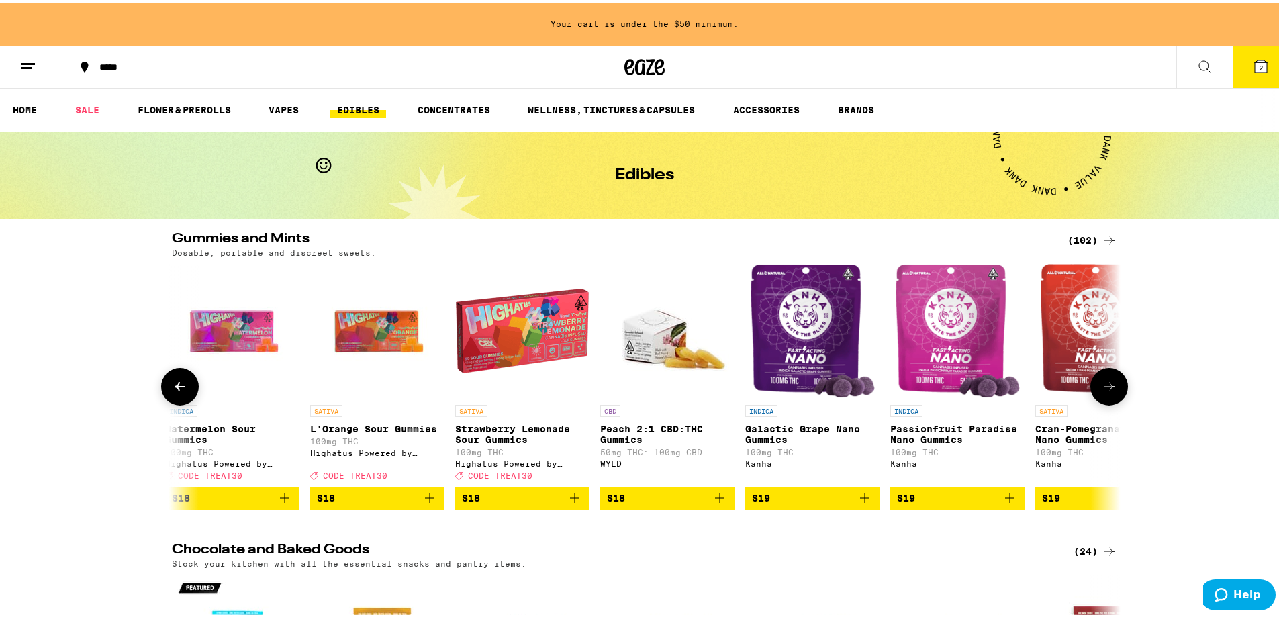
scroll to position [0, 6393]
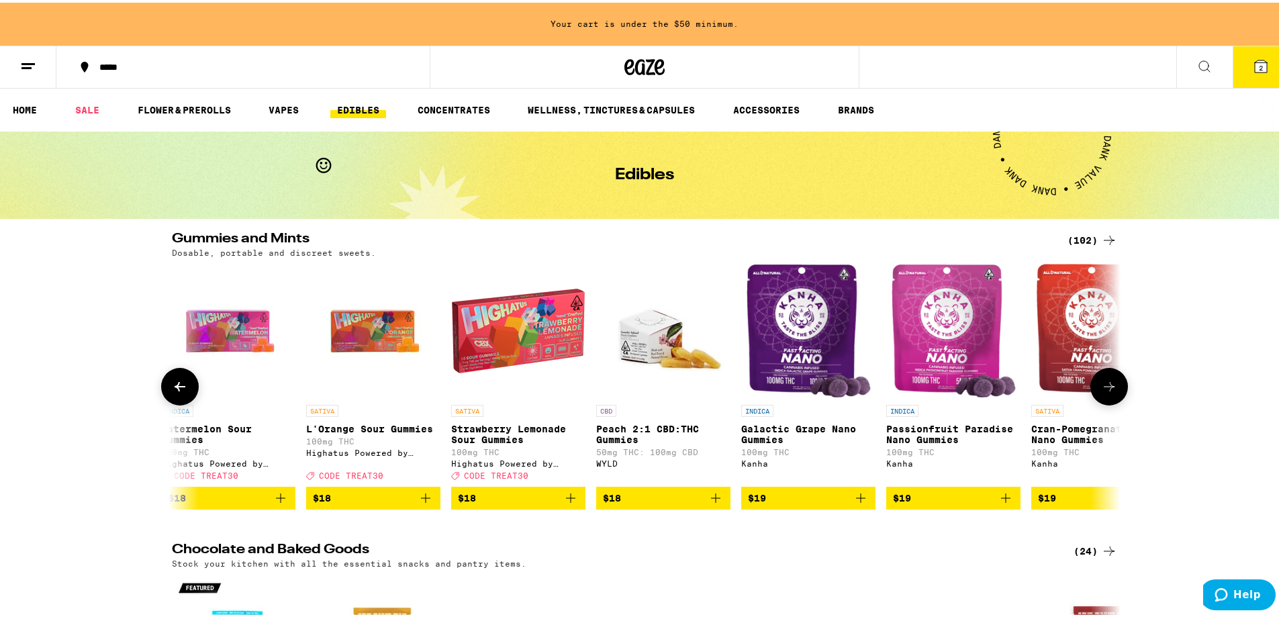
click at [1102, 375] on button at bounding box center [1110, 384] width 38 height 38
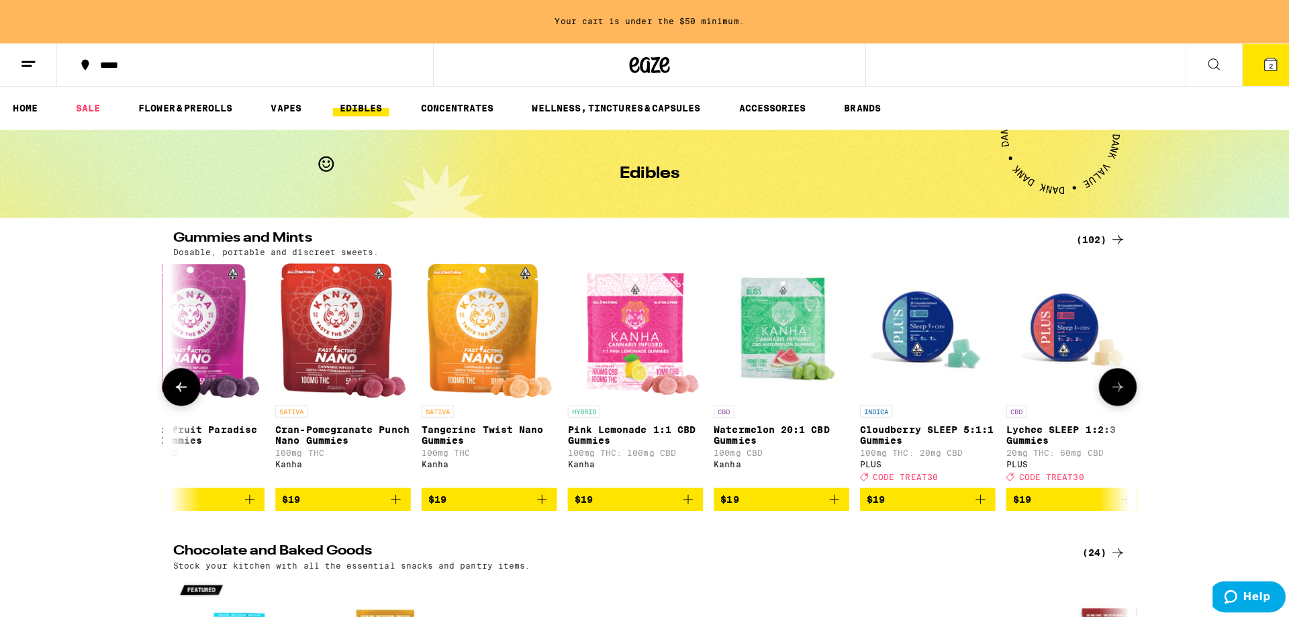
scroll to position [0, 7192]
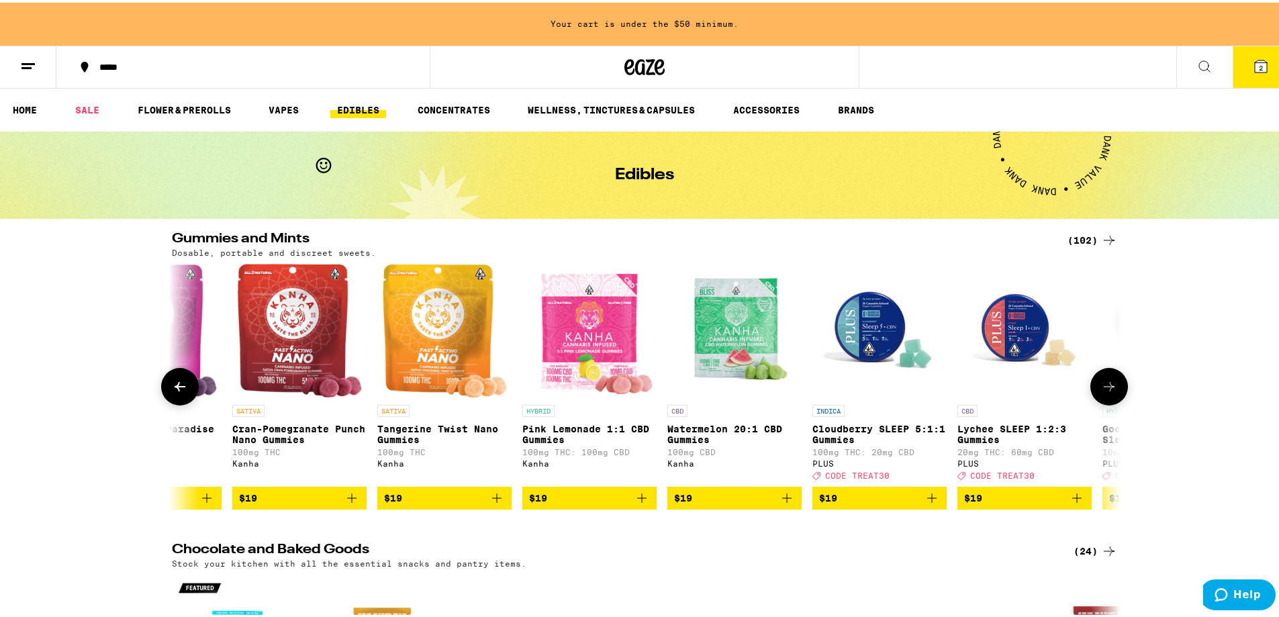
click at [259, 504] on span "$19" at bounding box center [299, 496] width 121 height 16
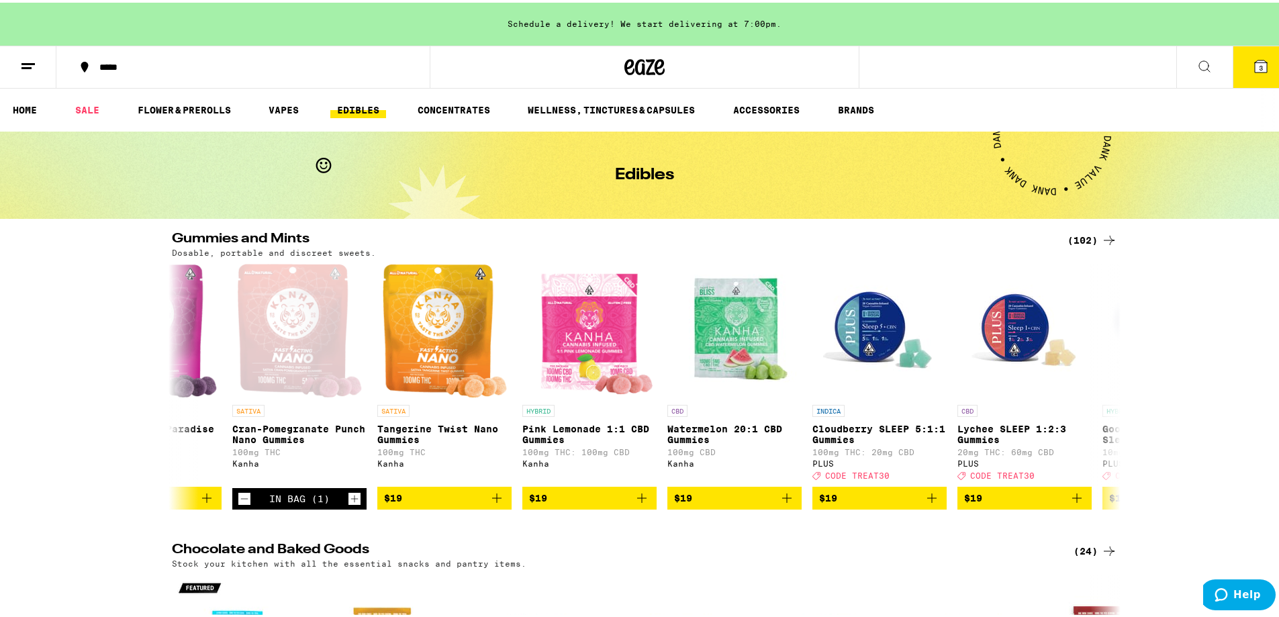
click at [1258, 66] on icon at bounding box center [1261, 64] width 16 height 16
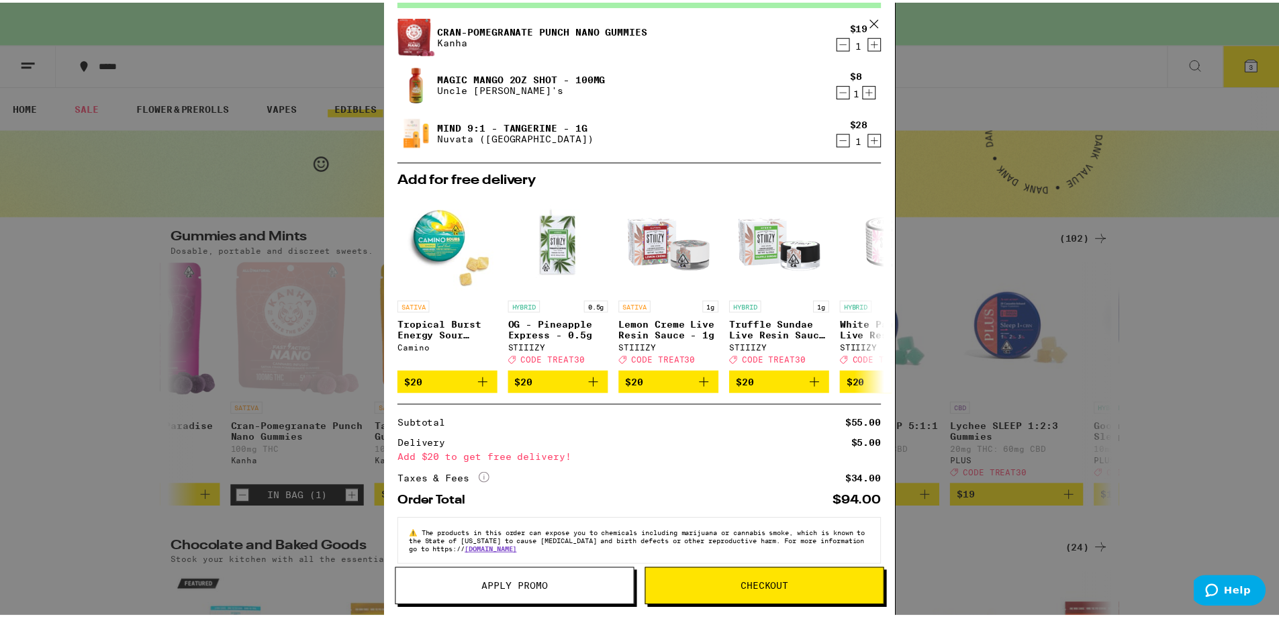
scroll to position [97, 0]
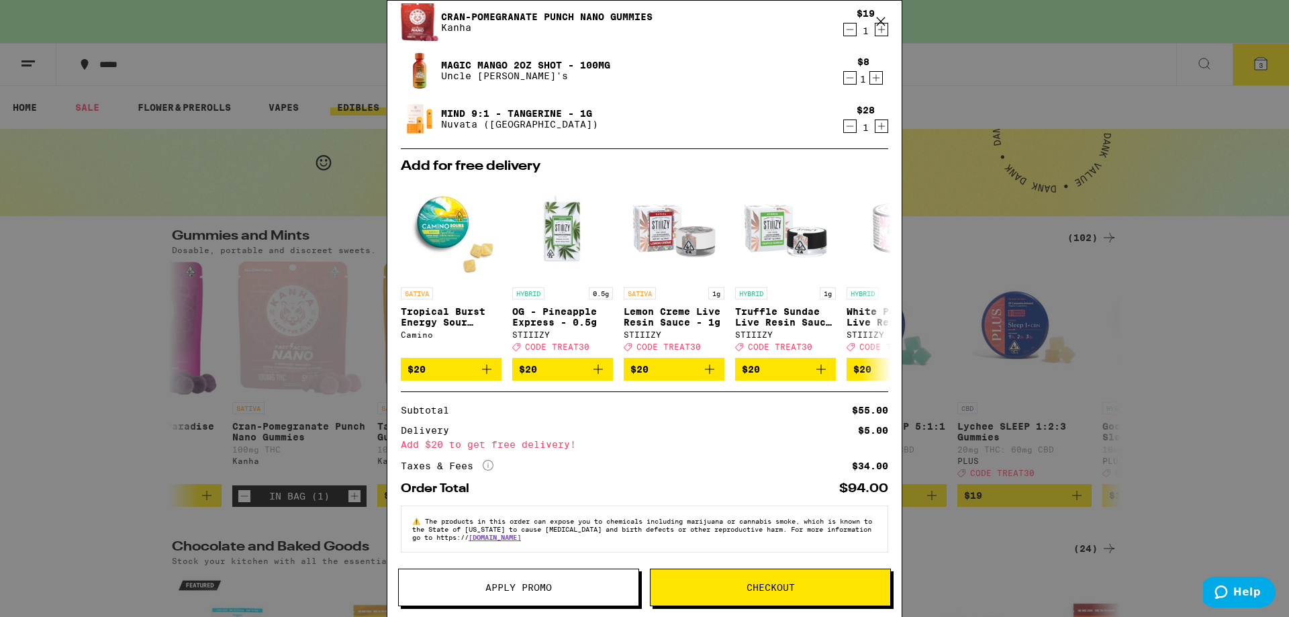
click at [755, 586] on span "Checkout" at bounding box center [771, 587] width 48 height 9
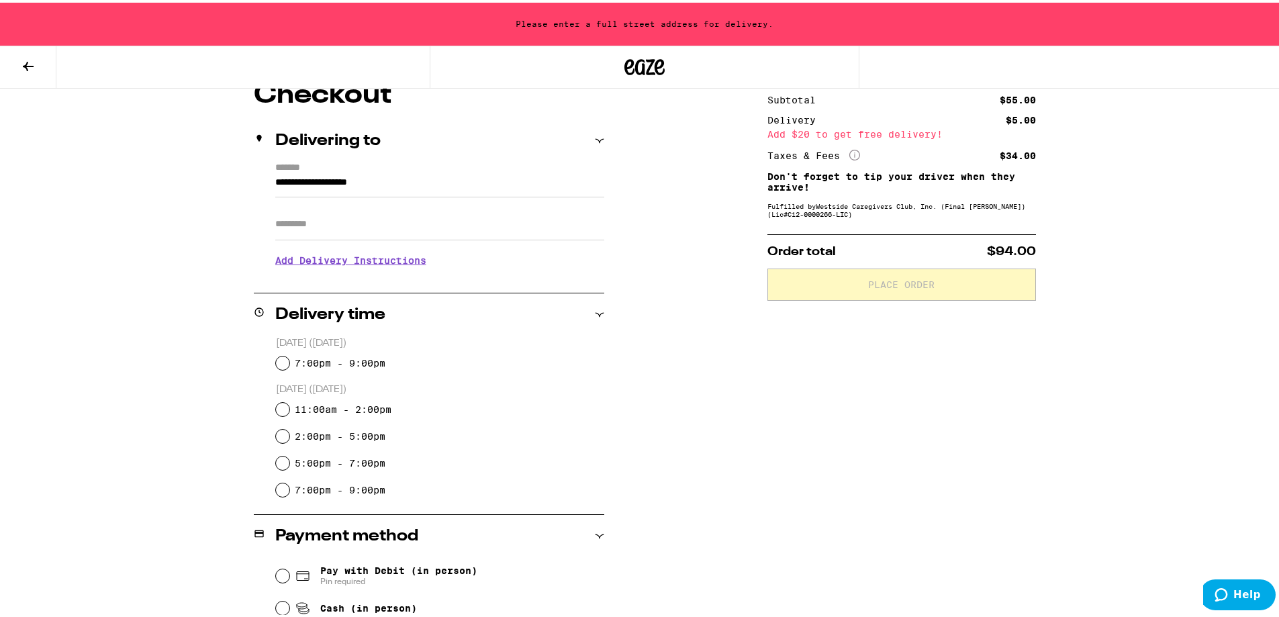
scroll to position [134, 0]
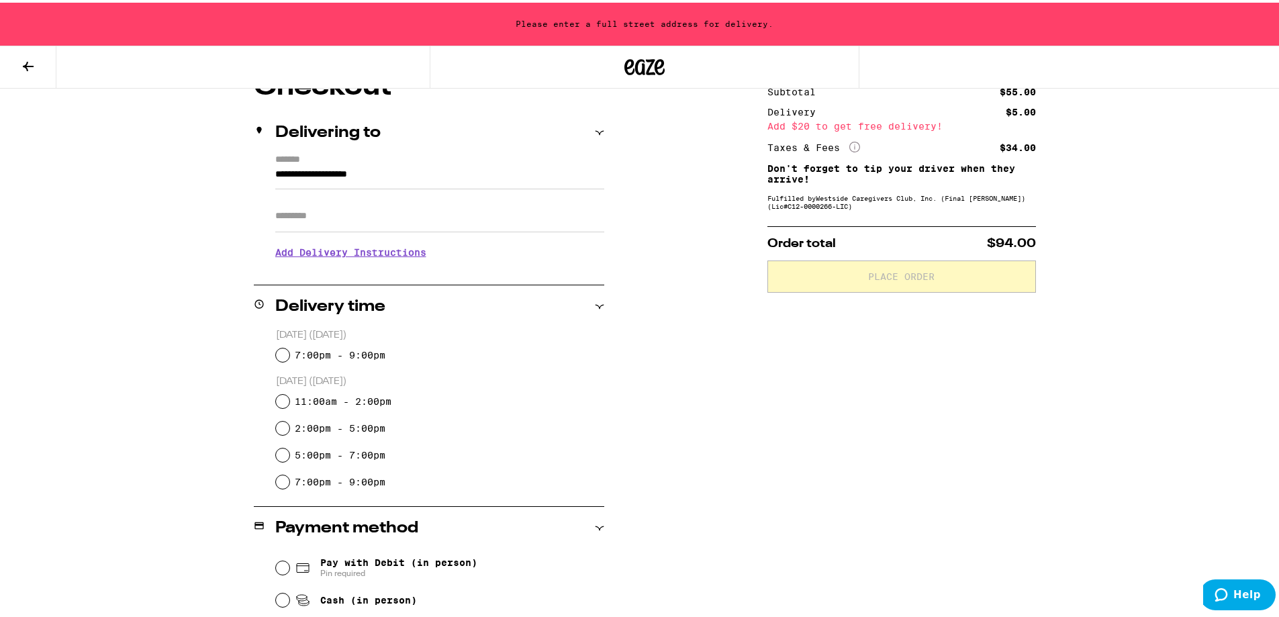
click at [395, 169] on input "**********" at bounding box center [439, 175] width 329 height 23
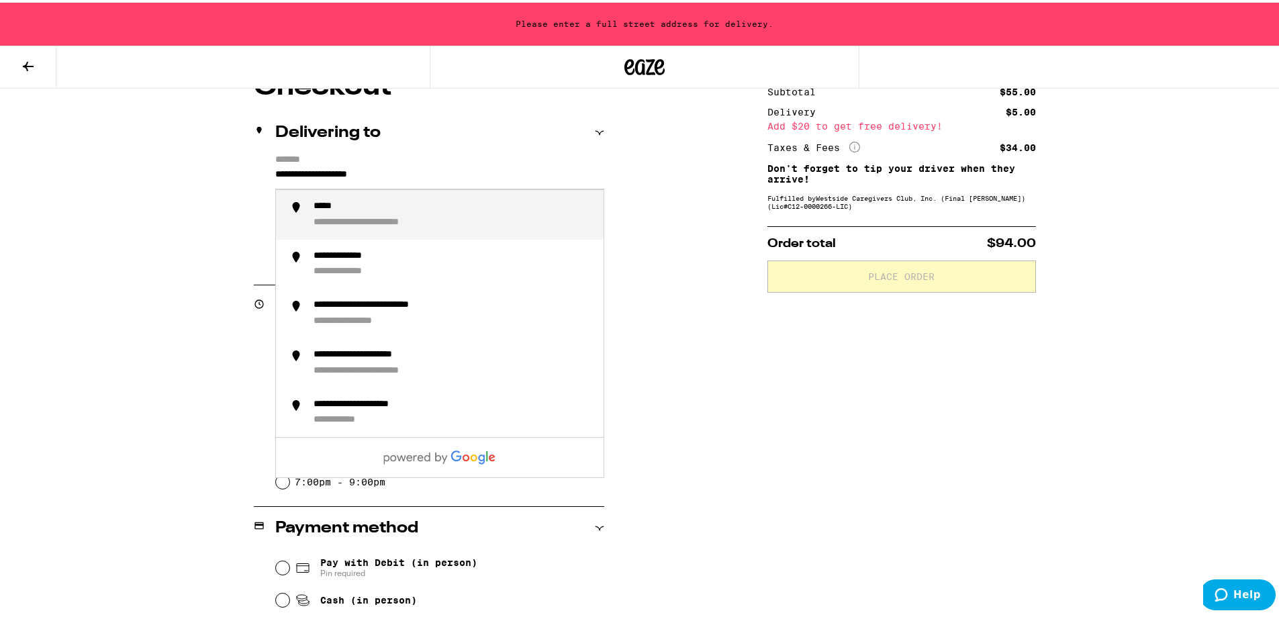
drag, startPoint x: 414, startPoint y: 169, endPoint x: 215, endPoint y: 208, distance: 202.5
click at [210, 193] on div "**********" at bounding box center [644, 442] width 967 height 743
click at [368, 210] on div "**********" at bounding box center [378, 204] width 128 height 12
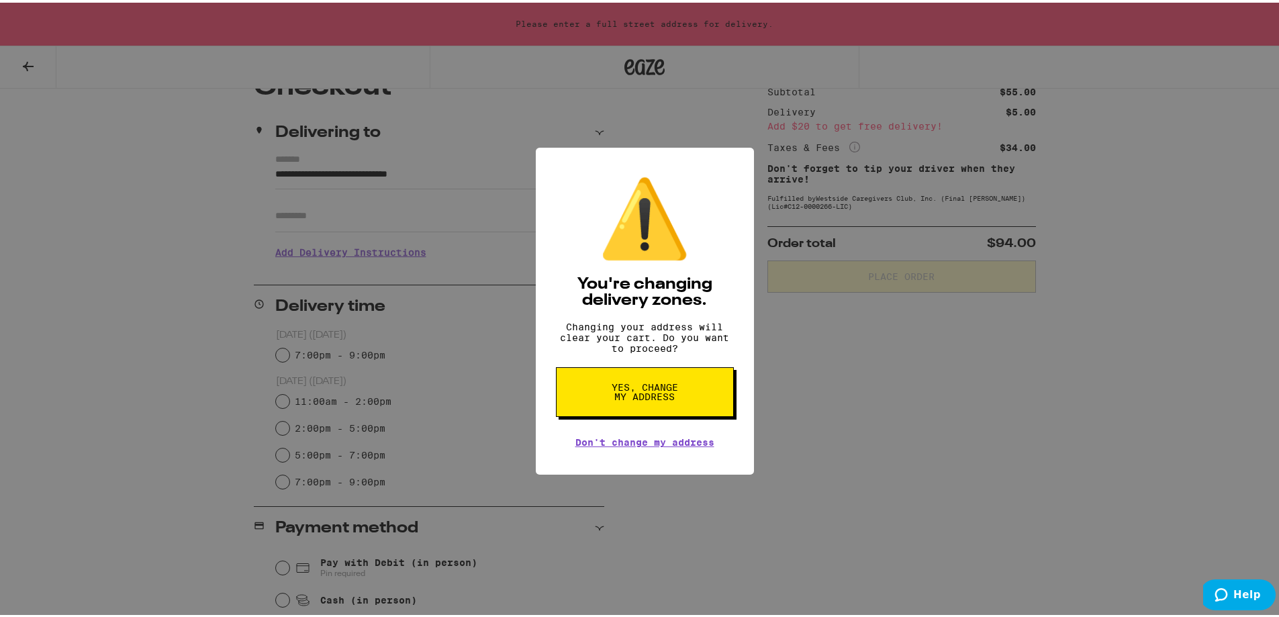
click at [661, 399] on span "Yes, change my address" at bounding box center [644, 389] width 69 height 19
type input "**********"
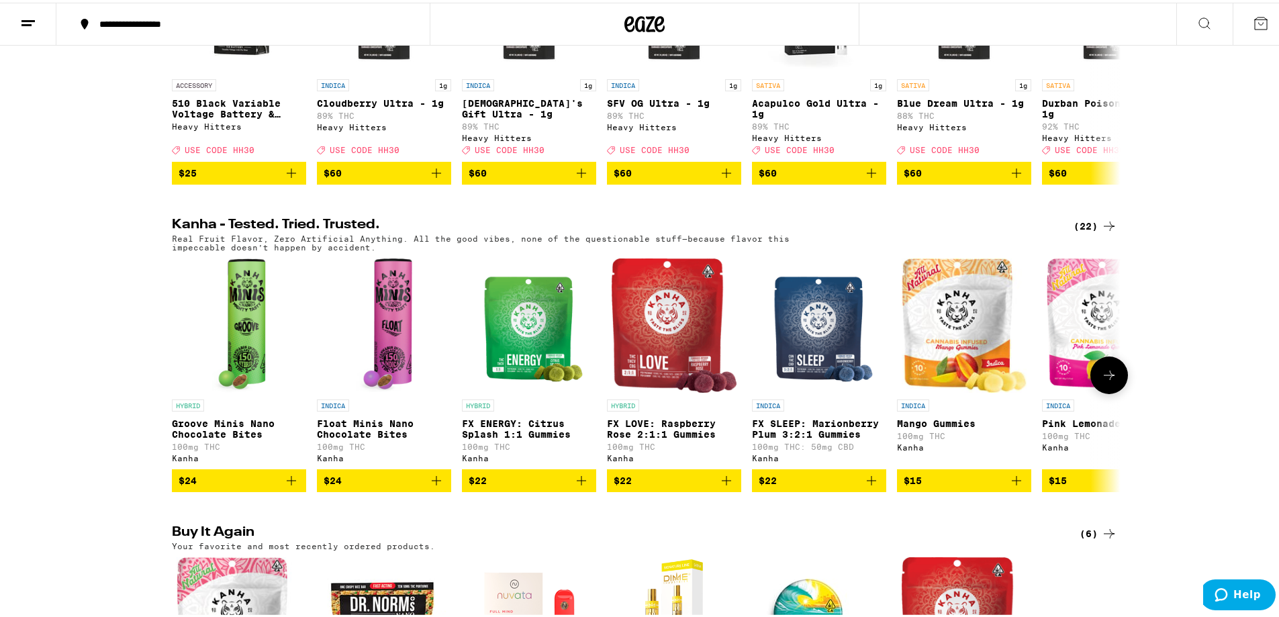
scroll to position [604, 0]
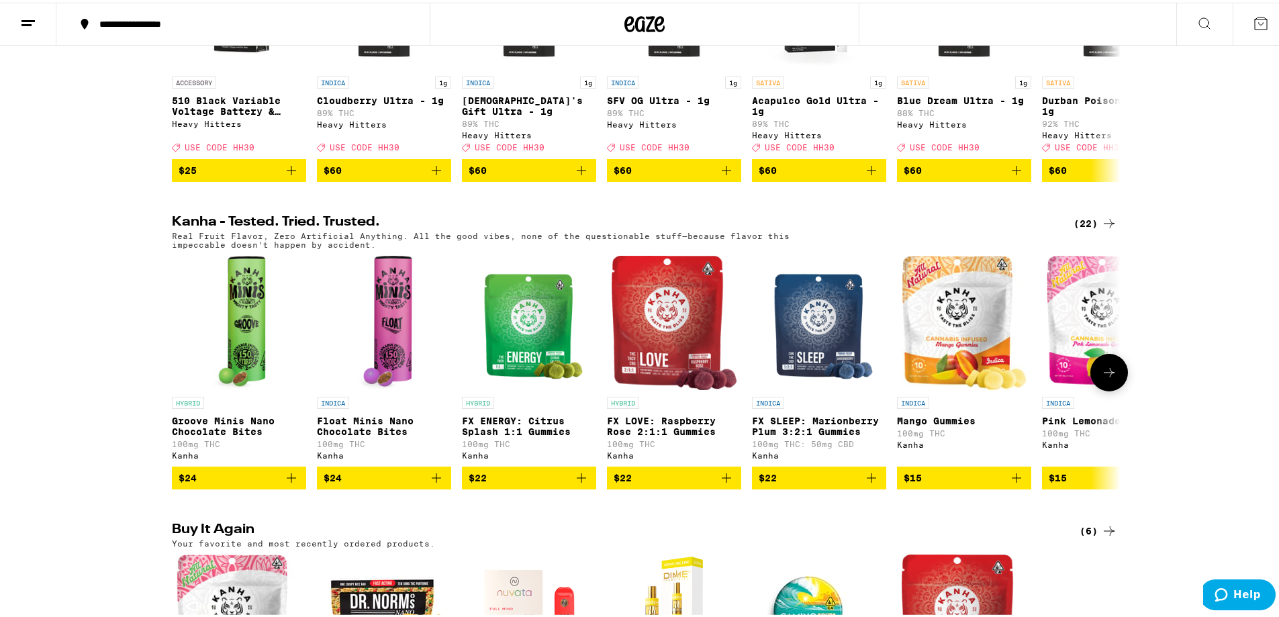
click at [1094, 389] on button at bounding box center [1110, 370] width 38 height 38
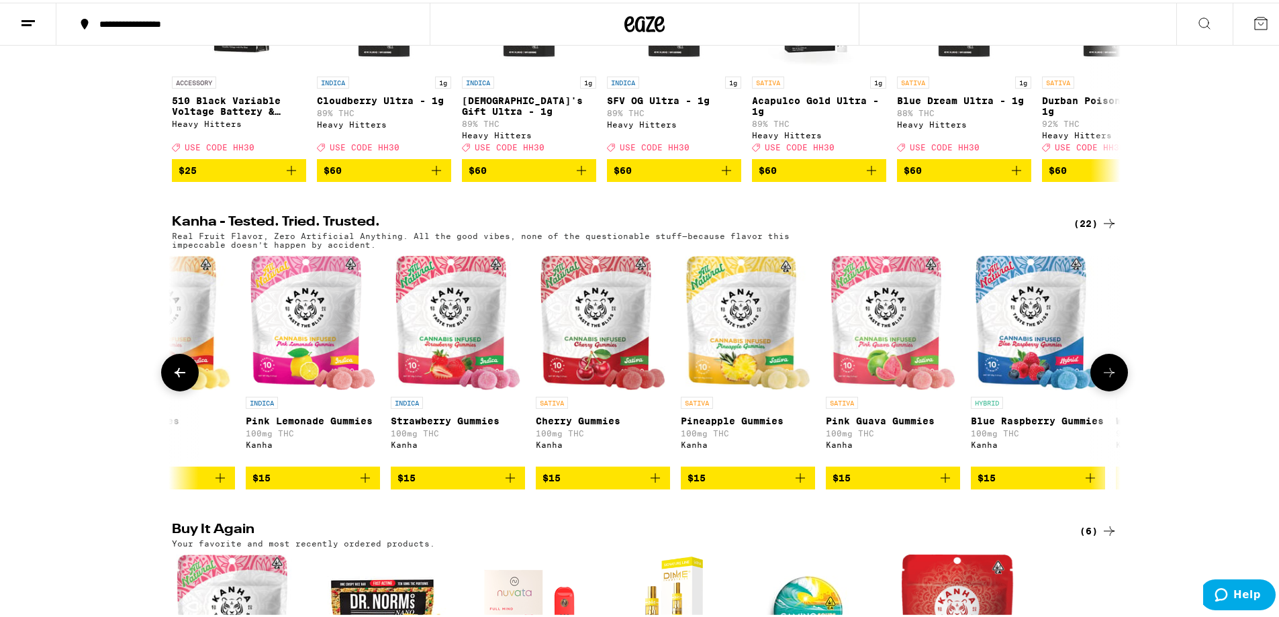
scroll to position [0, 799]
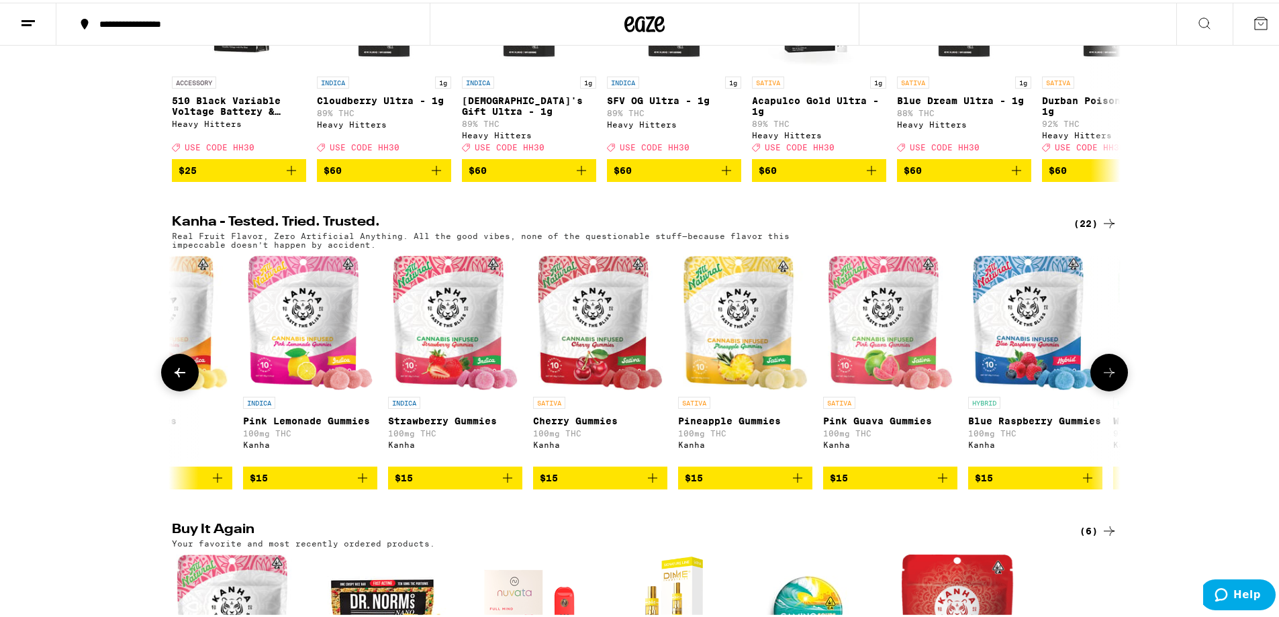
click at [1095, 389] on button at bounding box center [1110, 370] width 38 height 38
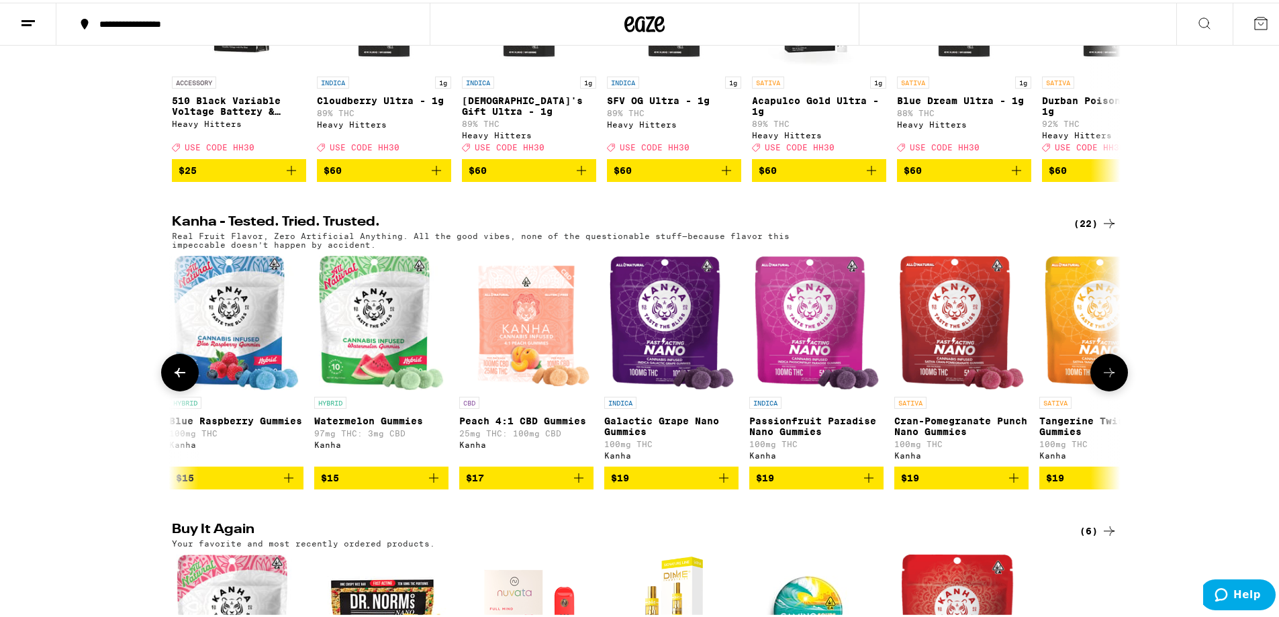
click at [1095, 389] on button at bounding box center [1110, 370] width 38 height 38
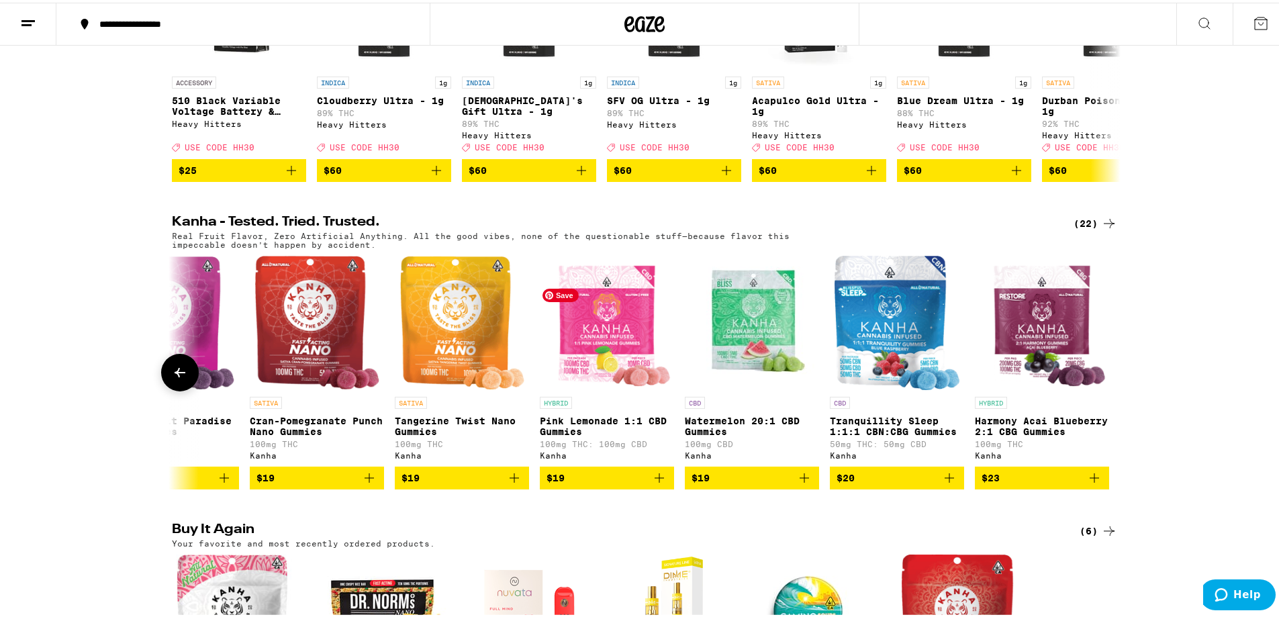
scroll to position [0, 2246]
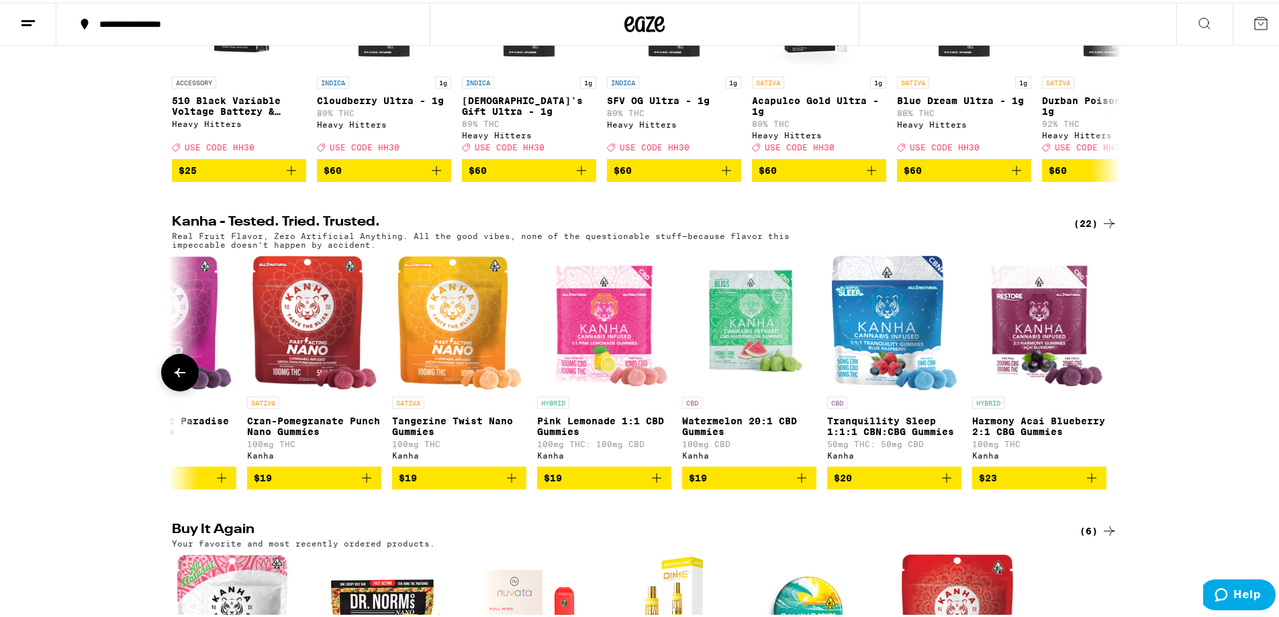
click at [306, 483] on span "$19" at bounding box center [314, 475] width 121 height 16
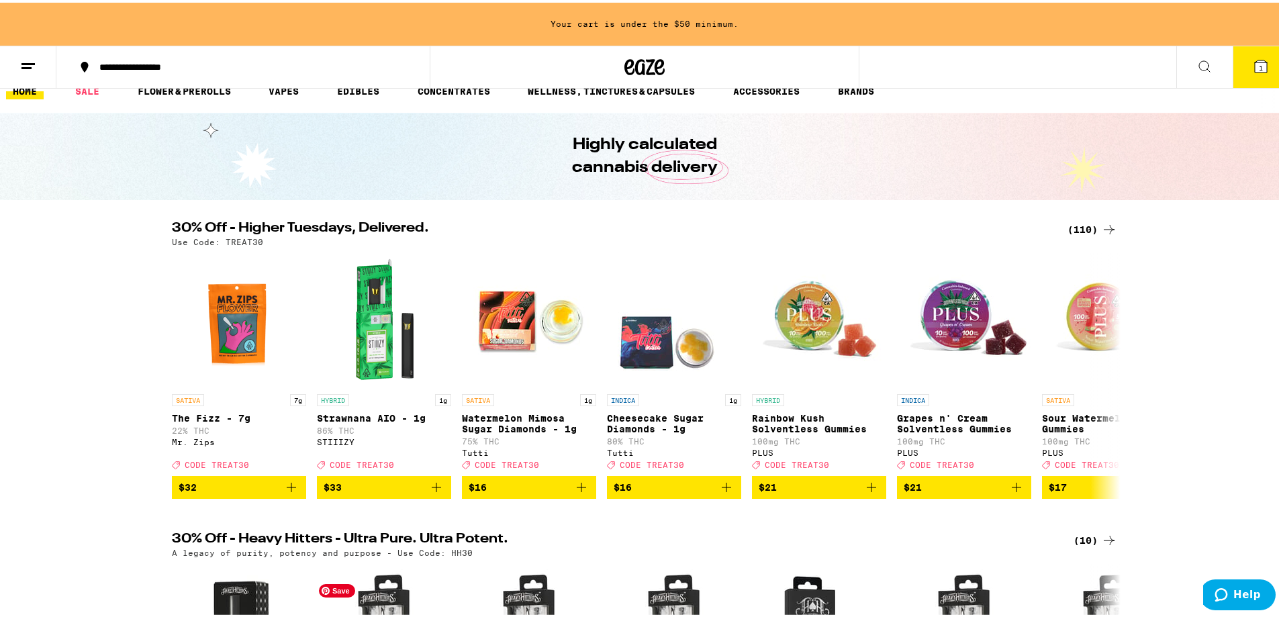
scroll to position [0, 0]
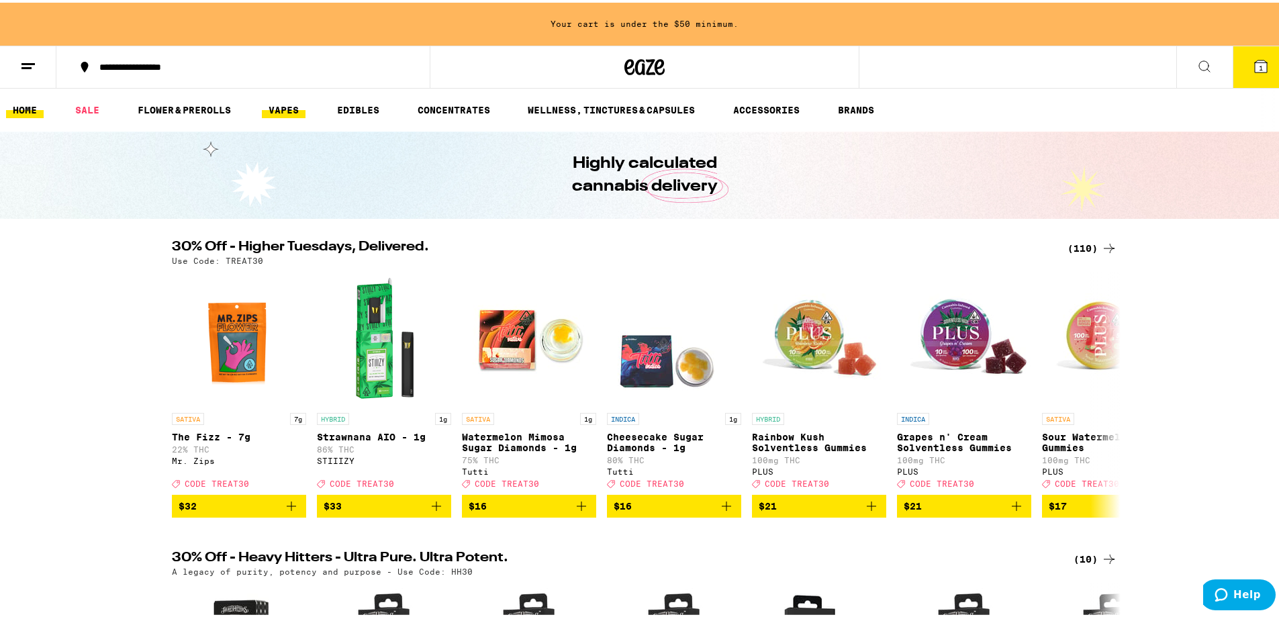
click at [281, 103] on link "VAPES" at bounding box center [284, 107] width 44 height 16
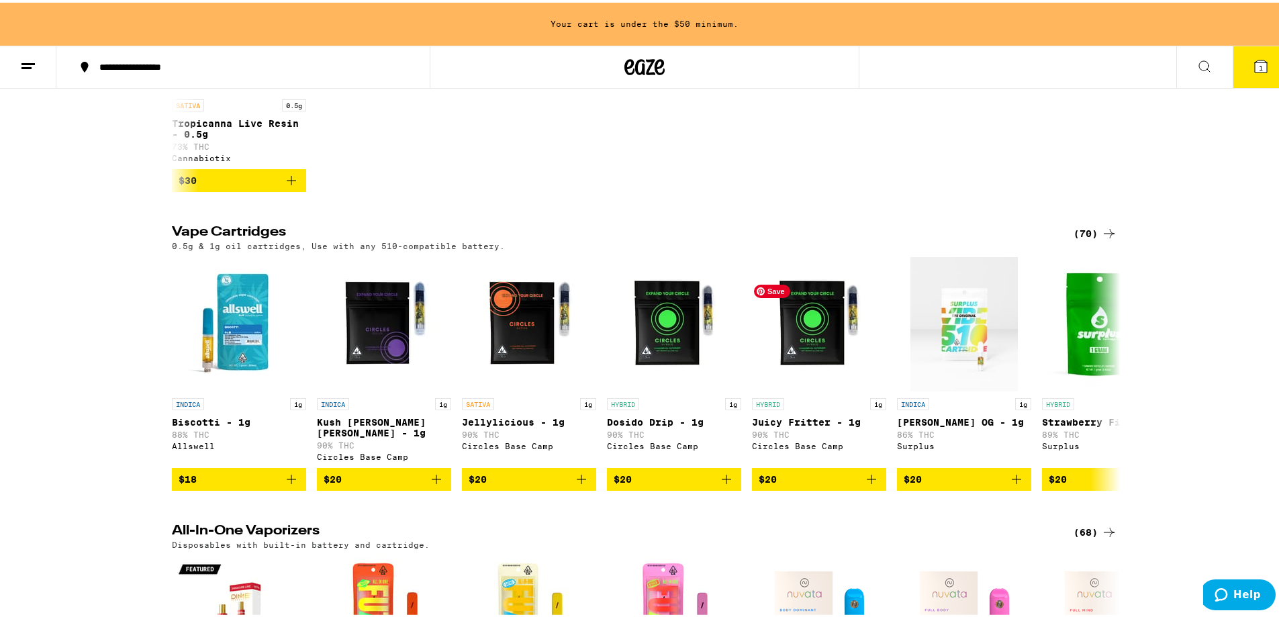
scroll to position [913, 0]
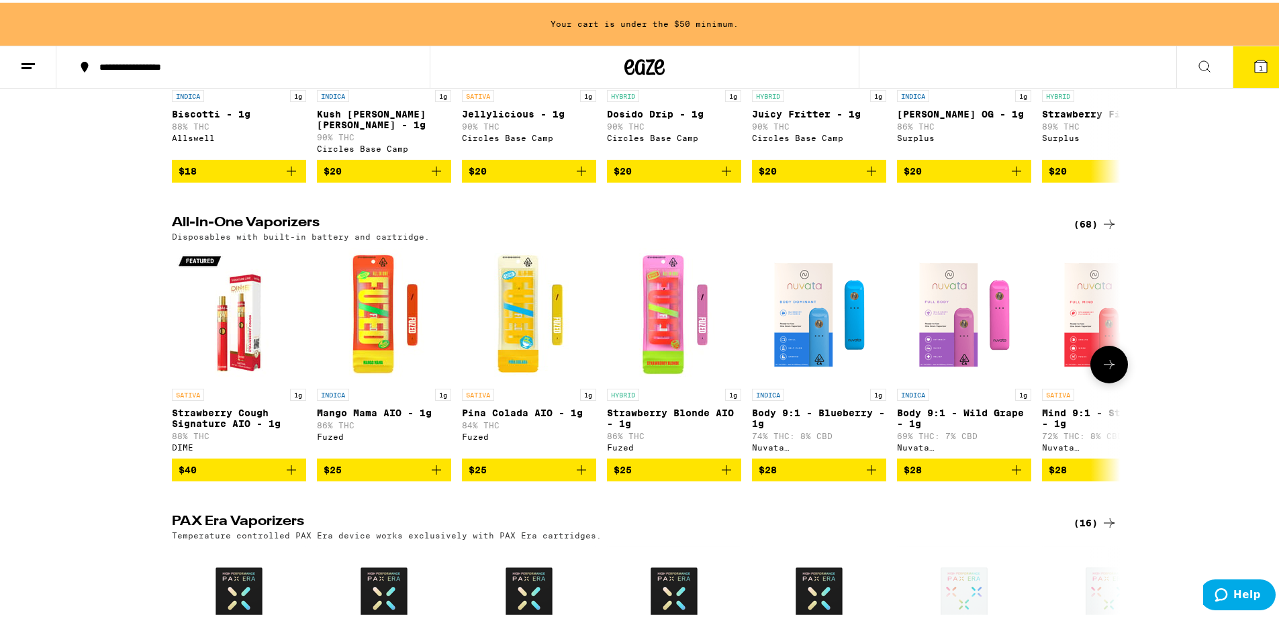
click at [1108, 370] on icon at bounding box center [1109, 362] width 16 height 16
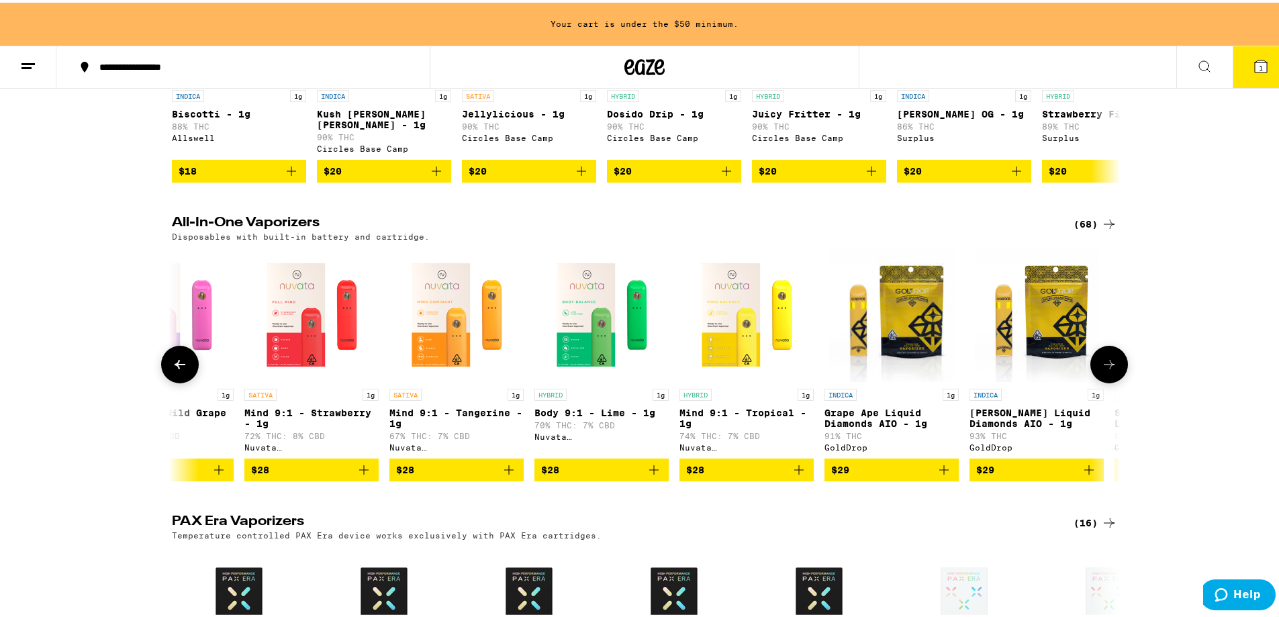
scroll to position [0, 799]
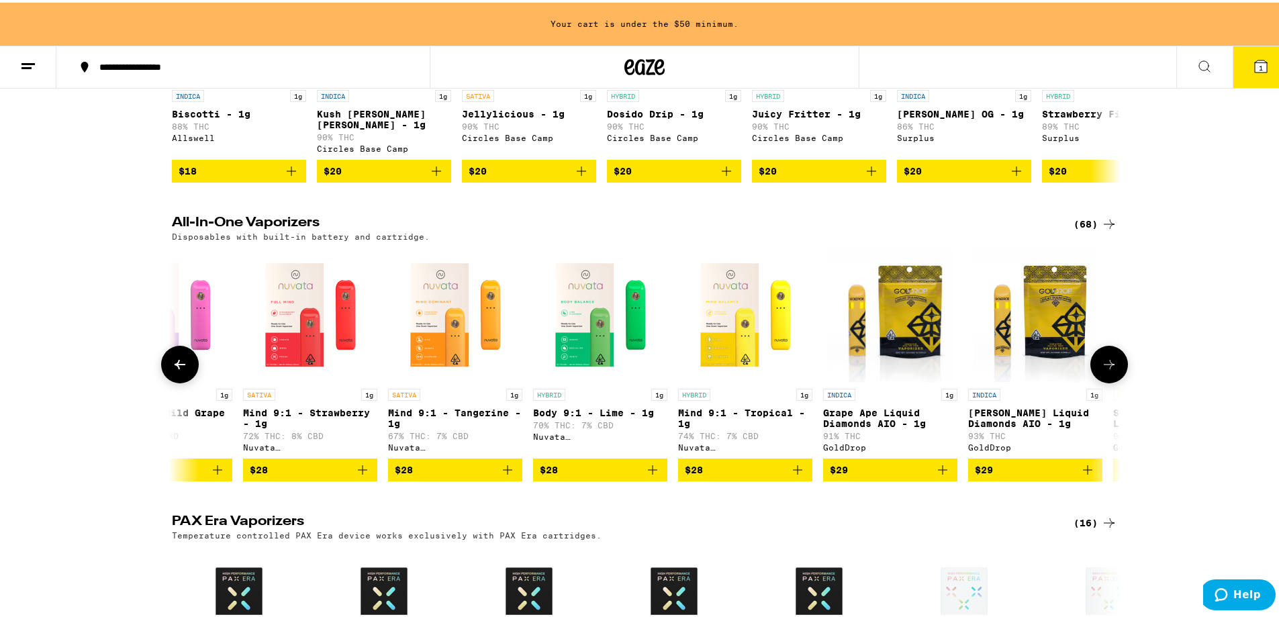
click at [1119, 381] on button at bounding box center [1110, 362] width 38 height 38
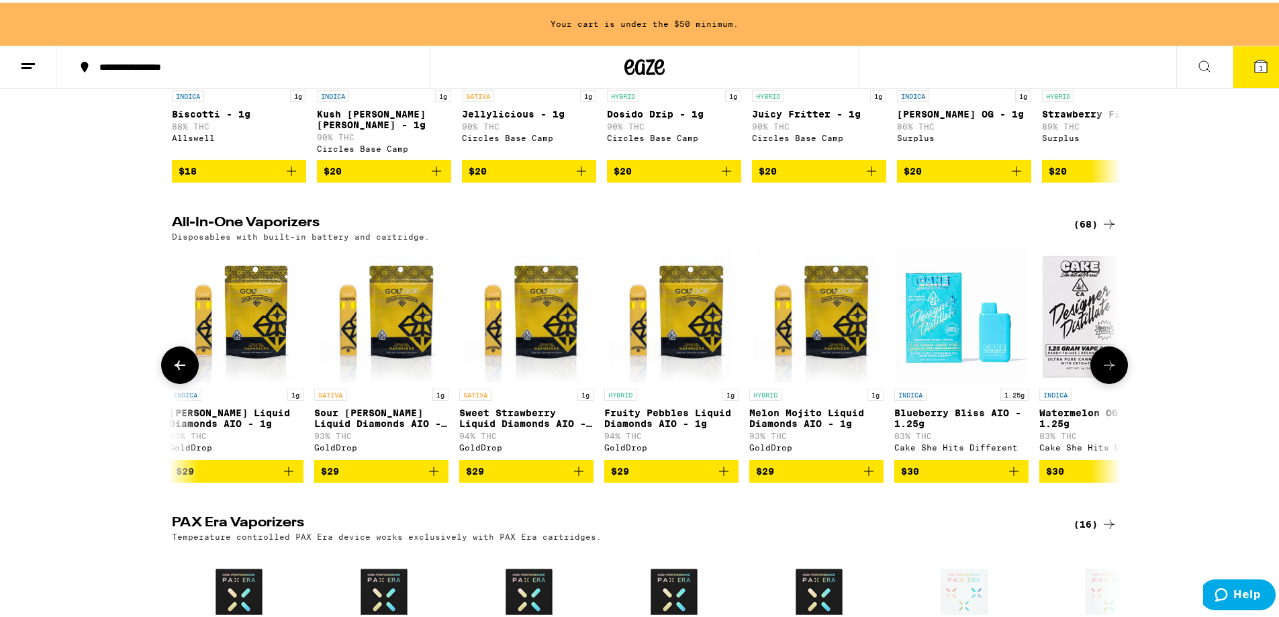
click at [1119, 381] on button at bounding box center [1110, 363] width 38 height 38
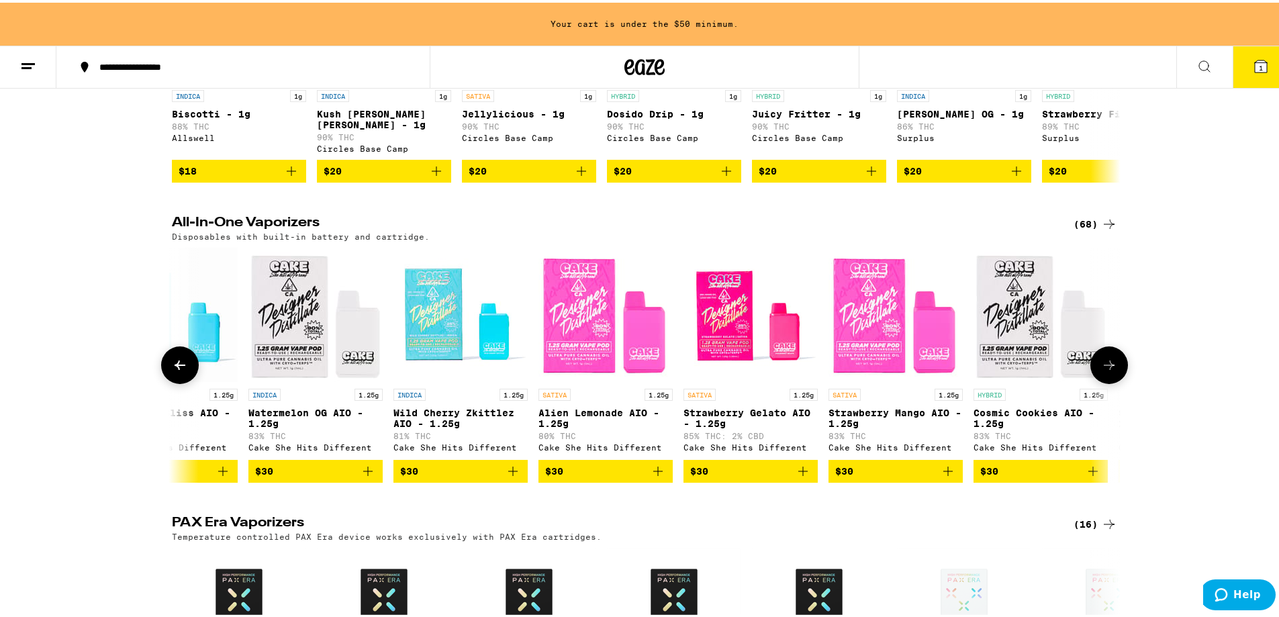
scroll to position [0, 2397]
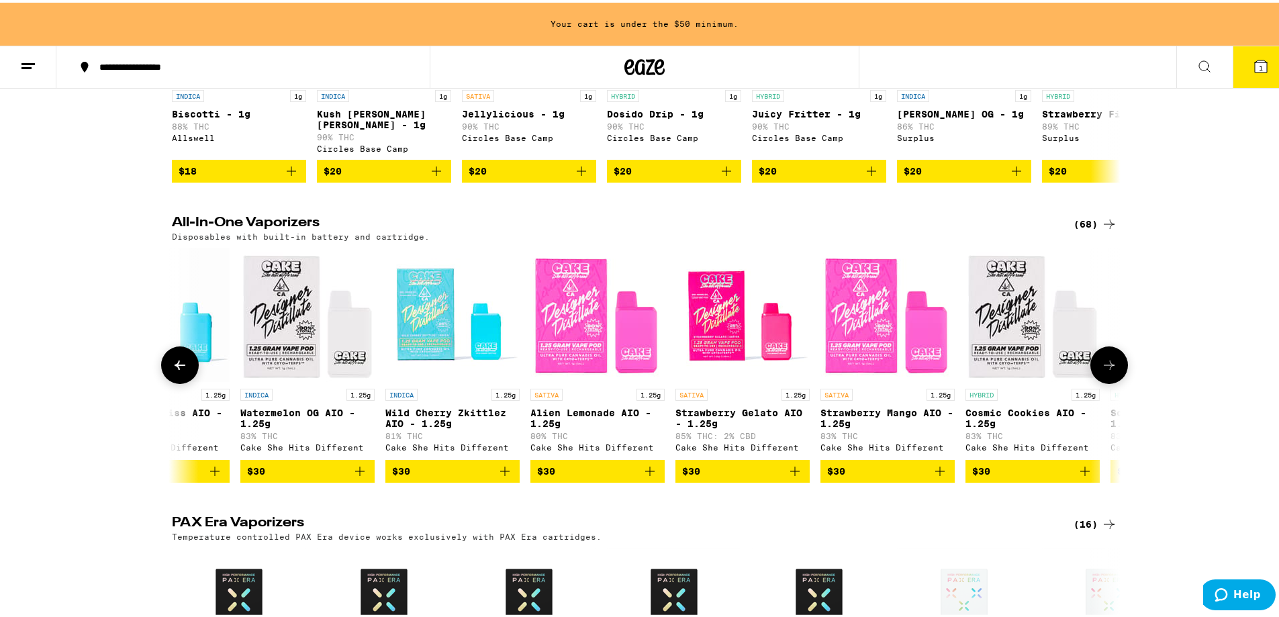
click at [1119, 381] on button at bounding box center [1110, 363] width 38 height 38
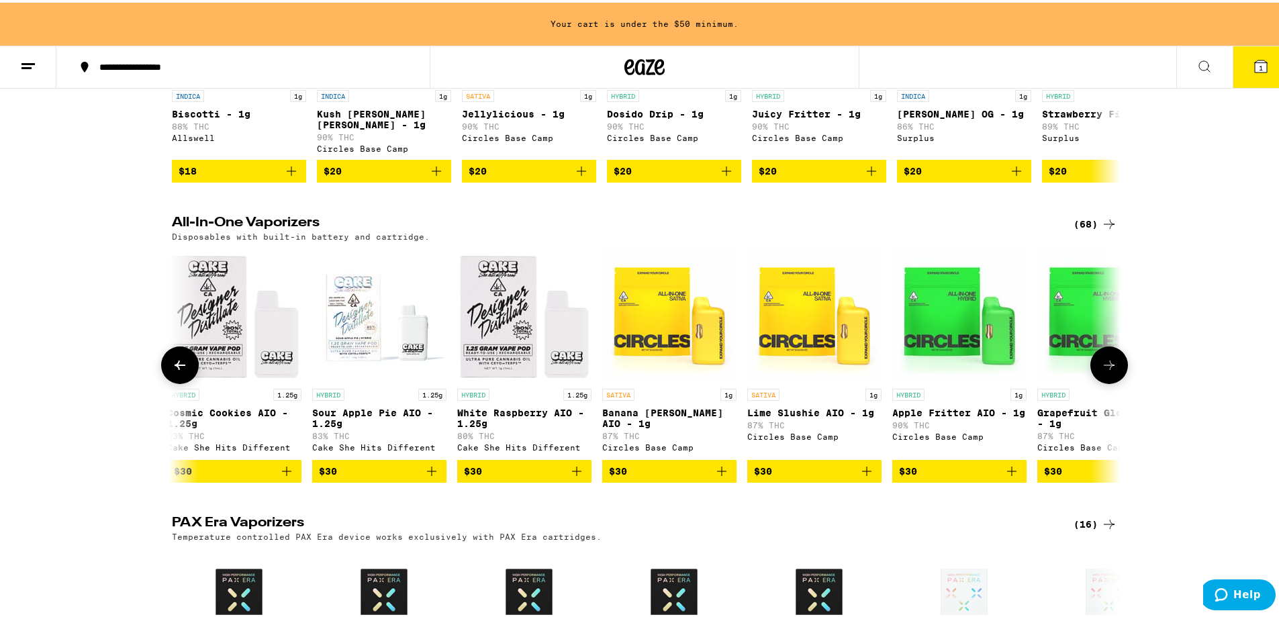
scroll to position [0, 3196]
click at [1119, 381] on button at bounding box center [1110, 363] width 38 height 38
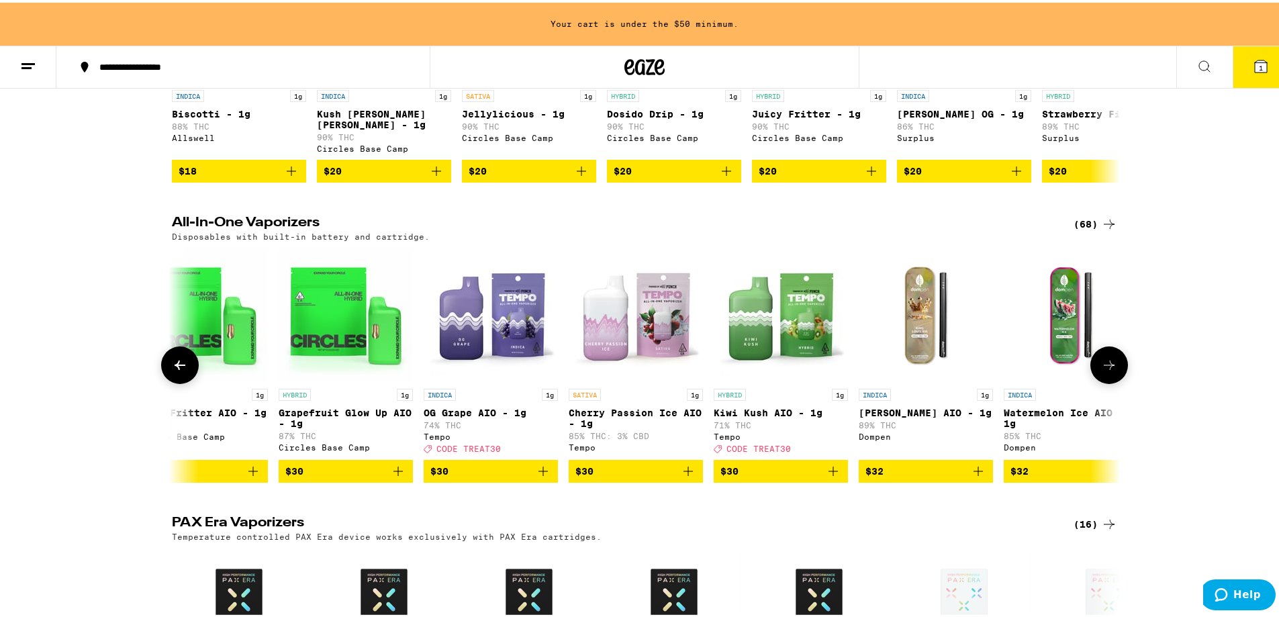
scroll to position [0, 3995]
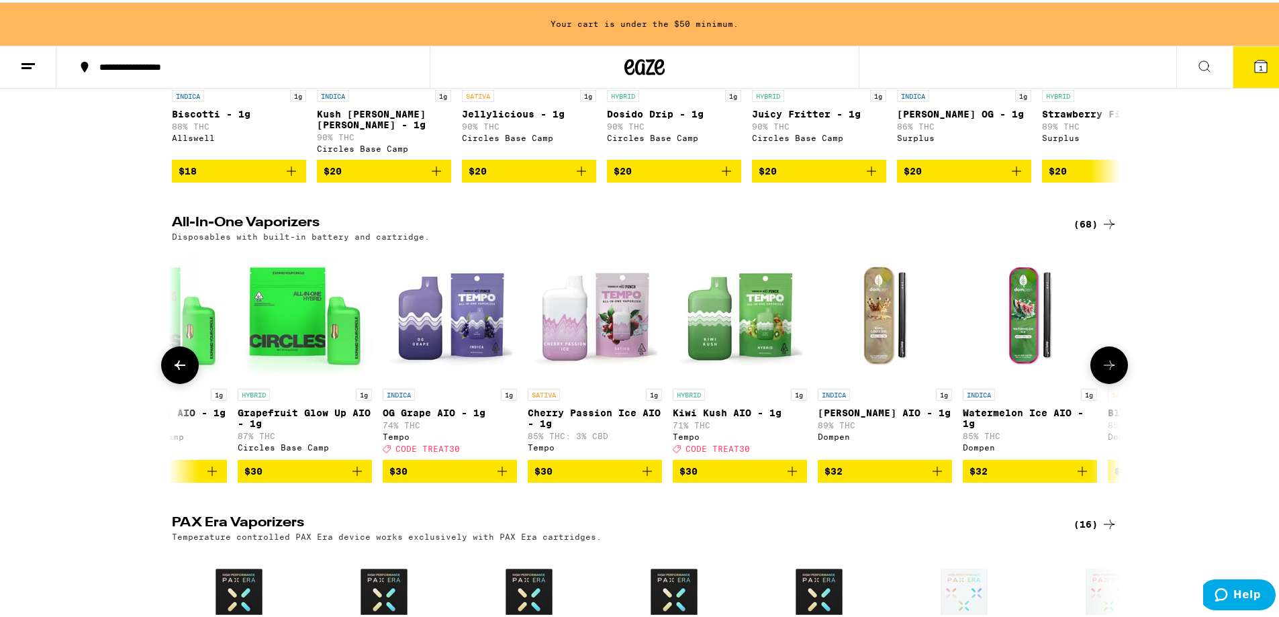
click at [1118, 381] on button at bounding box center [1110, 363] width 38 height 38
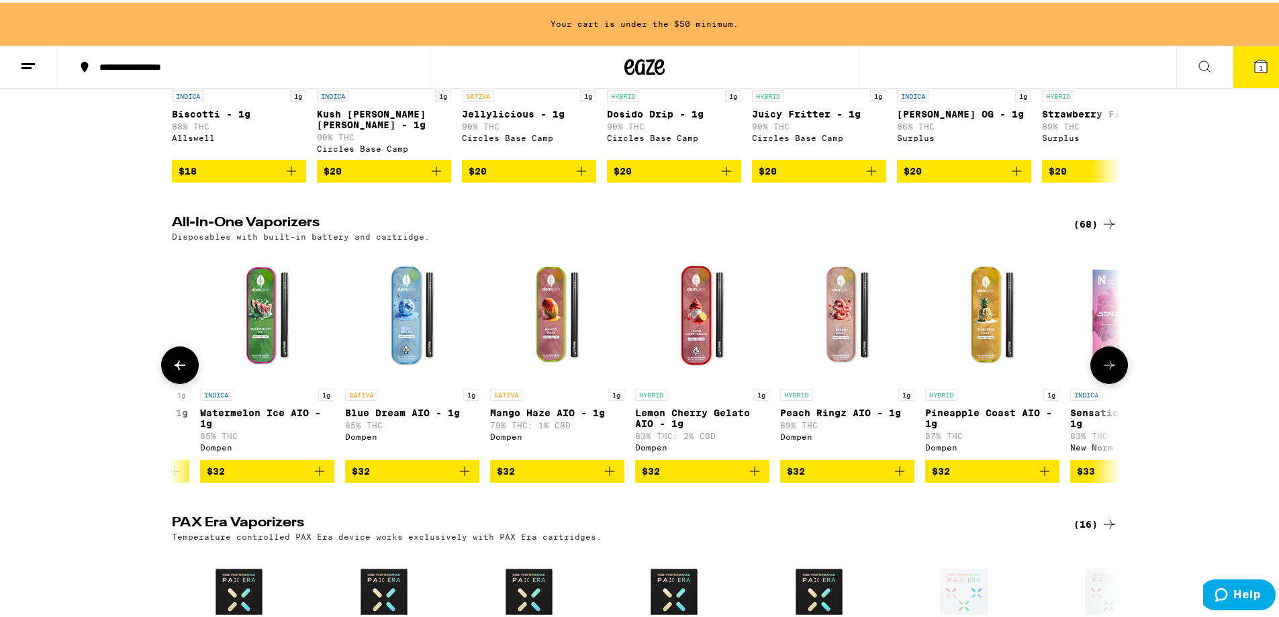
scroll to position [0, 4795]
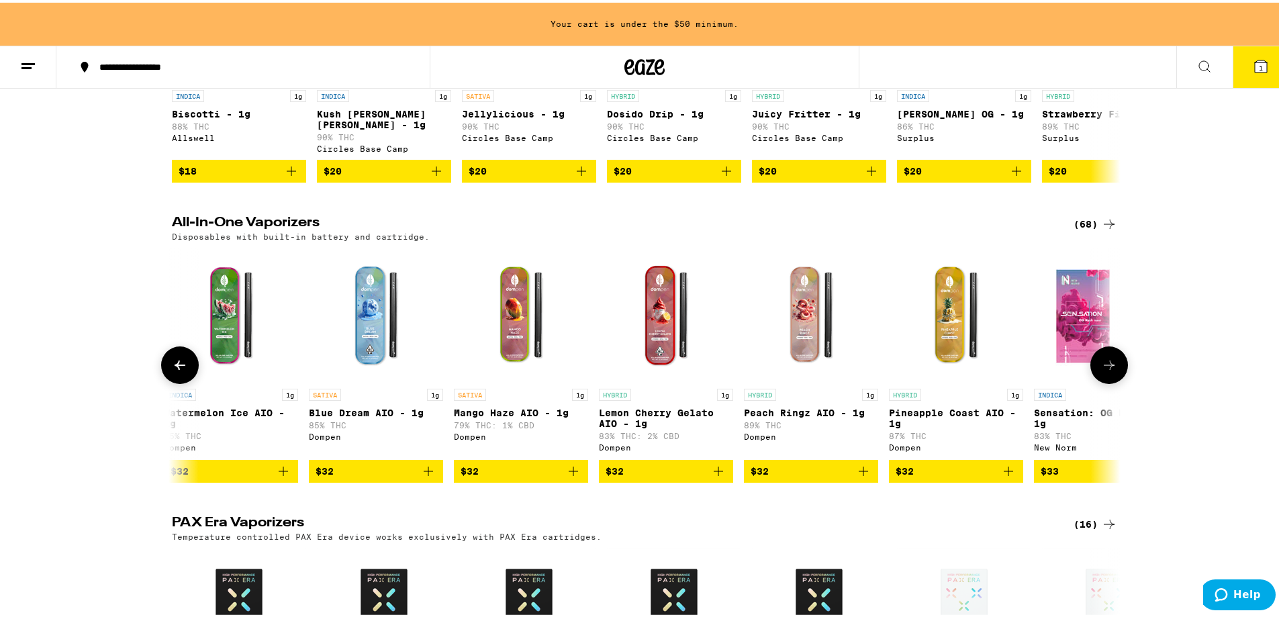
click at [1118, 381] on button at bounding box center [1110, 363] width 38 height 38
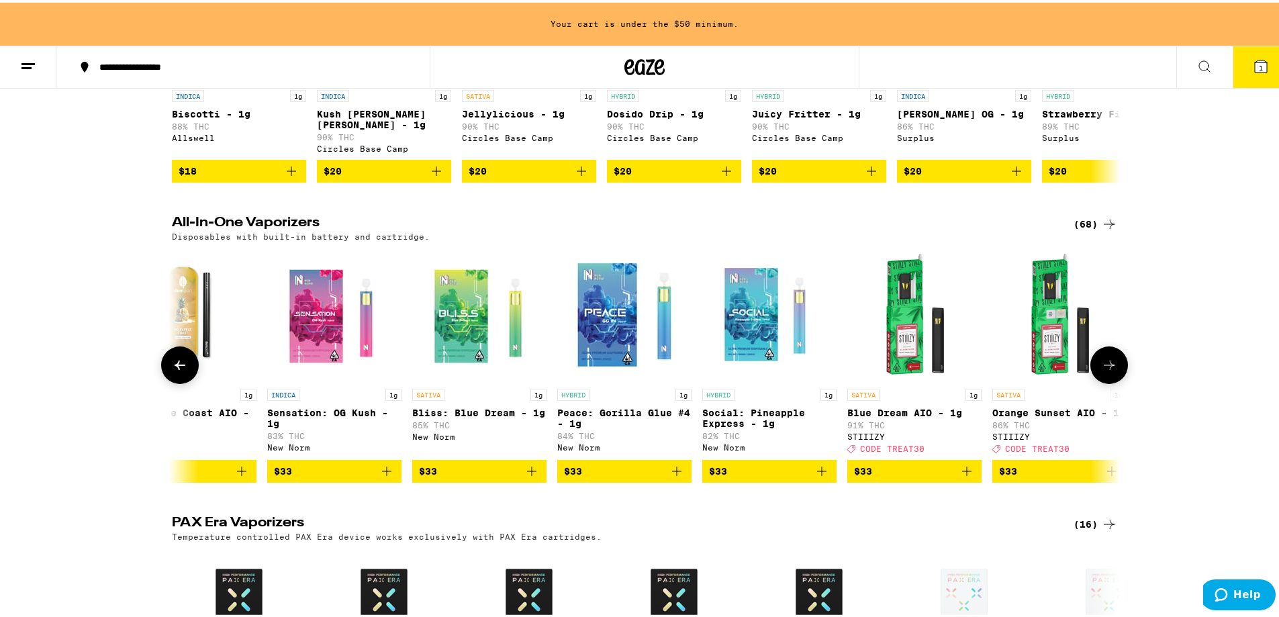
scroll to position [0, 5594]
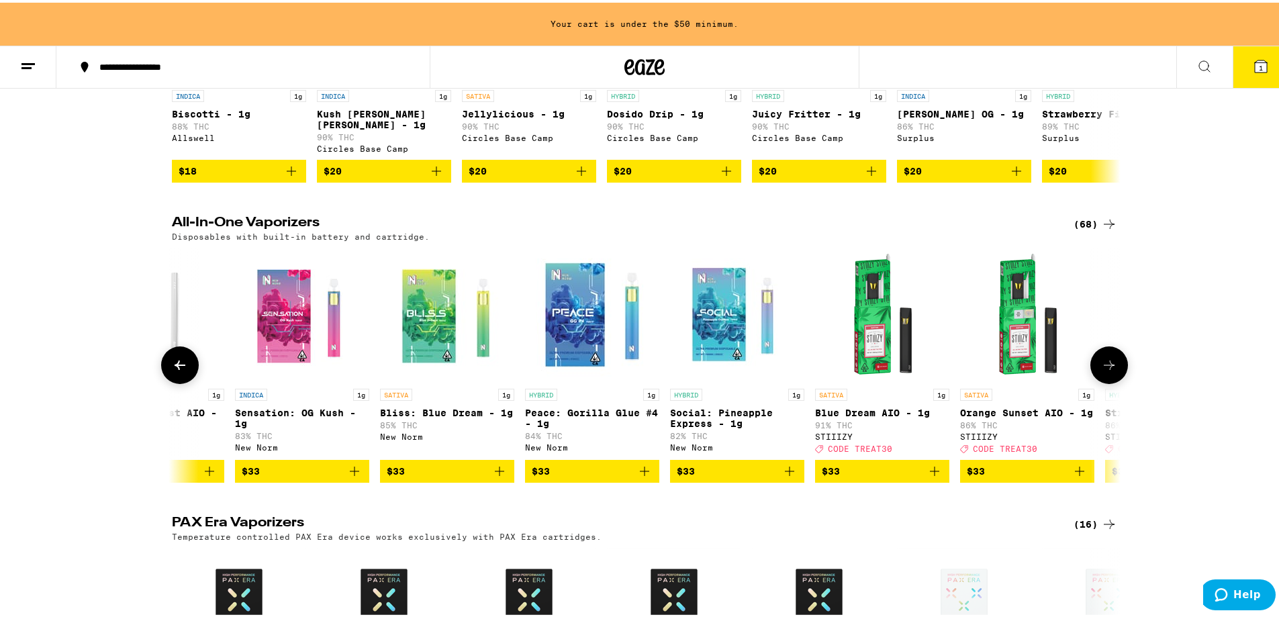
click at [1118, 381] on button at bounding box center [1110, 363] width 38 height 38
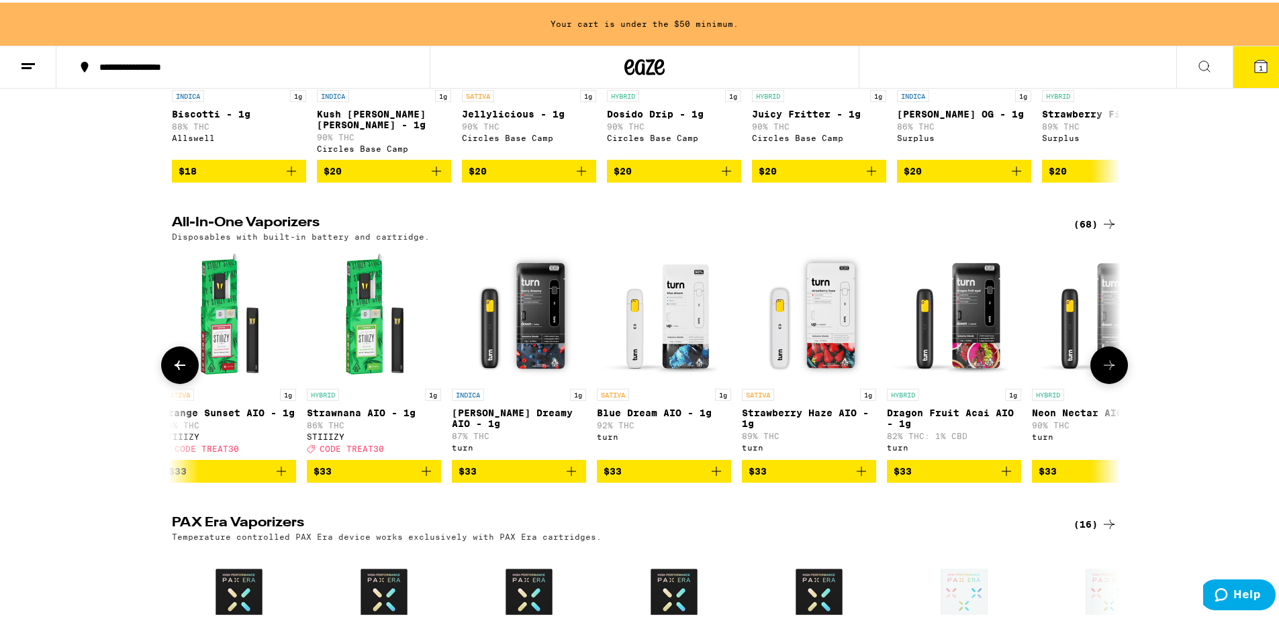
scroll to position [0, 6393]
click at [1118, 381] on button at bounding box center [1110, 363] width 38 height 38
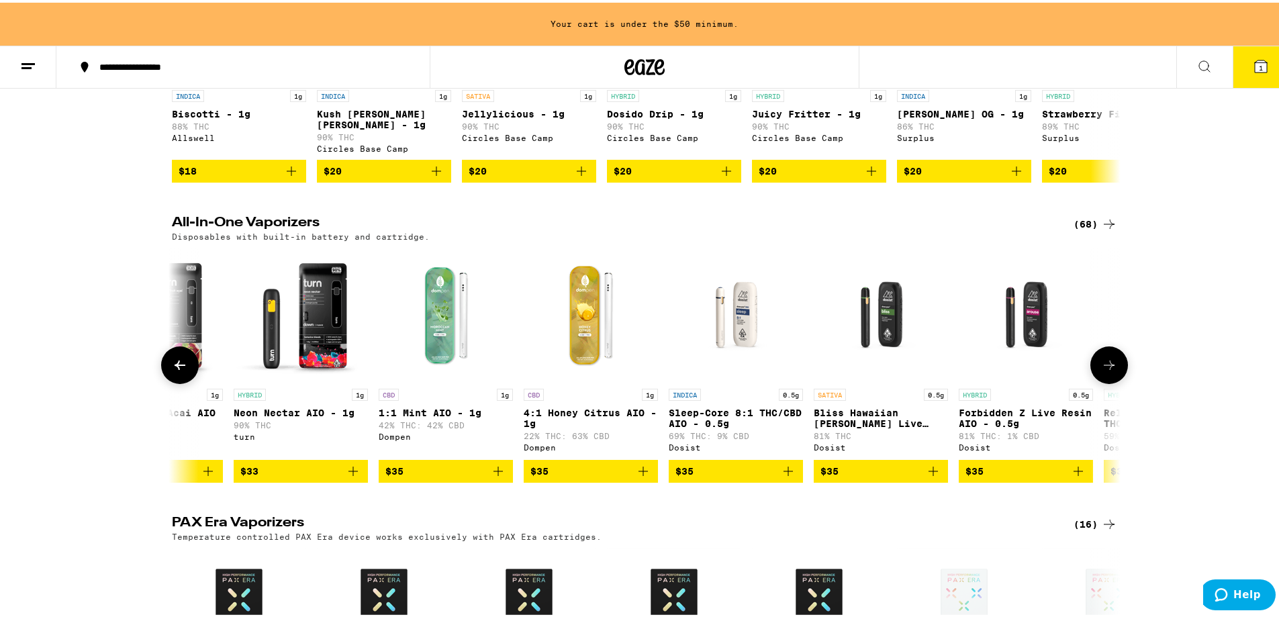
scroll to position [0, 7192]
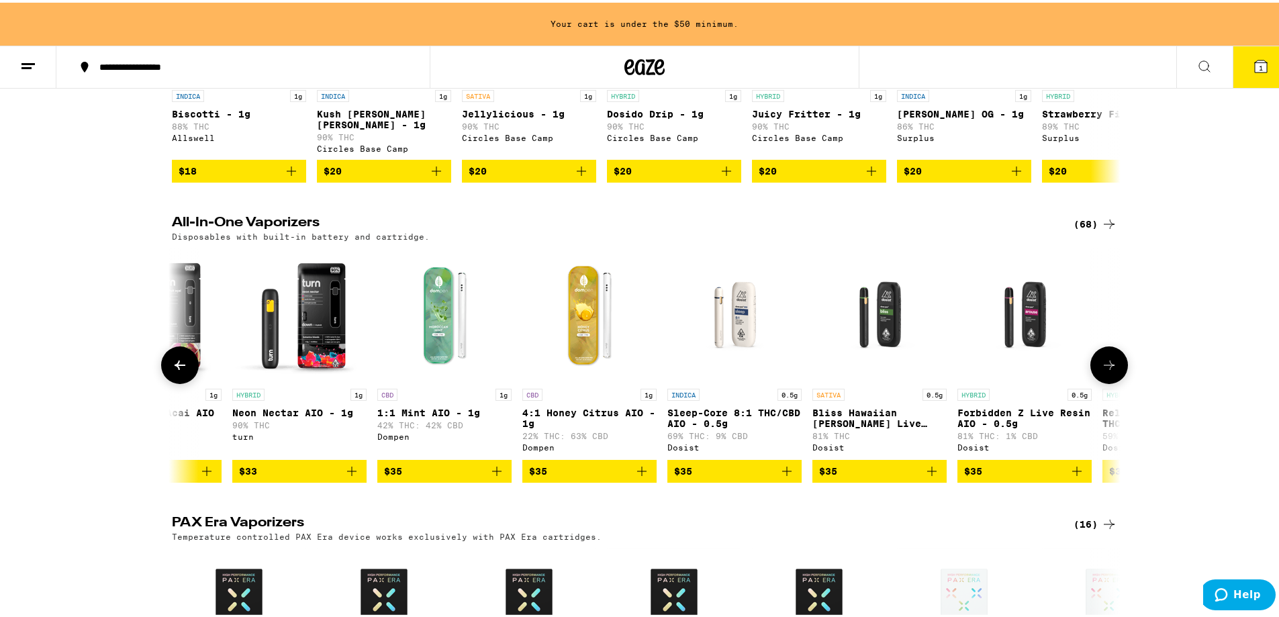
click at [1118, 381] on button at bounding box center [1110, 363] width 38 height 38
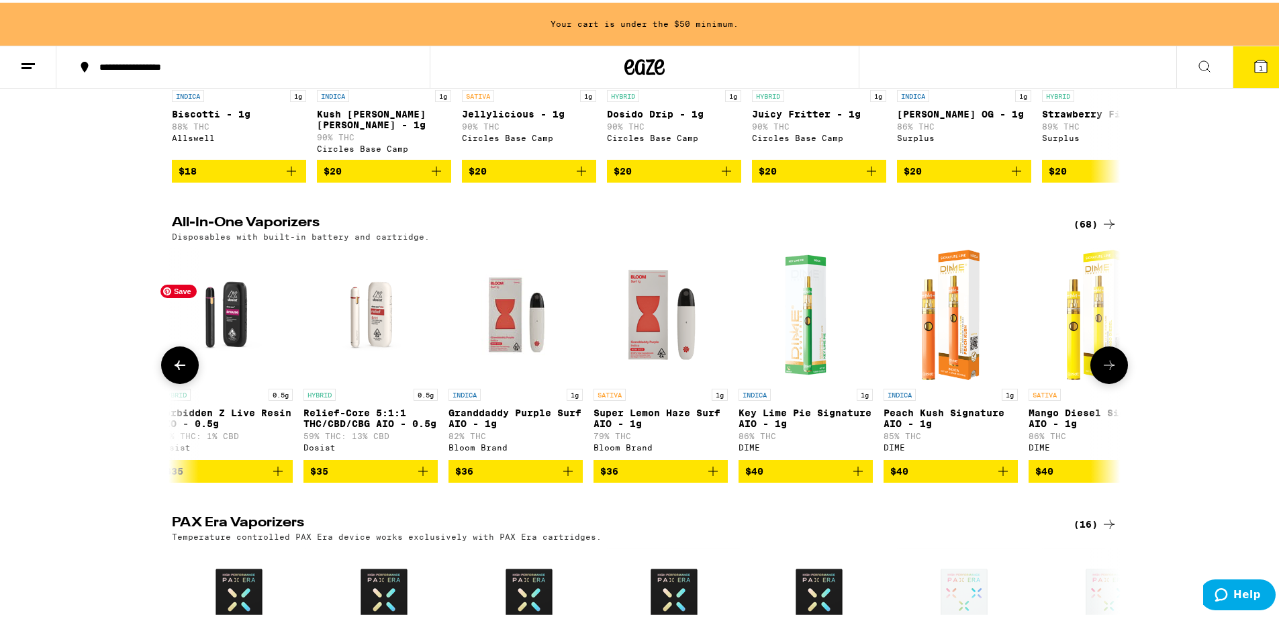
click at [172, 371] on icon at bounding box center [180, 363] width 16 height 16
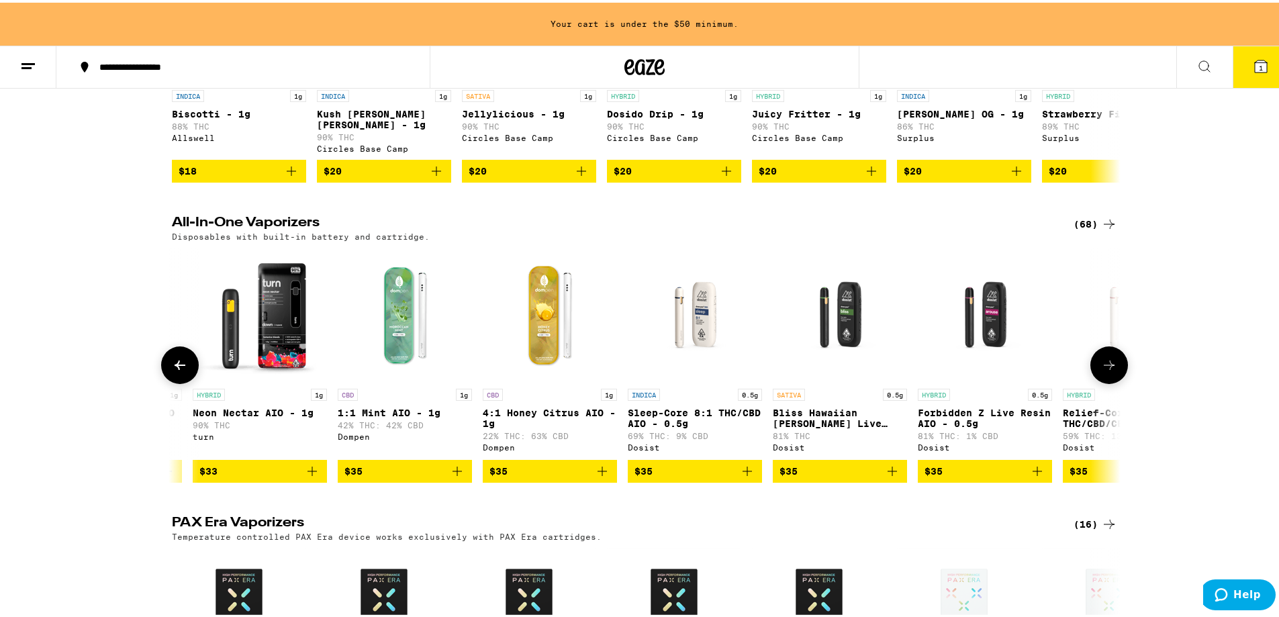
click at [172, 371] on icon at bounding box center [180, 363] width 16 height 16
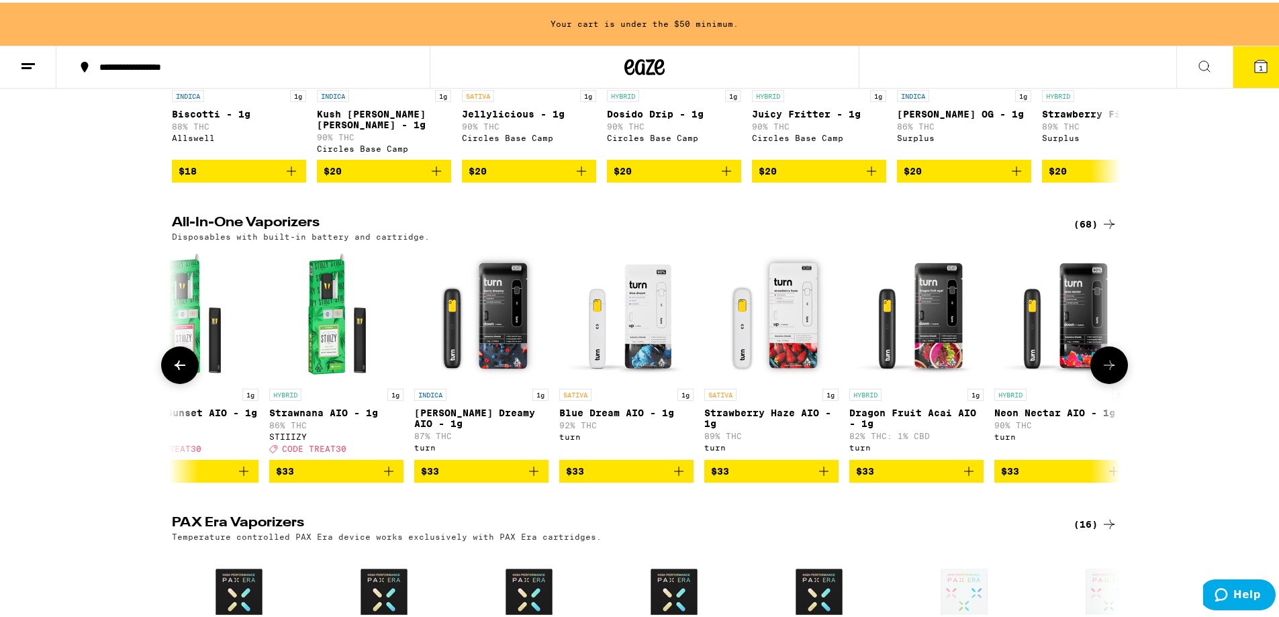
click at [172, 371] on icon at bounding box center [180, 363] width 16 height 16
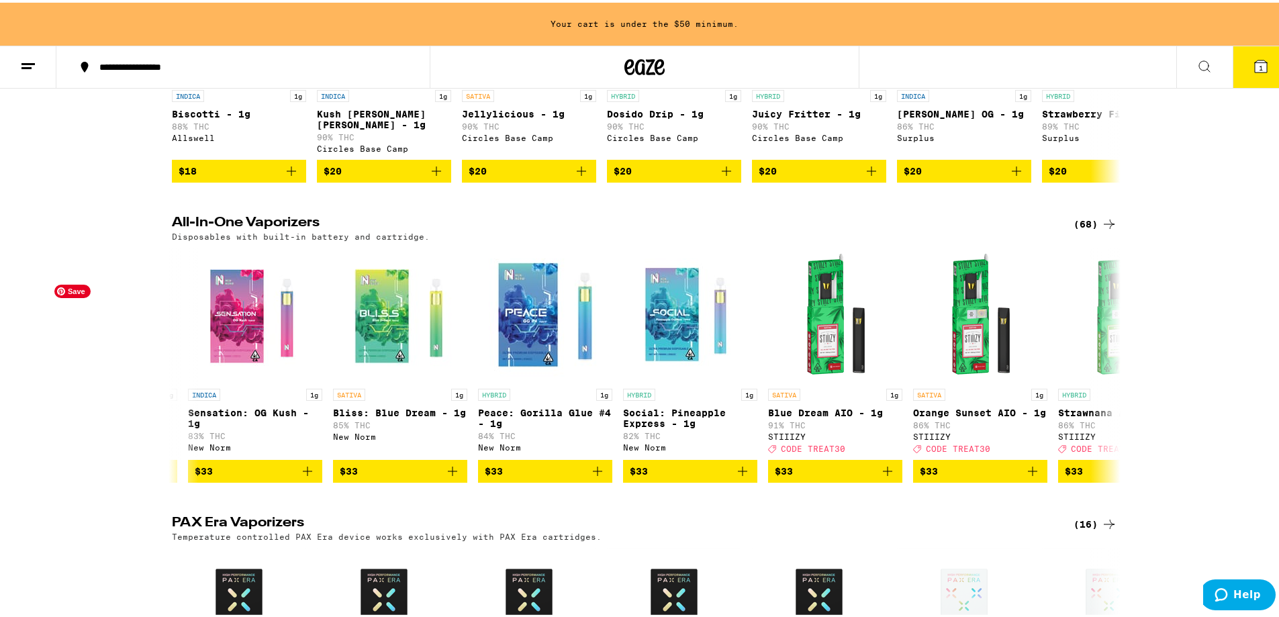
scroll to position [0, 5633]
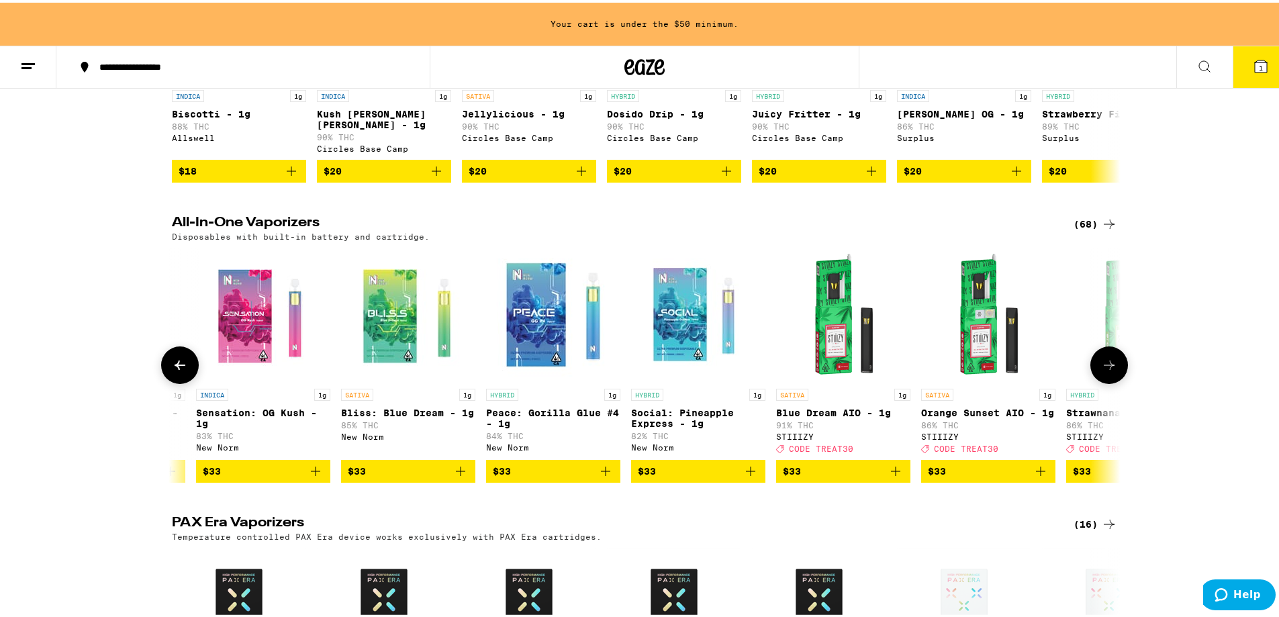
click at [183, 371] on icon at bounding box center [180, 363] width 16 height 16
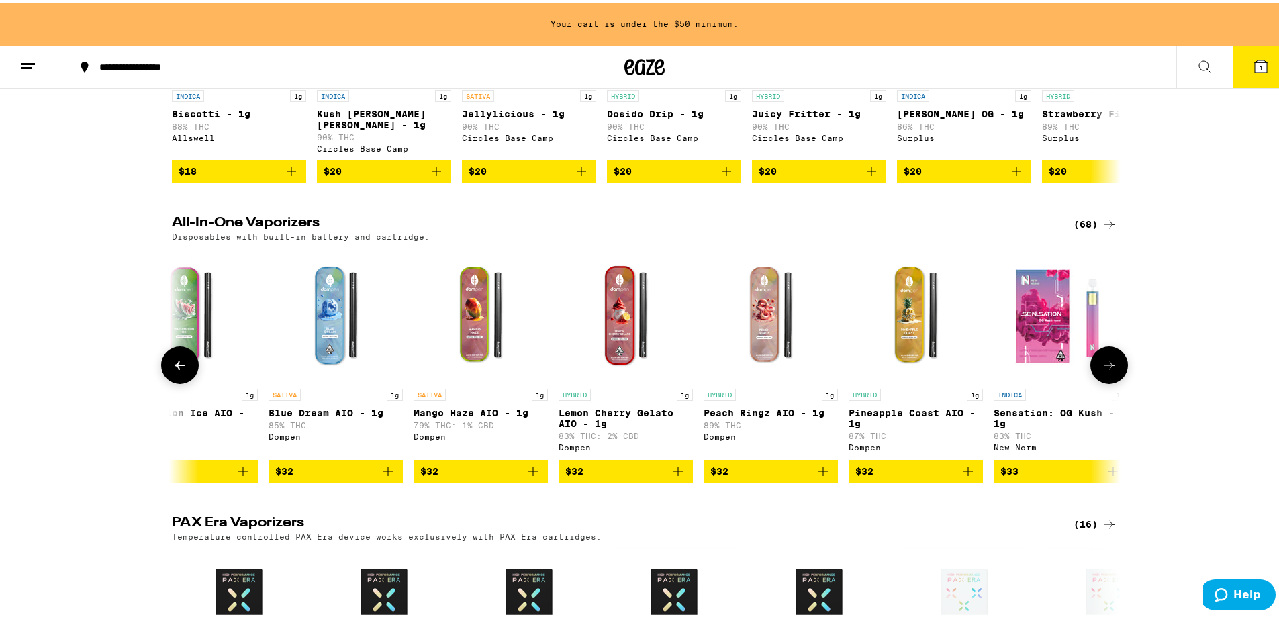
scroll to position [0, 4833]
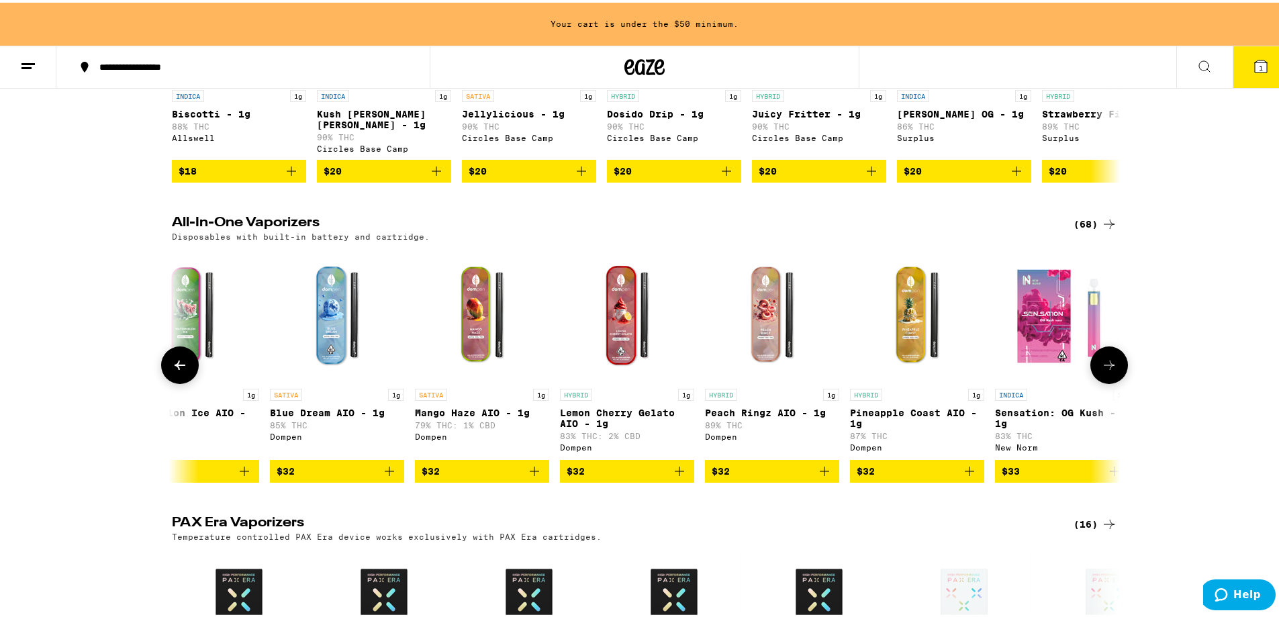
click at [172, 371] on icon at bounding box center [180, 363] width 16 height 16
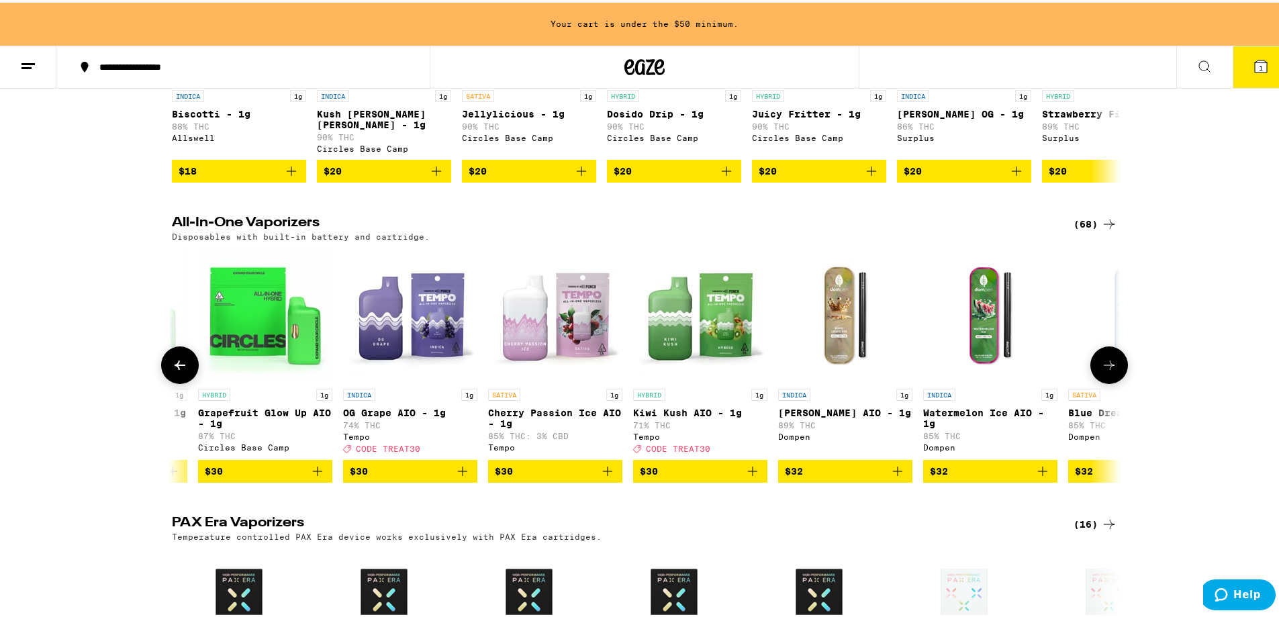
scroll to position [0, 4034]
click at [172, 371] on icon at bounding box center [180, 363] width 16 height 16
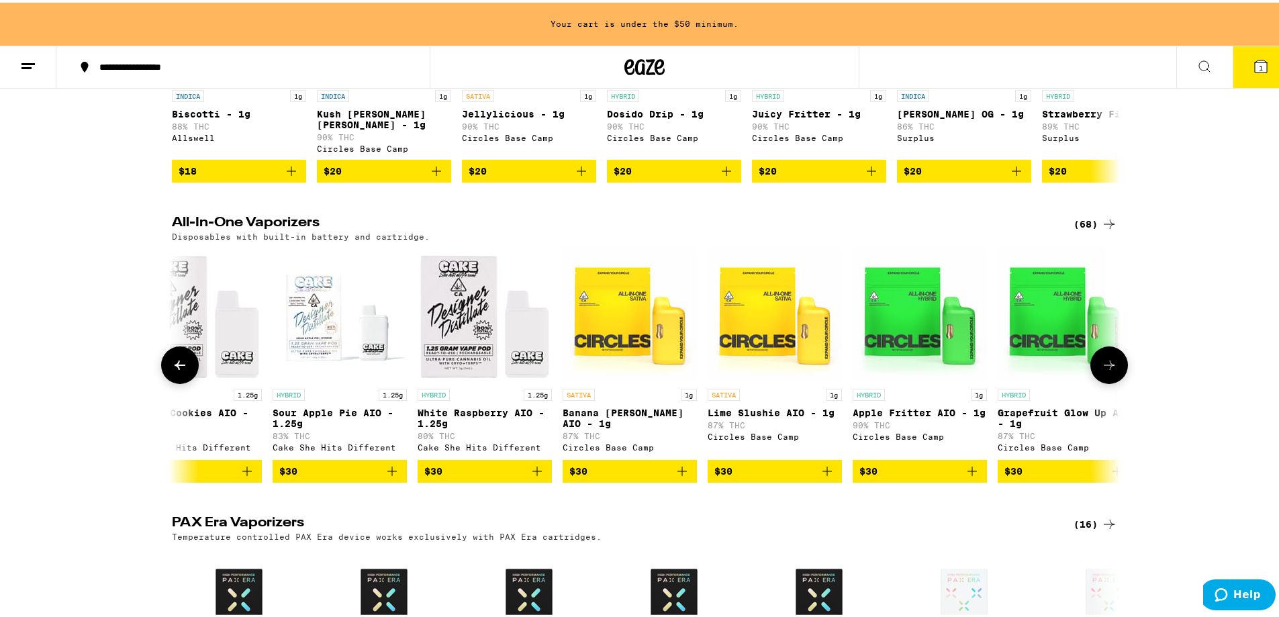
click at [172, 371] on icon at bounding box center [180, 363] width 16 height 16
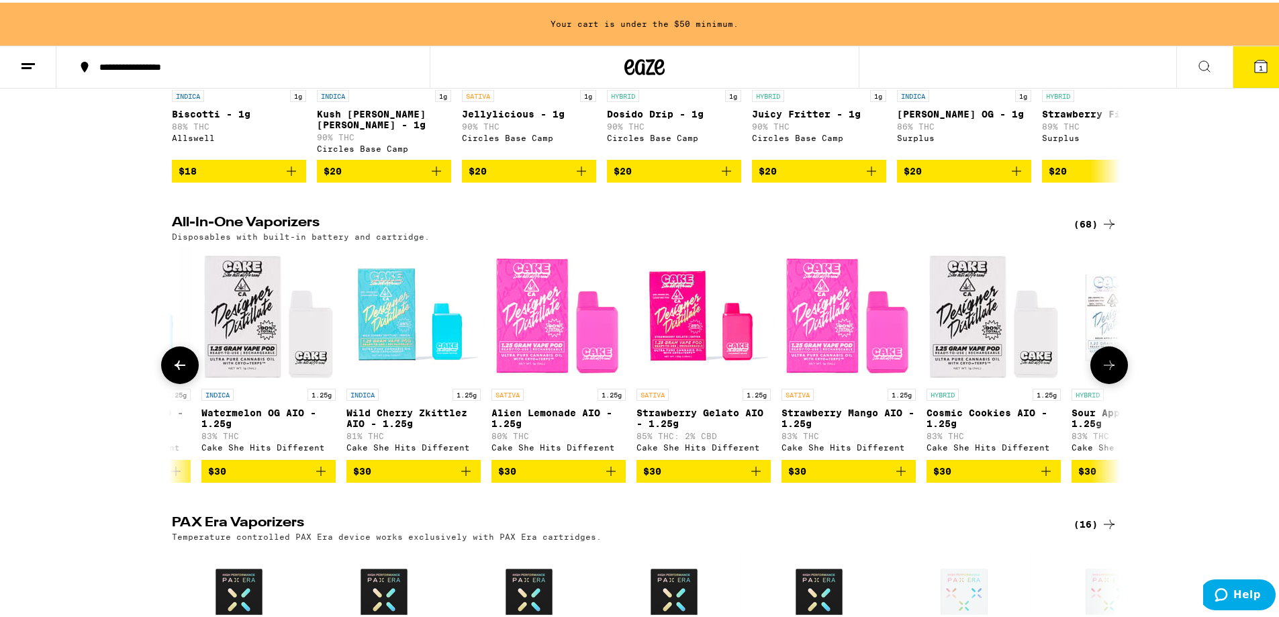
click at [172, 371] on icon at bounding box center [180, 363] width 16 height 16
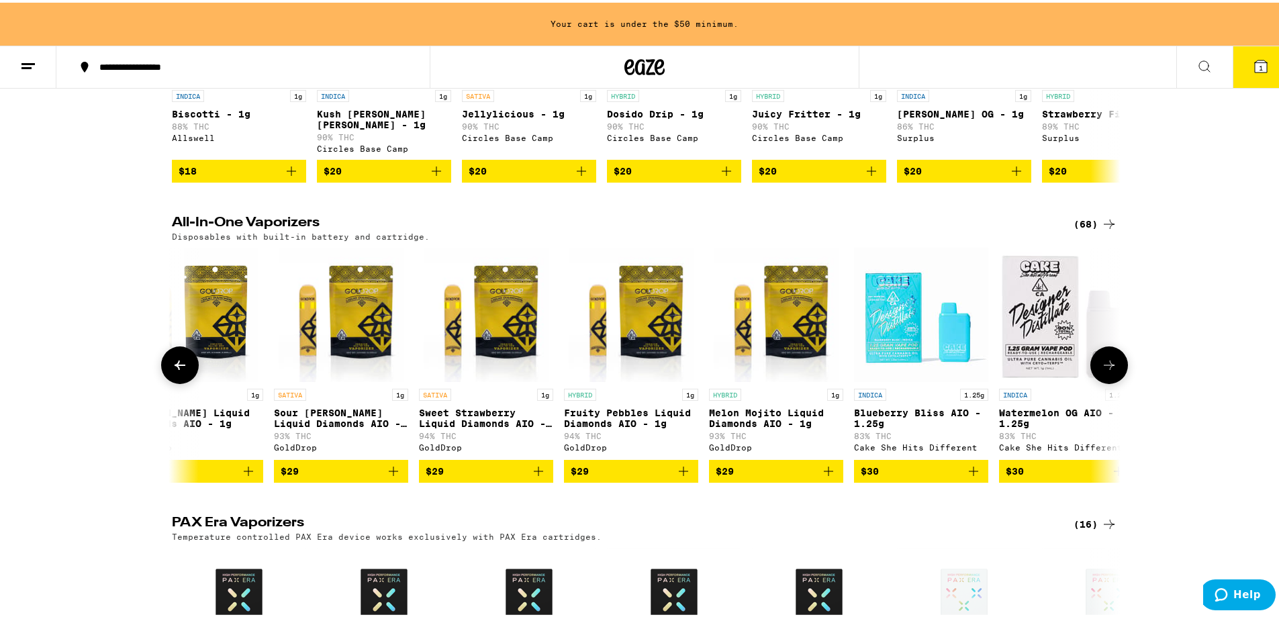
scroll to position [0, 1637]
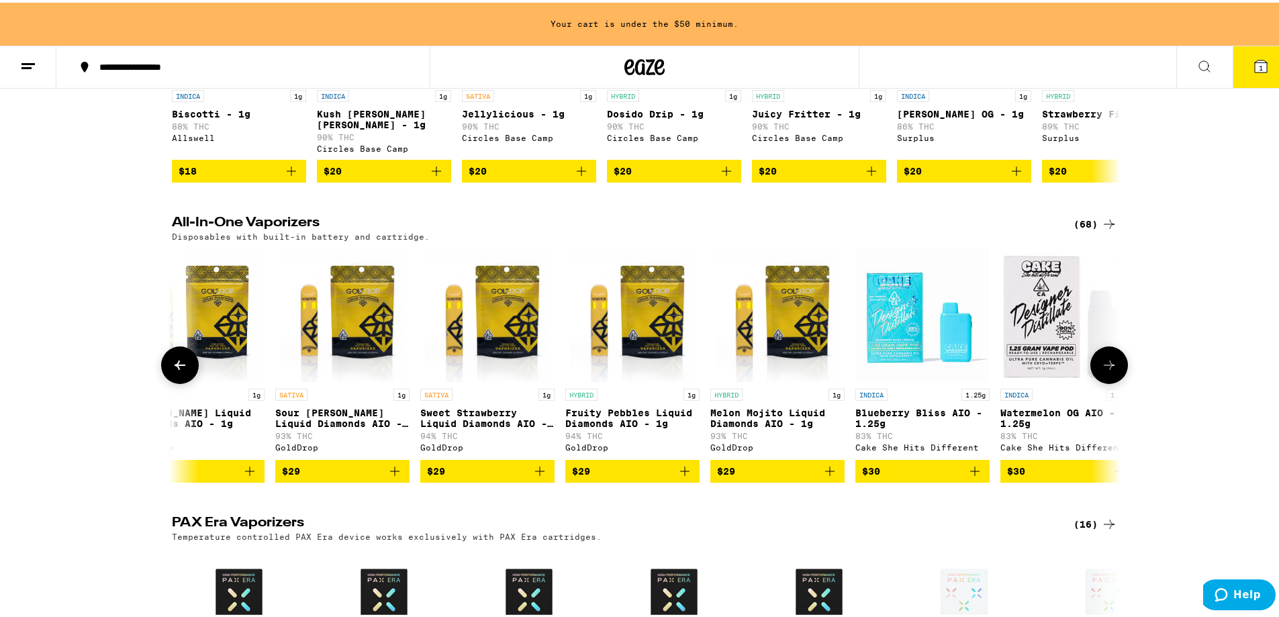
click at [172, 371] on icon at bounding box center [180, 363] width 16 height 16
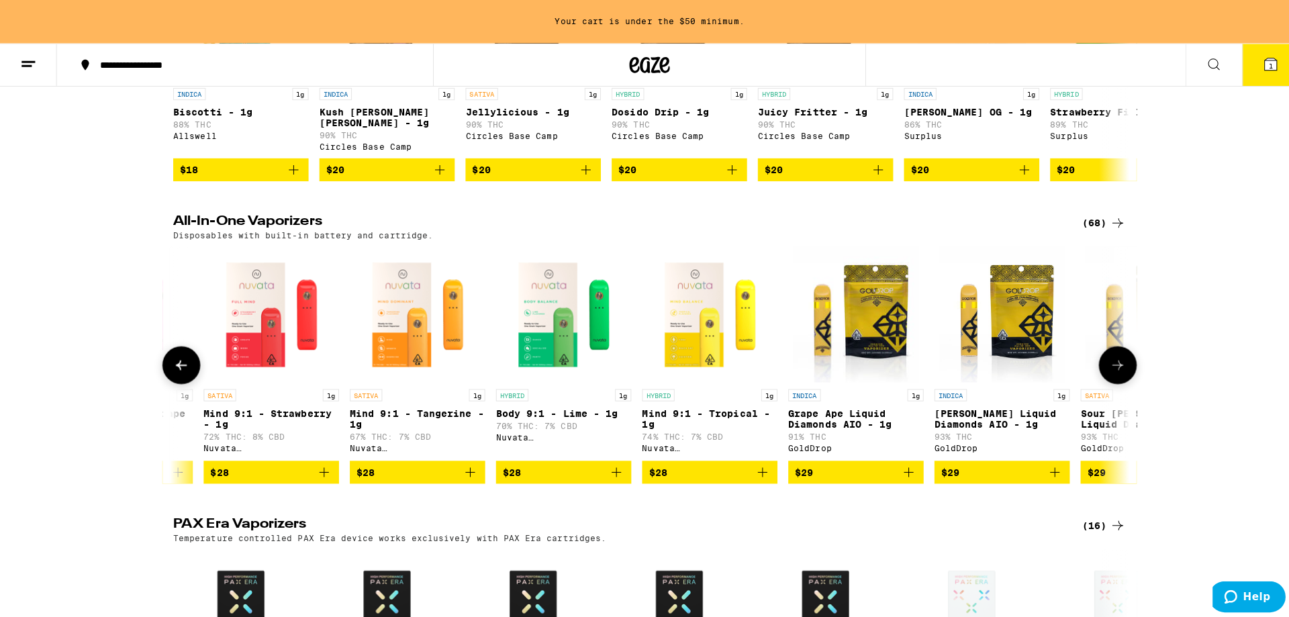
scroll to position [0, 838]
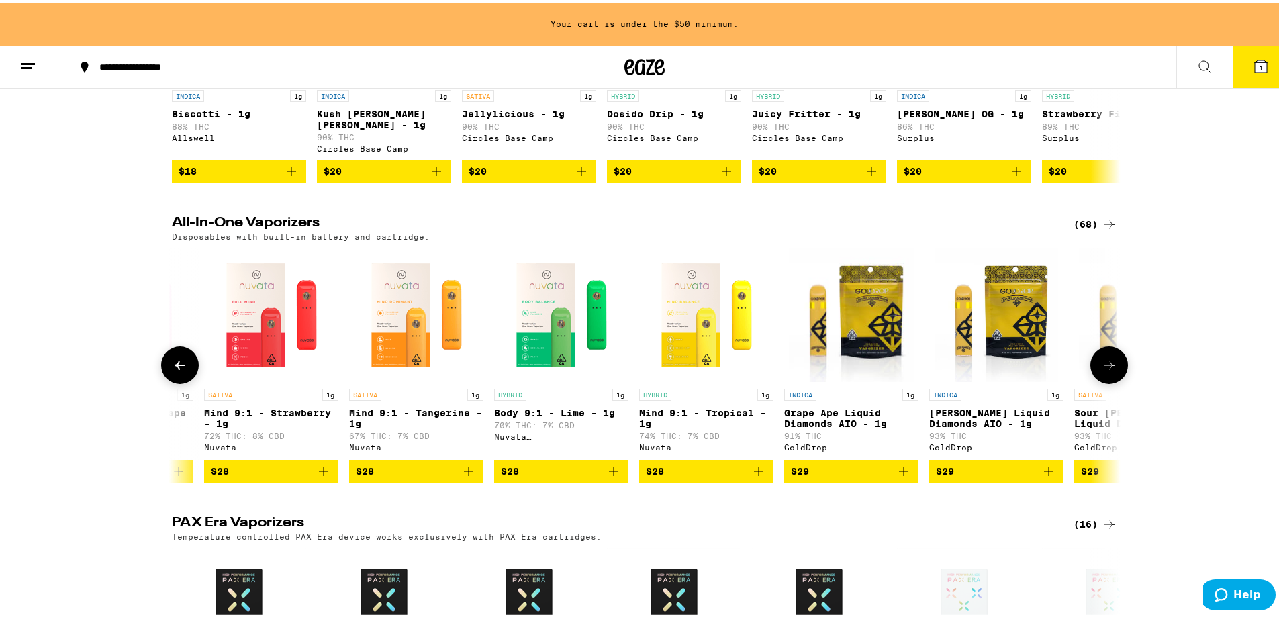
click at [672, 477] on span "$28" at bounding box center [706, 469] width 121 height 16
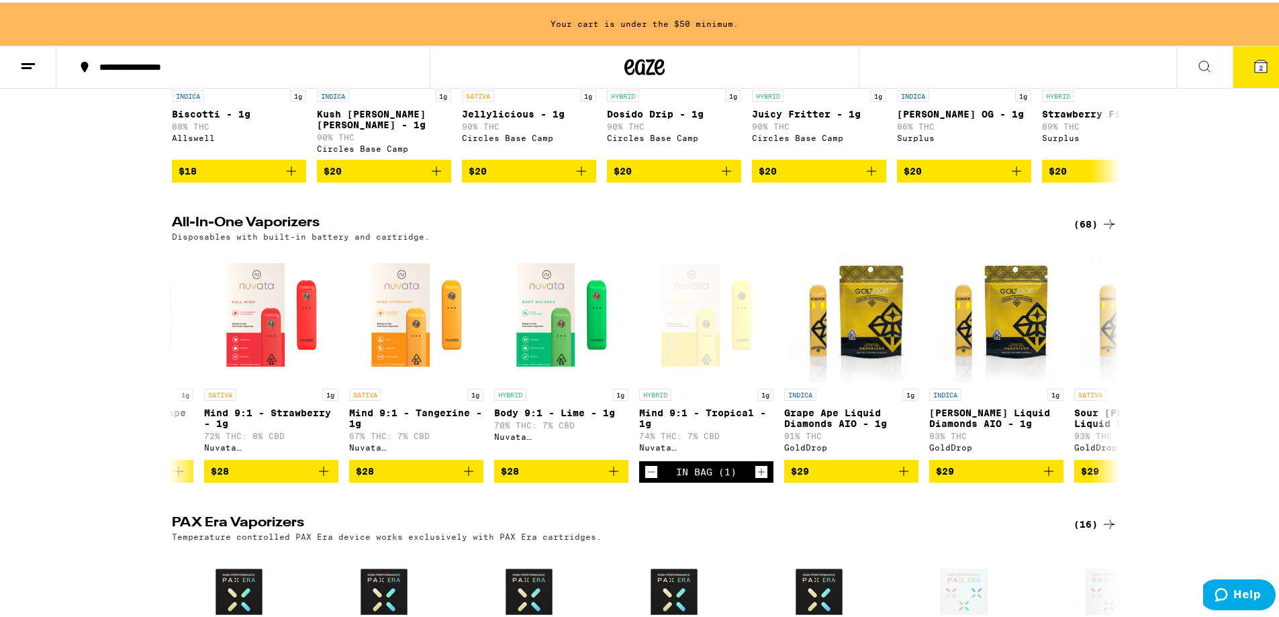
click at [1253, 58] on icon at bounding box center [1261, 64] width 16 height 16
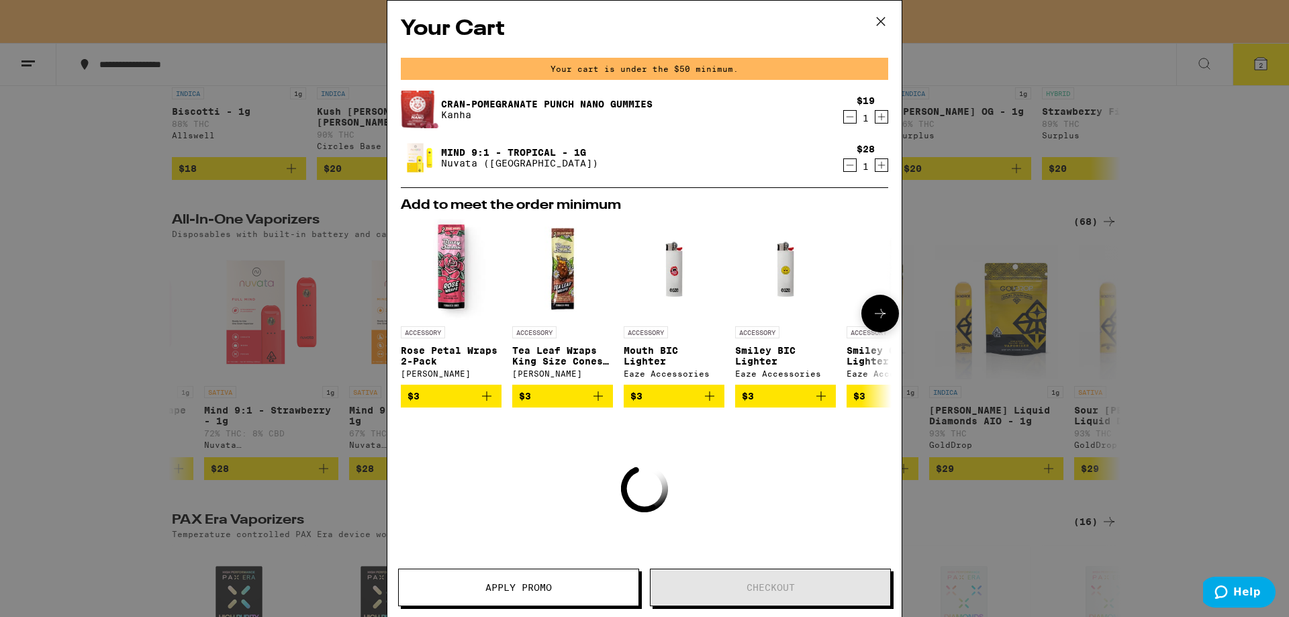
click at [875, 314] on icon at bounding box center [880, 313] width 11 height 9
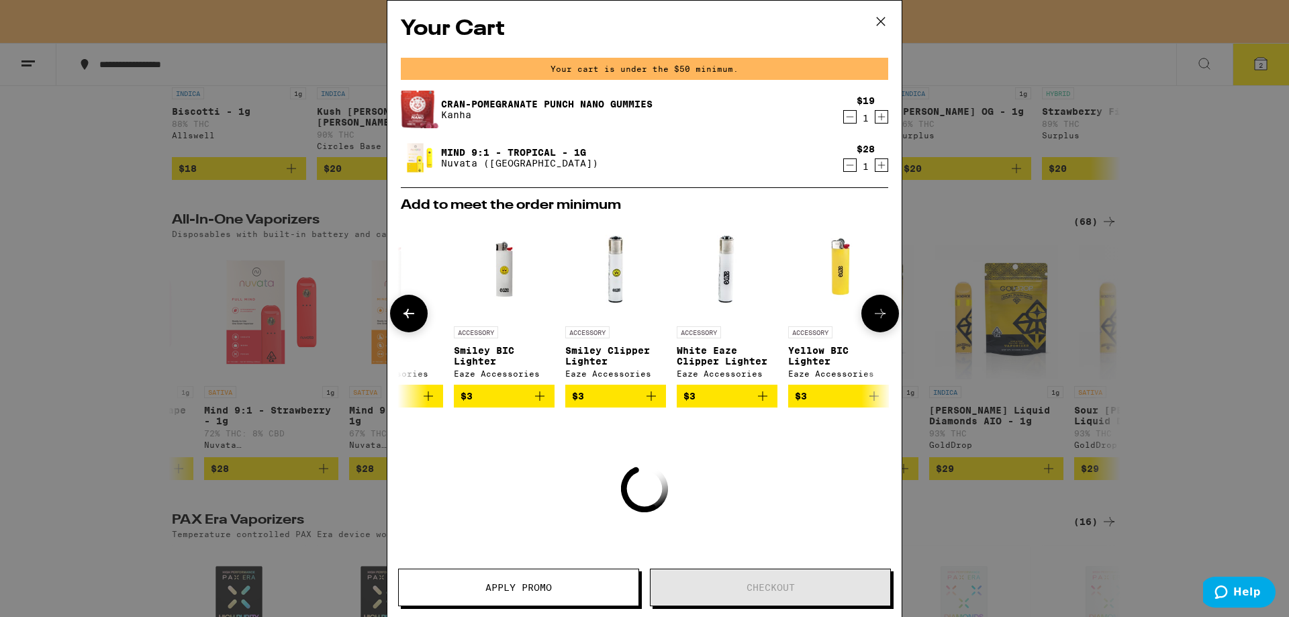
scroll to position [0, 331]
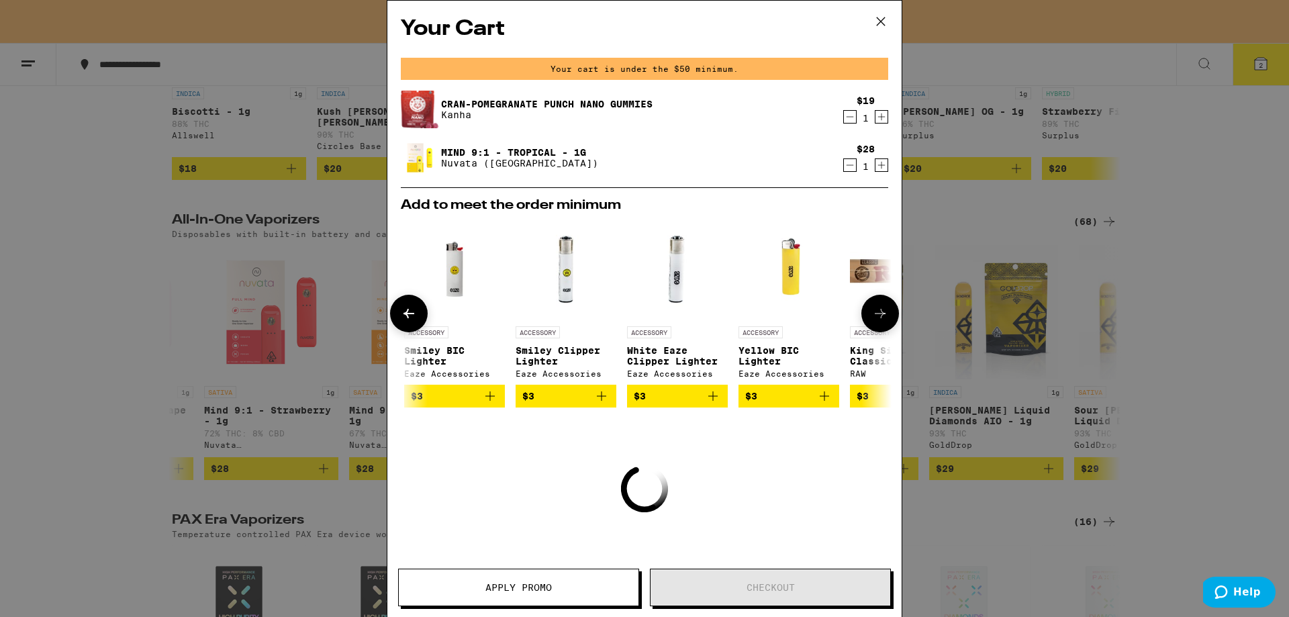
click at [875, 314] on icon at bounding box center [880, 313] width 11 height 9
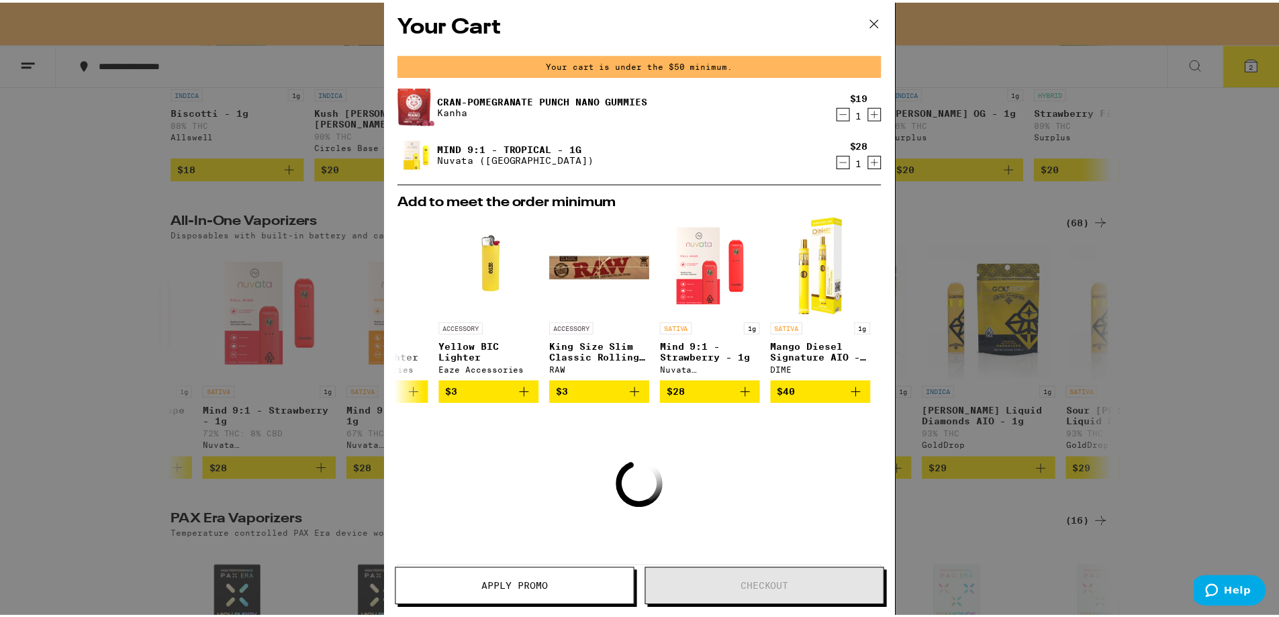
scroll to position [0, 0]
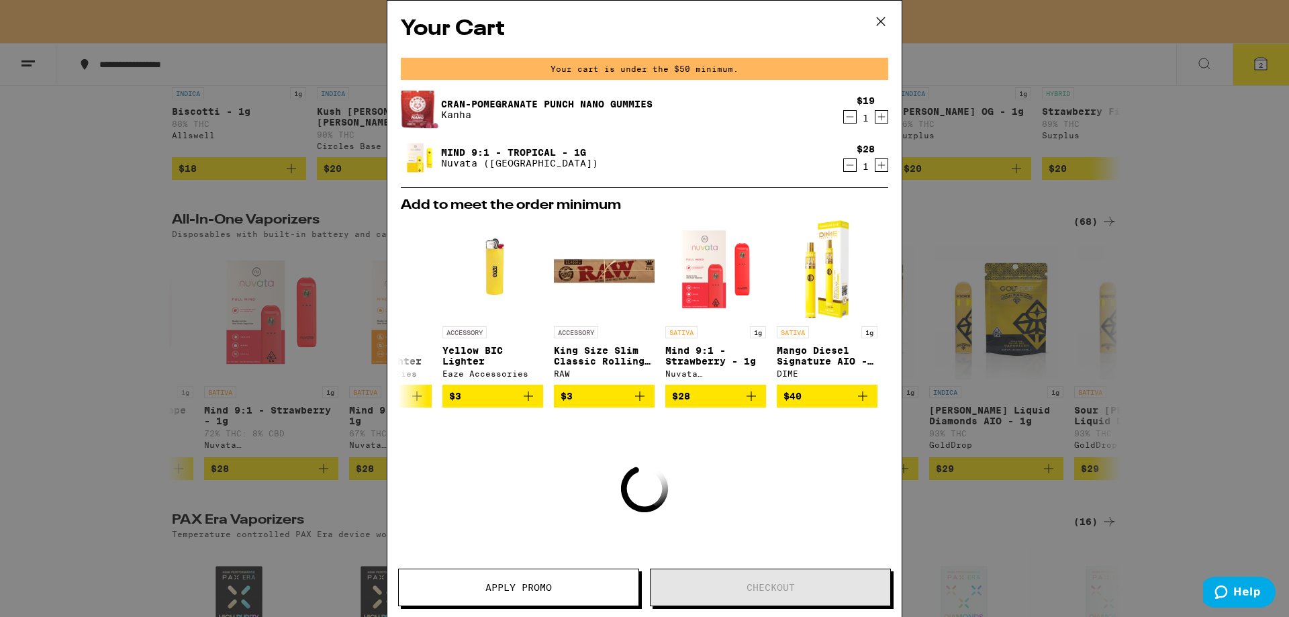
click at [1013, 332] on div "Your Cart Your cart is under the $50 minimum. Cran-Pomegranate Punch Nano Gummi…" at bounding box center [644, 308] width 1289 height 617
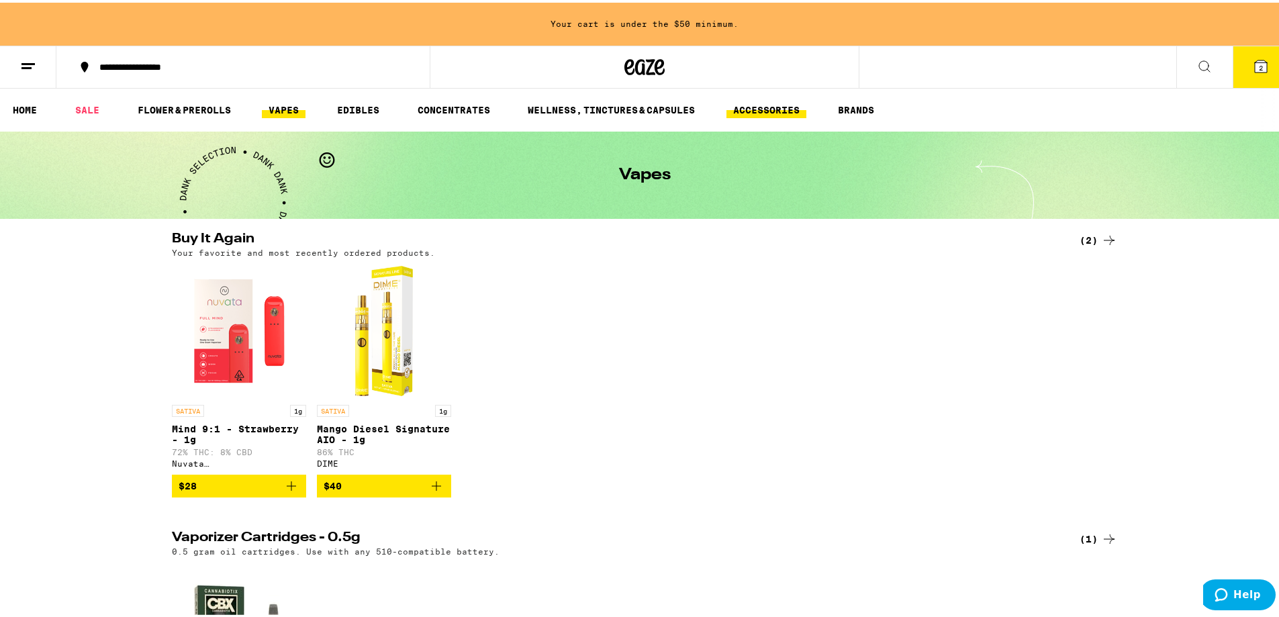
drag, startPoint x: 776, startPoint y: 99, endPoint x: 738, endPoint y: 99, distance: 38.3
click at [774, 99] on link "ACCESSORIES" at bounding box center [767, 107] width 80 height 16
click at [609, 101] on link "WELLNESS, TINCTURES & CAPSULES" at bounding box center [611, 107] width 181 height 16
click at [616, 106] on link "WELLNESS, TINCTURES & CAPSULES" at bounding box center [611, 107] width 181 height 16
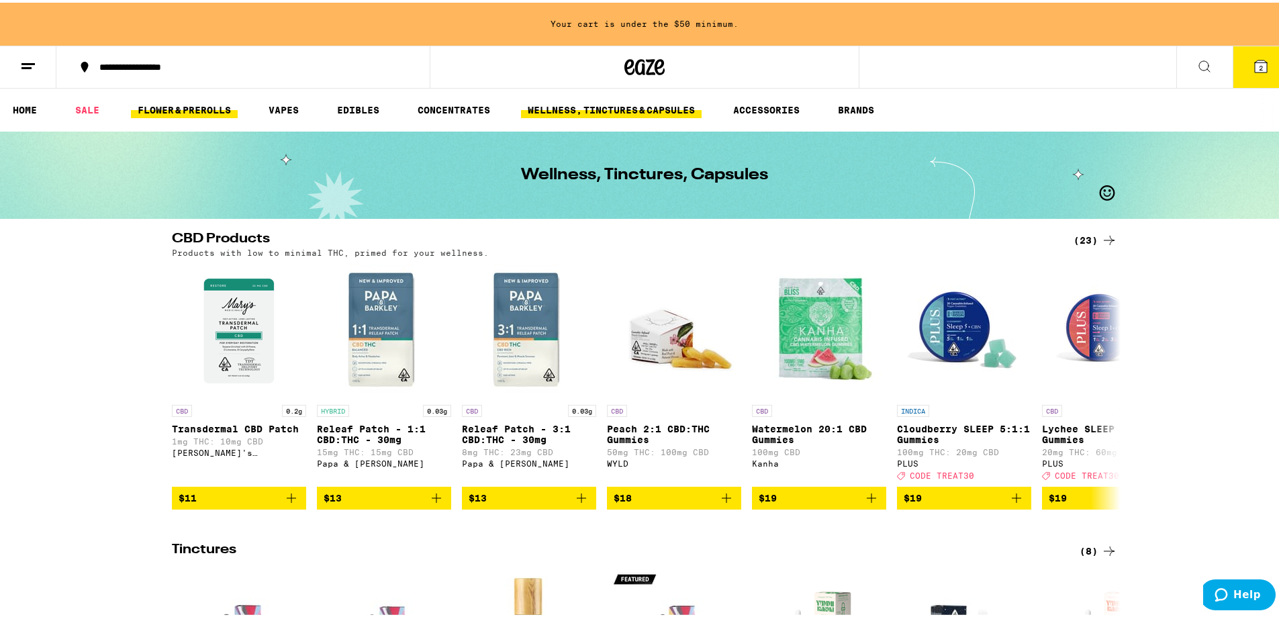
click at [183, 114] on link "FLOWER & PREROLLS" at bounding box center [184, 107] width 107 height 16
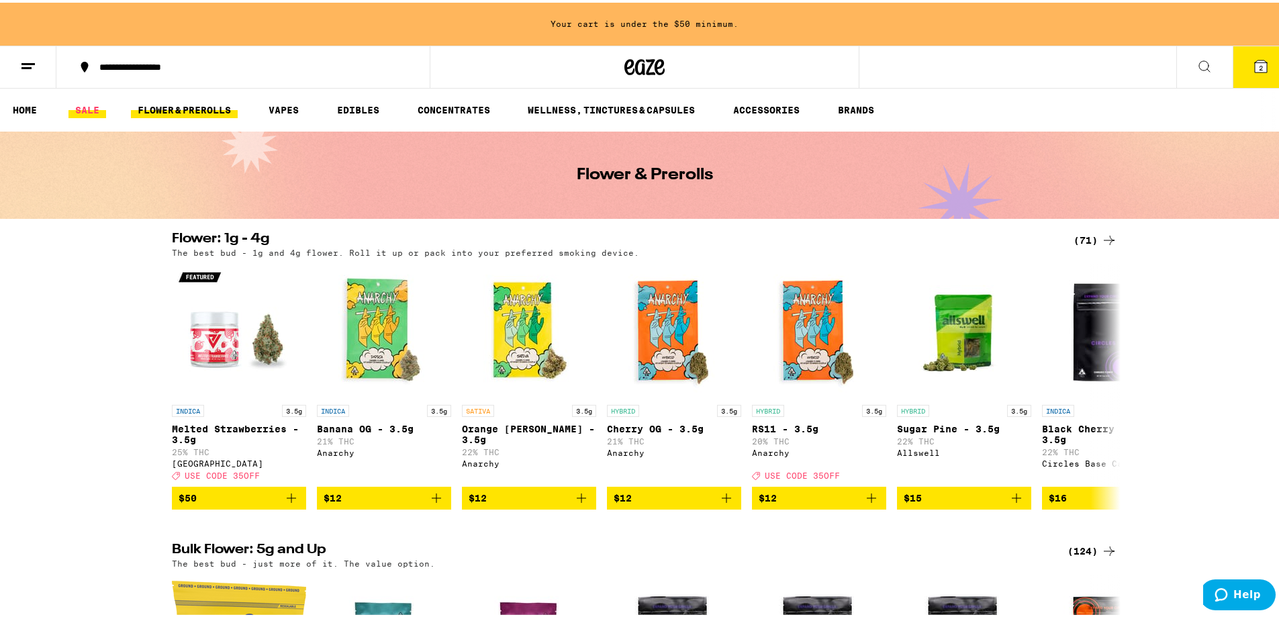
click at [88, 113] on link "SALE" at bounding box center [87, 107] width 38 height 16
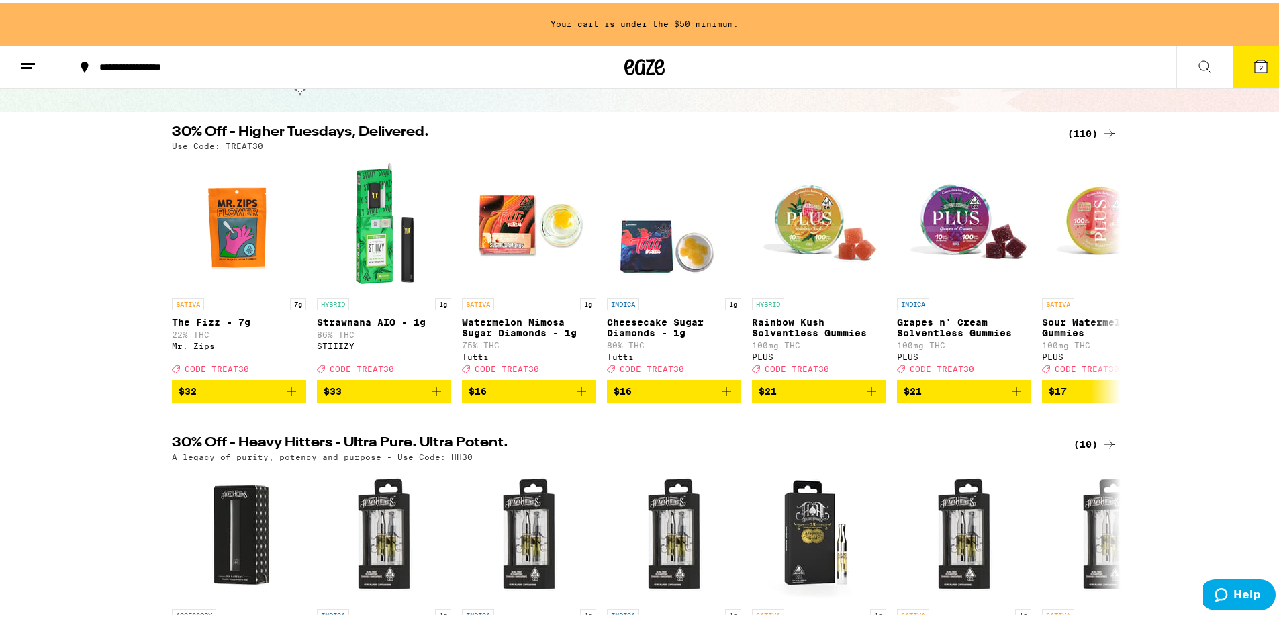
scroll to position [67, 0]
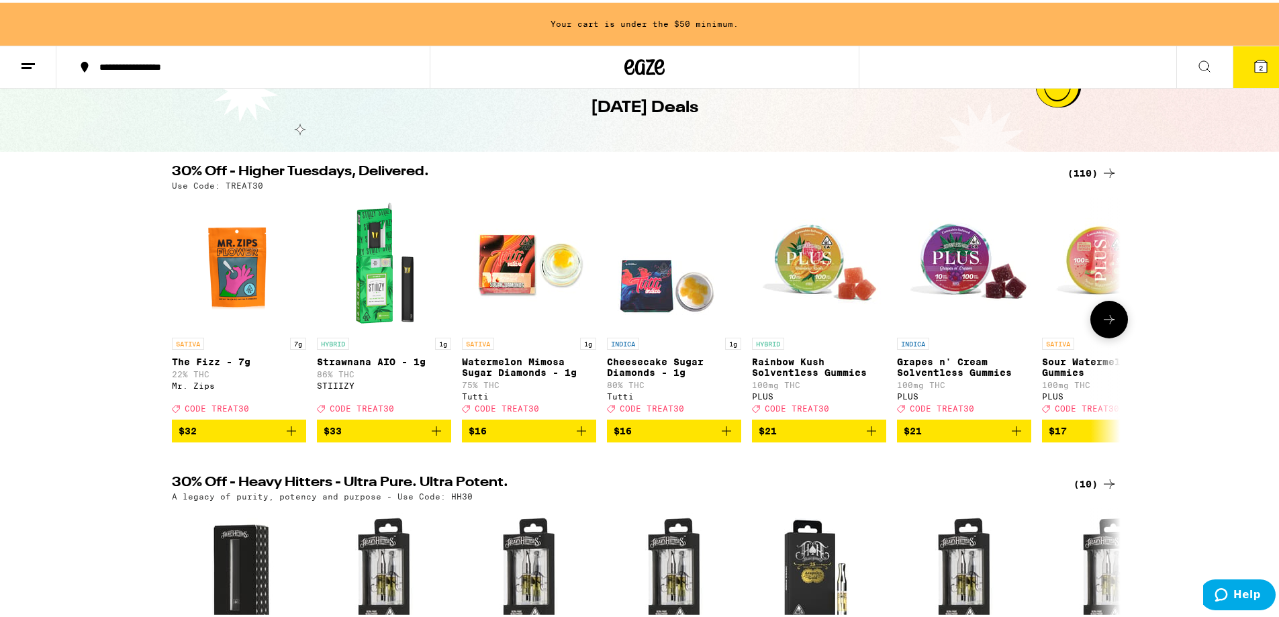
click at [1101, 324] on icon at bounding box center [1109, 317] width 16 height 16
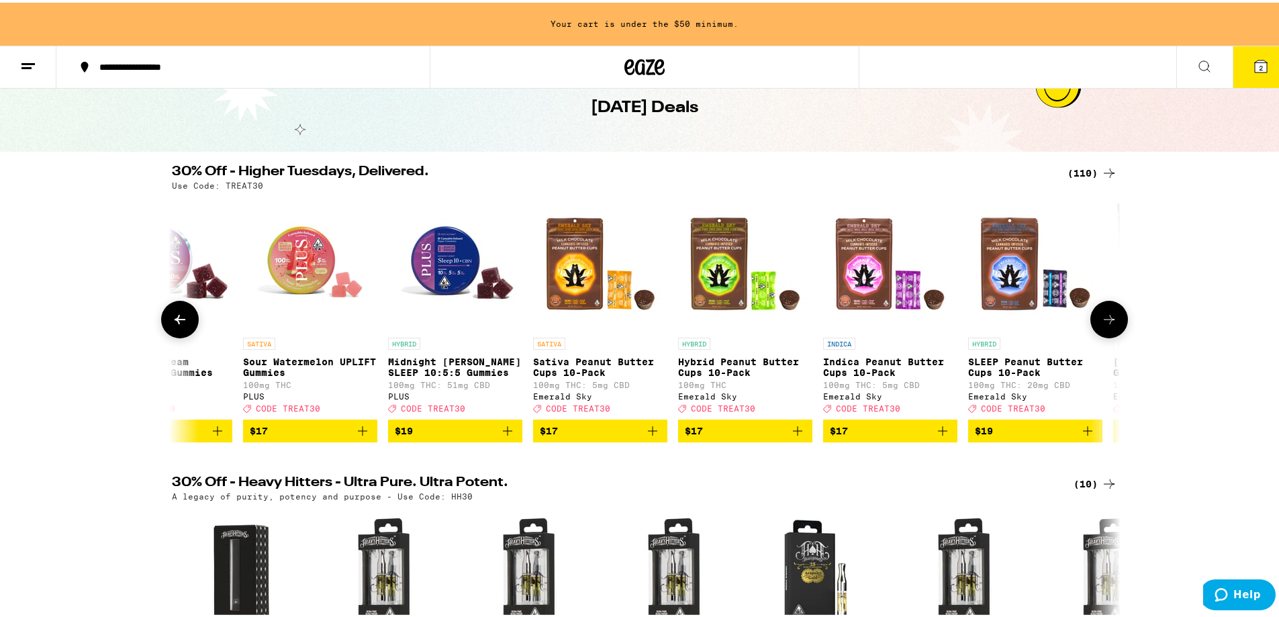
click at [1101, 323] on icon at bounding box center [1109, 317] width 16 height 16
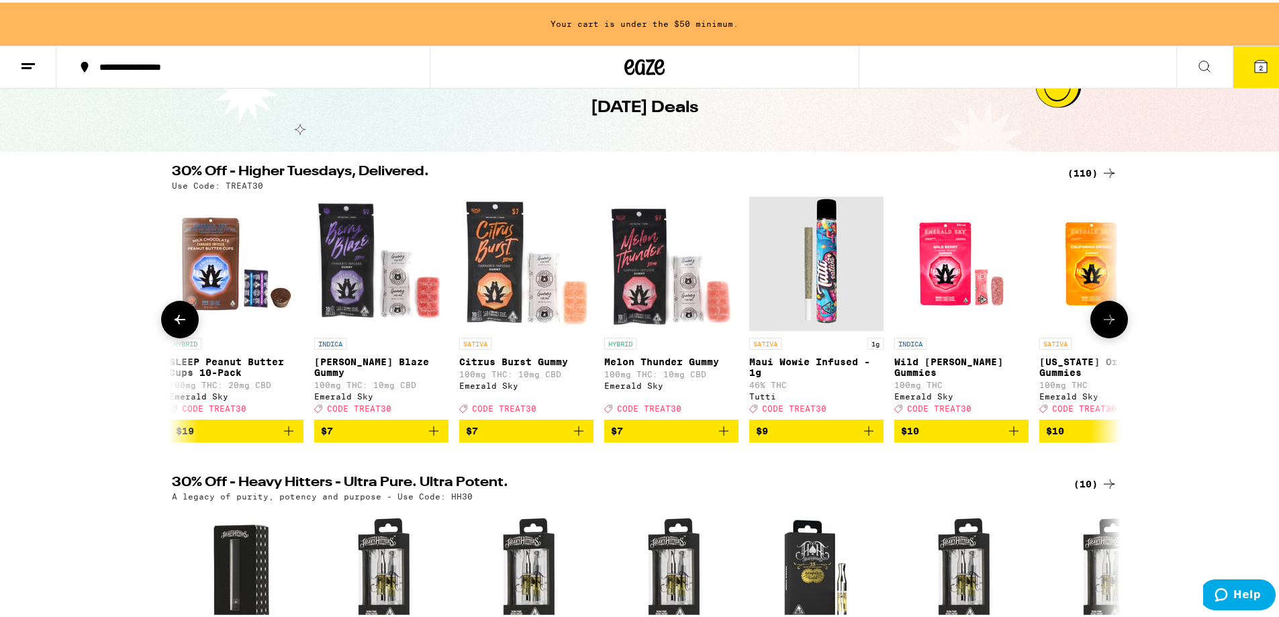
click at [1095, 322] on button at bounding box center [1110, 317] width 38 height 38
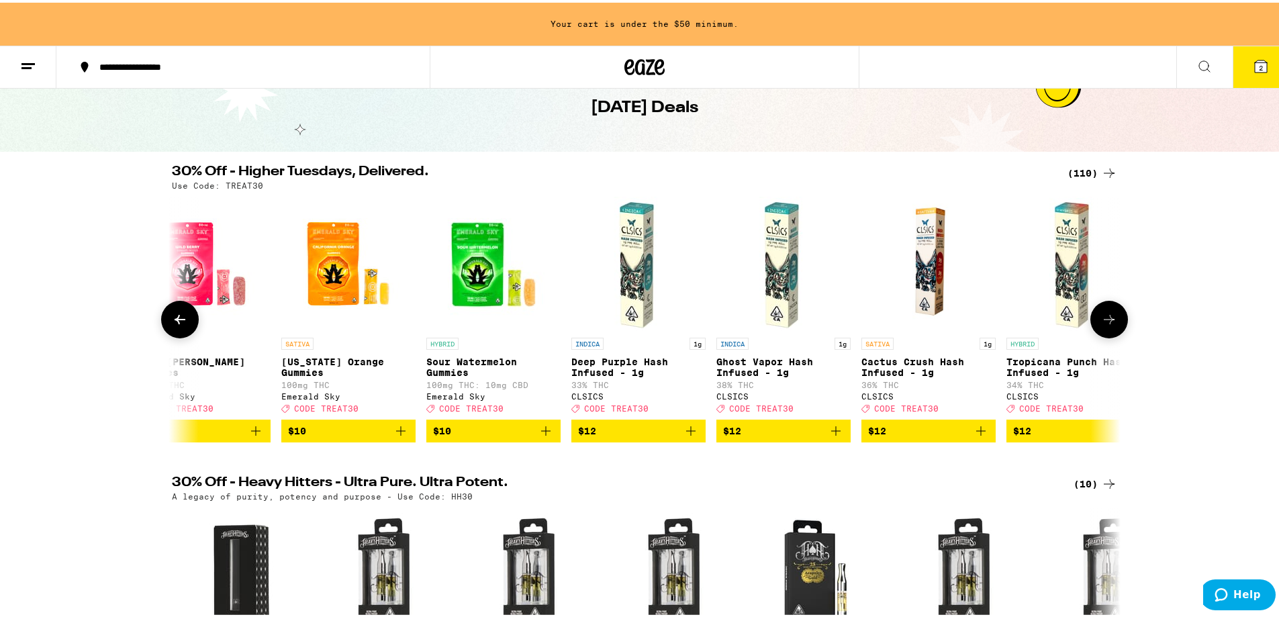
scroll to position [0, 2397]
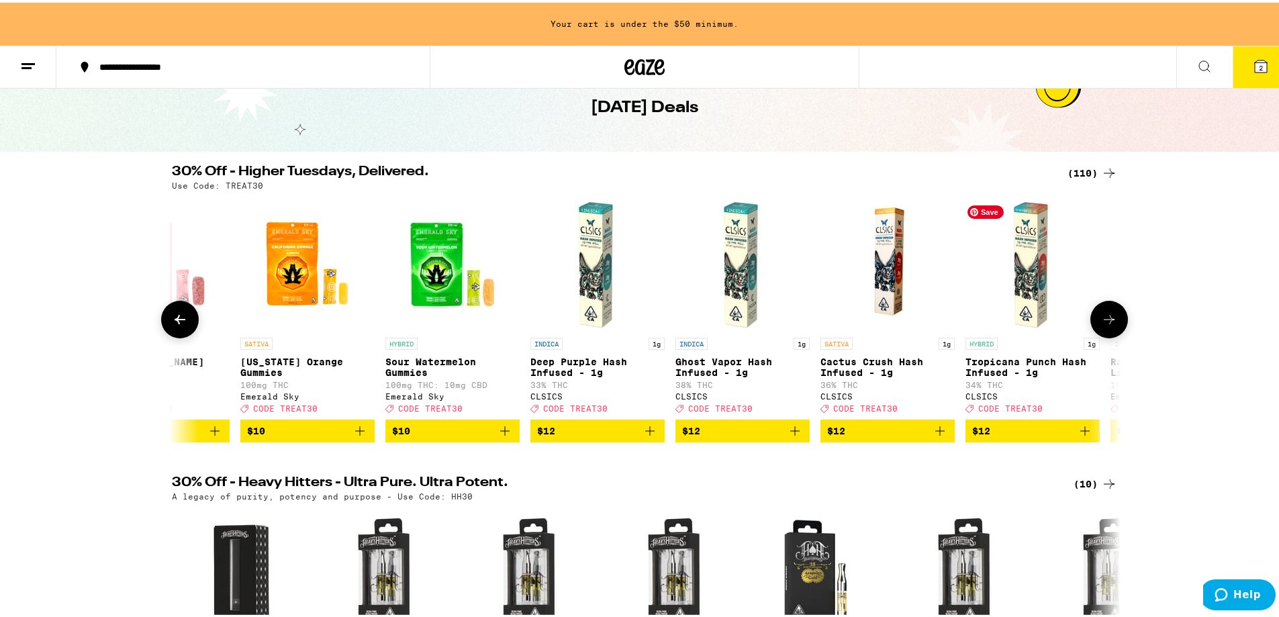
click at [1081, 318] on img "Open page for Tropicana Punch Hash Infused - 1g from CLSICS" at bounding box center [1033, 261] width 134 height 134
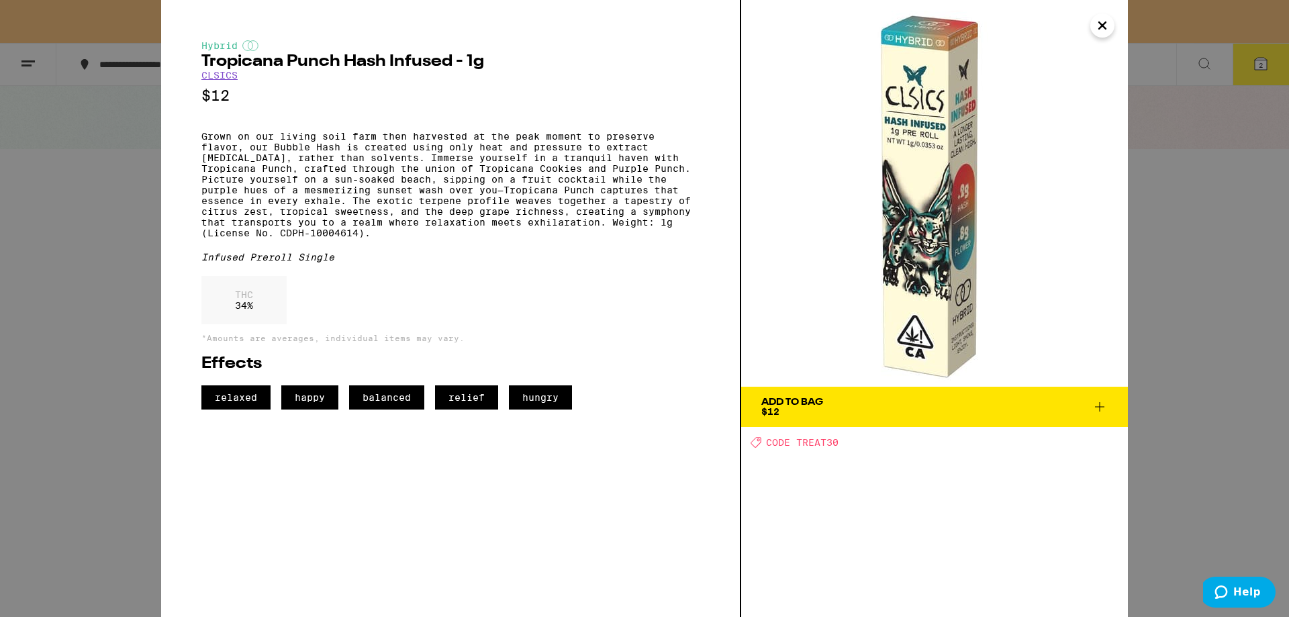
click at [1098, 24] on icon "Close" at bounding box center [1103, 25] width 16 height 20
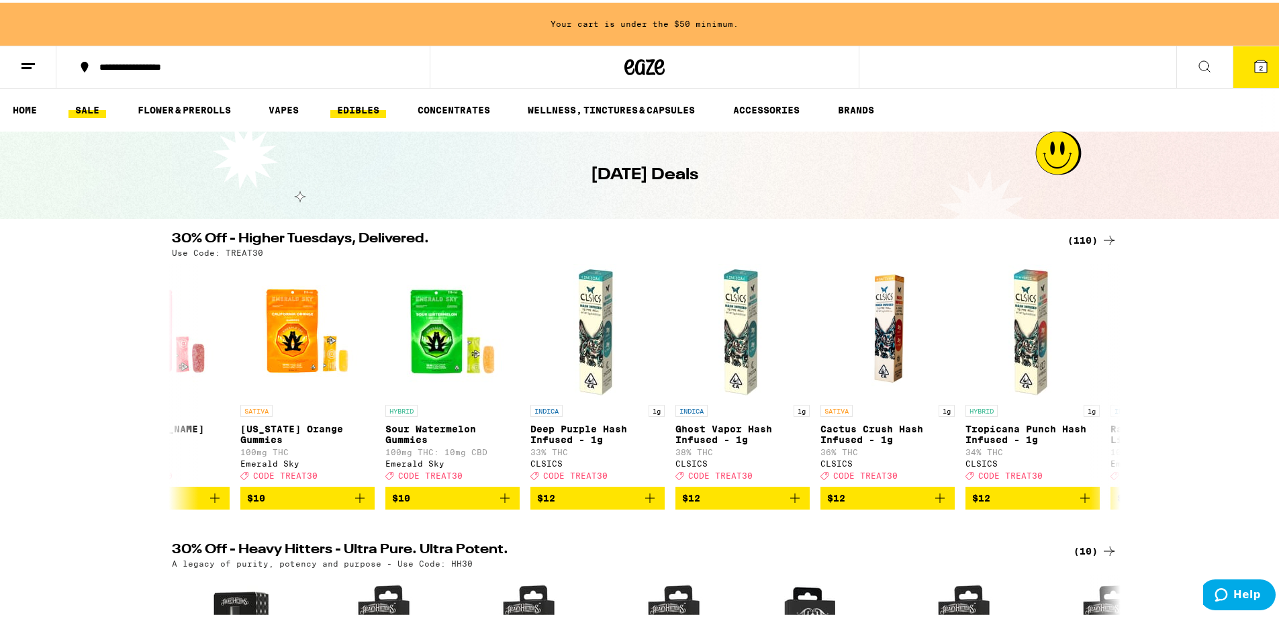
click at [354, 110] on link "EDIBLES" at bounding box center [358, 107] width 56 height 16
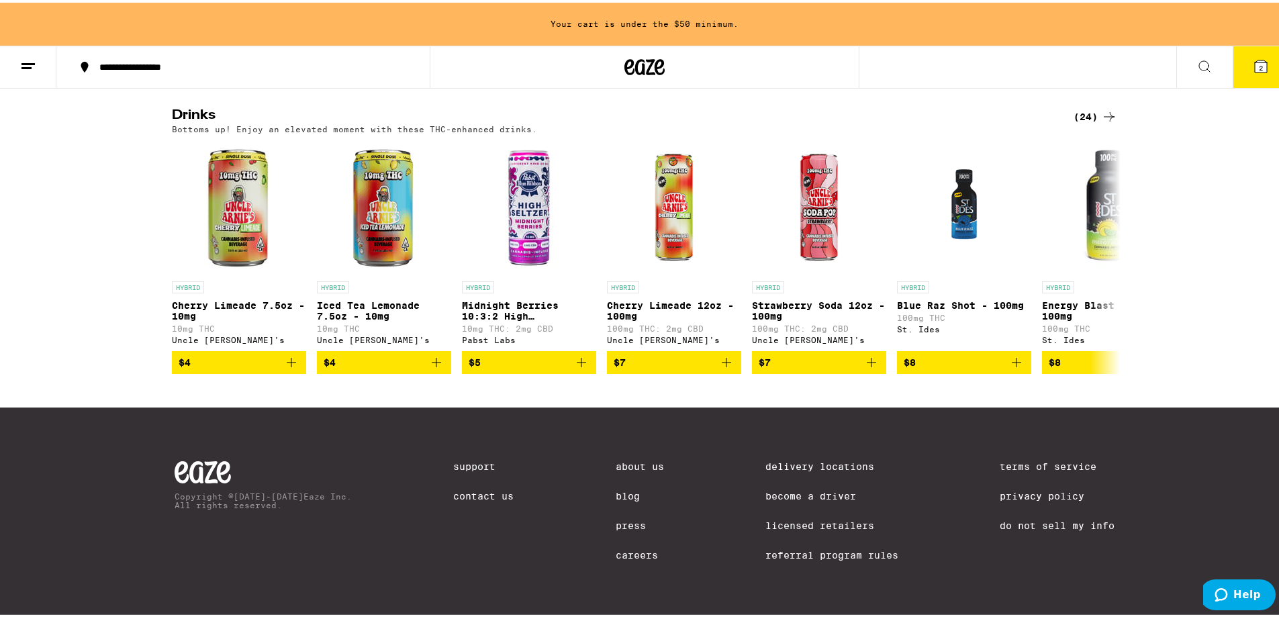
scroll to position [771, 0]
click at [1095, 248] on button at bounding box center [1110, 255] width 38 height 38
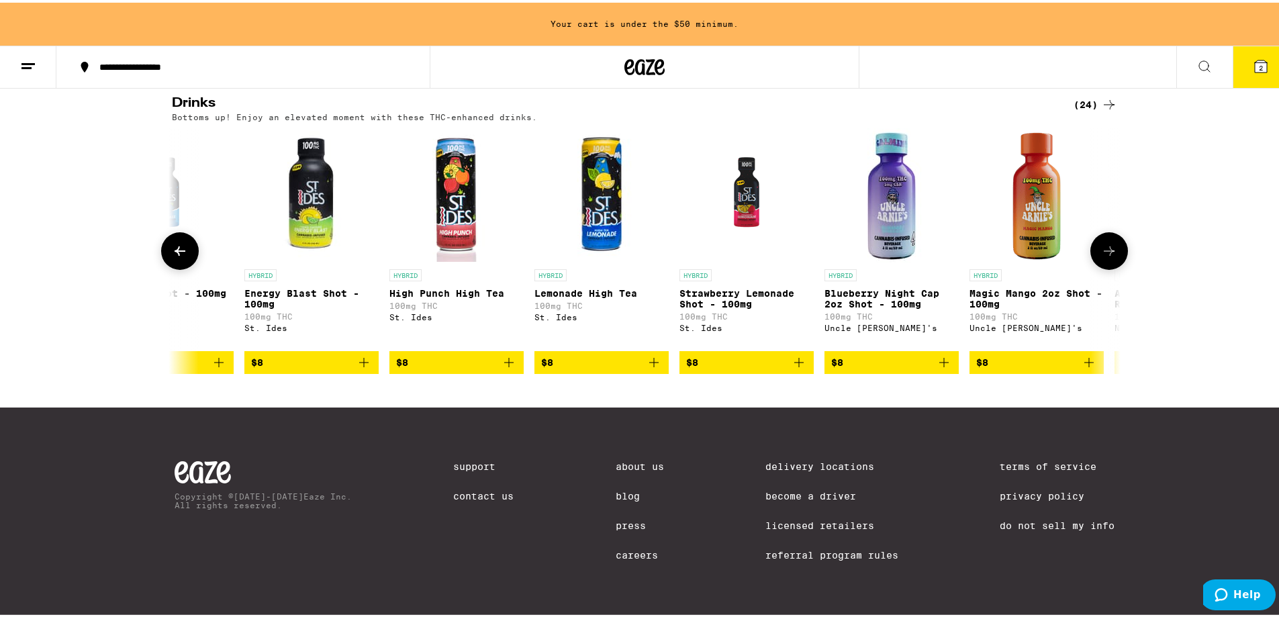
scroll to position [0, 799]
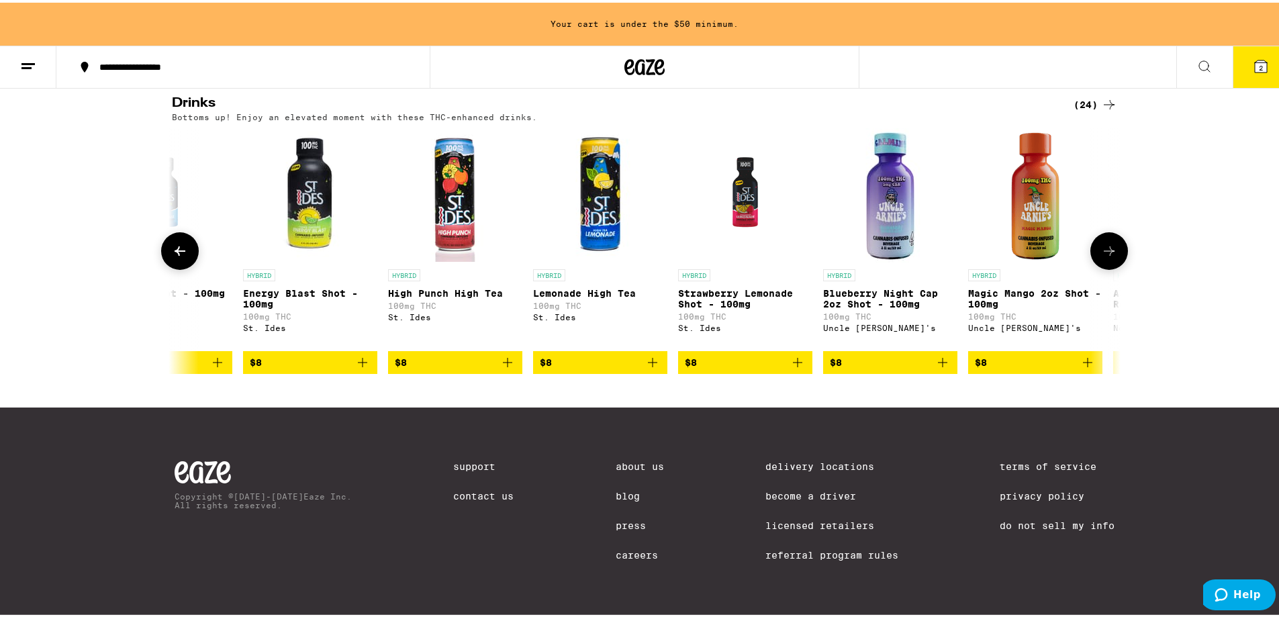
click at [1010, 363] on span "$8" at bounding box center [1035, 360] width 121 height 16
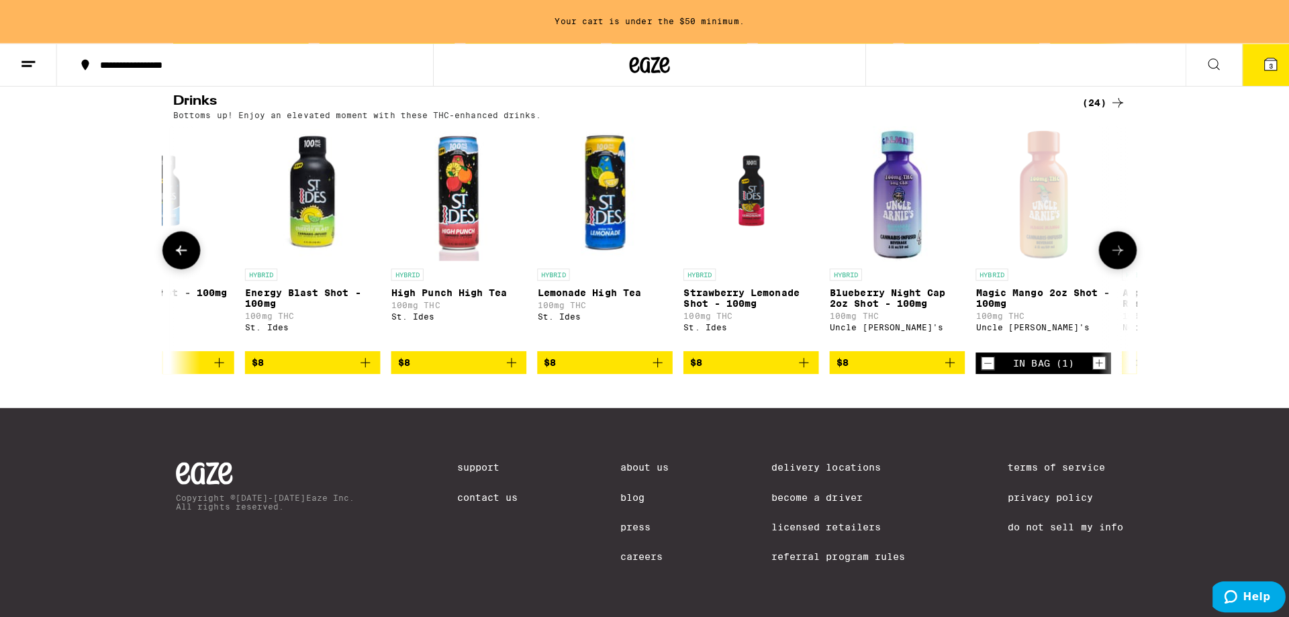
scroll to position [728, 0]
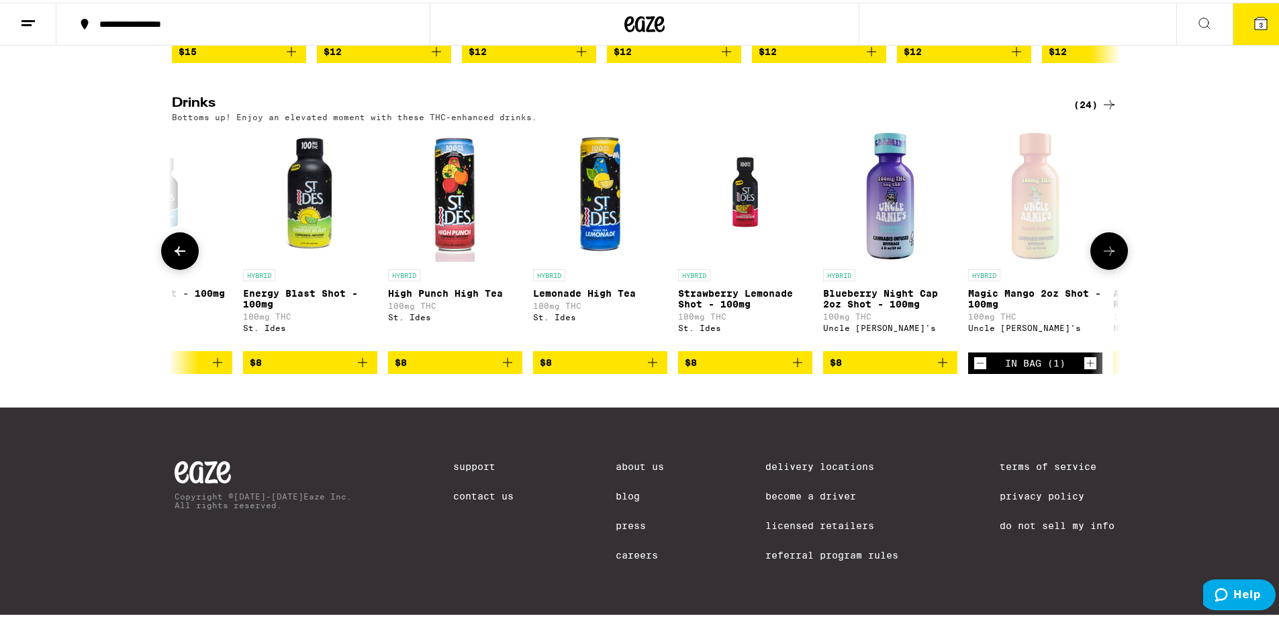
drag, startPoint x: 1010, startPoint y: 363, endPoint x: 1062, endPoint y: 418, distance: 76.5
click at [1028, 434] on div "Copyright © [DATE]-[DATE] Eaze Inc. All rights reserved. Support Contact Us Abo…" at bounding box center [644, 511] width 967 height 212
click at [1263, 19] on button "3" at bounding box center [1261, 22] width 56 height 42
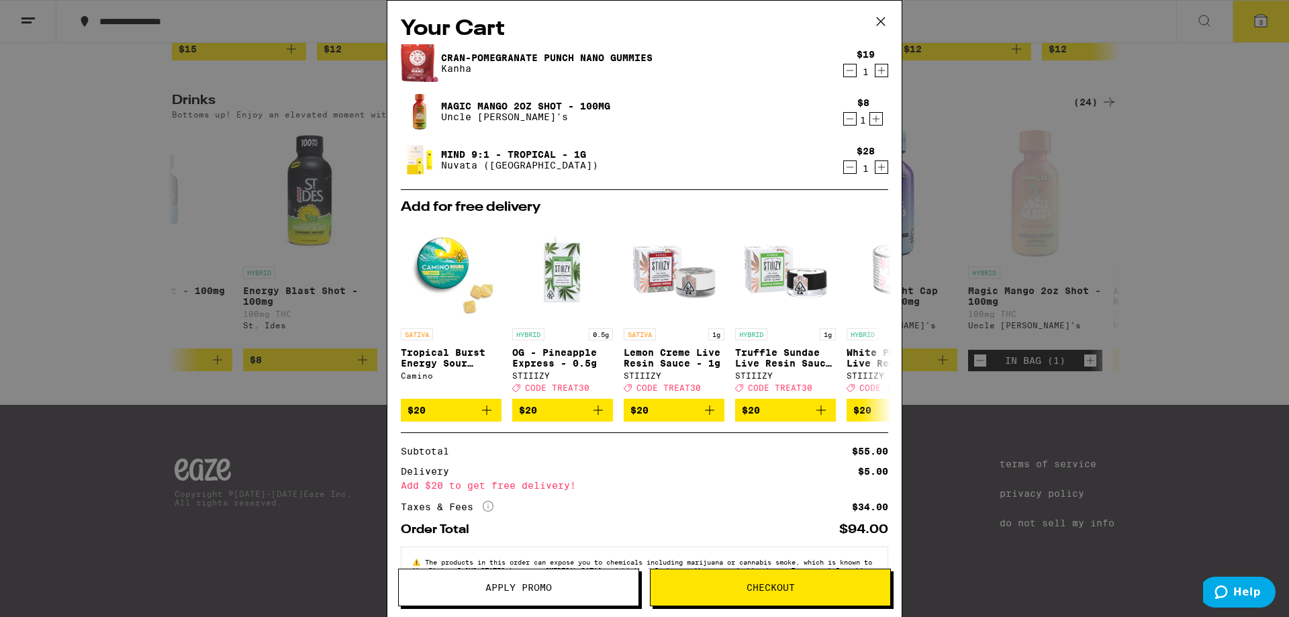
click at [721, 588] on span "Checkout" at bounding box center [771, 587] width 240 height 9
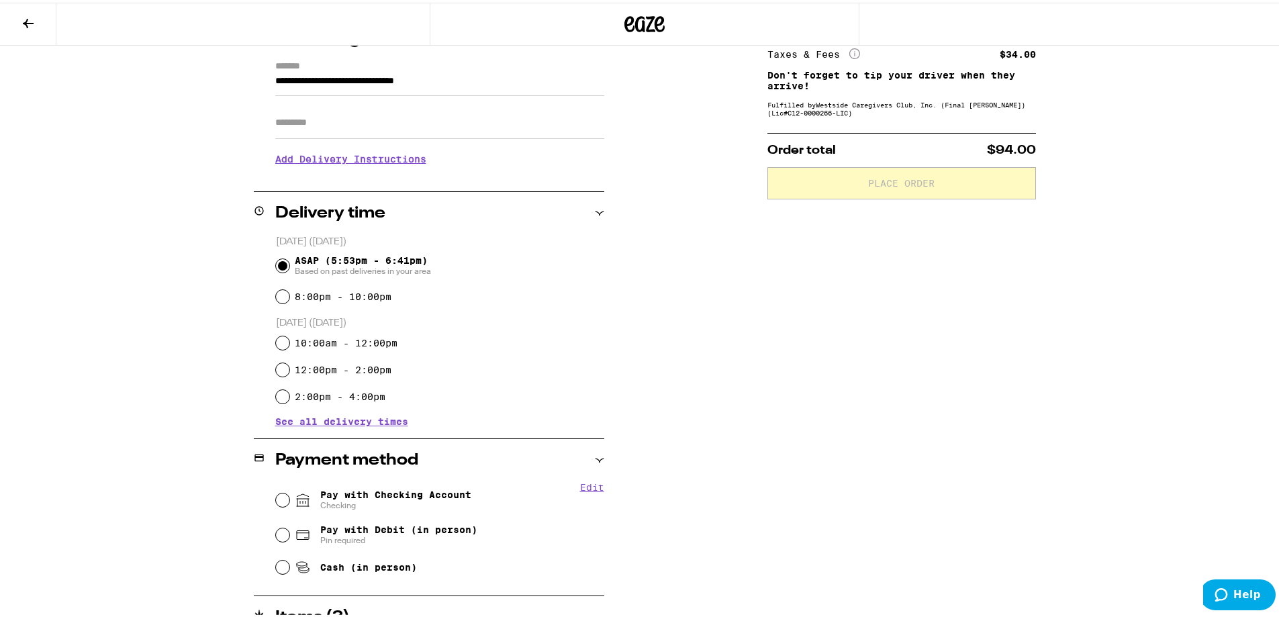
scroll to position [201, 0]
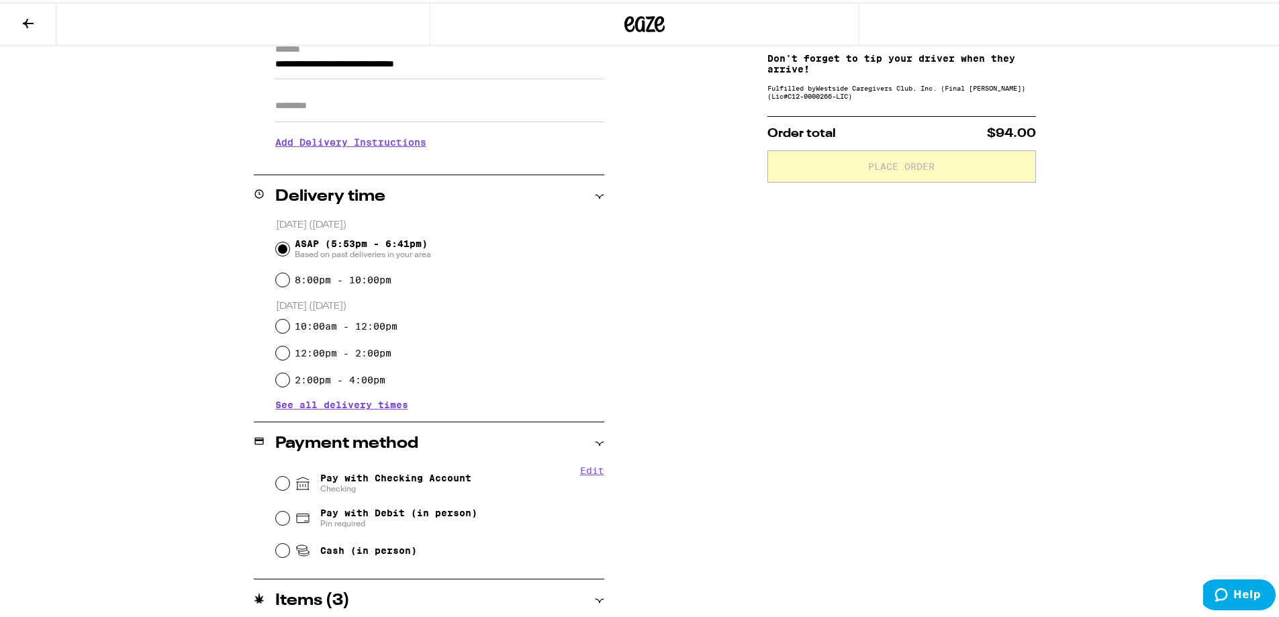
click at [276, 487] on div "Pay with Checking Account Checking" at bounding box center [440, 480] width 328 height 35
click at [276, 481] on input "Pay with Checking Account Checking" at bounding box center [282, 480] width 13 height 13
radio input "true"
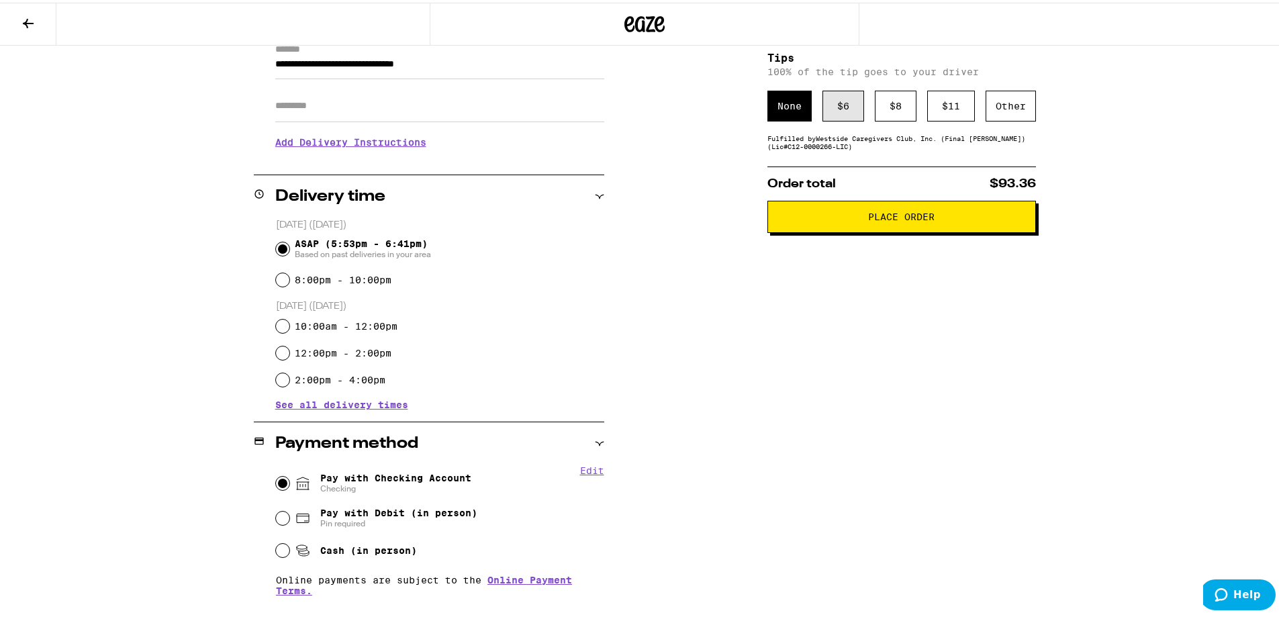
click at [828, 116] on div "$ 6" at bounding box center [844, 103] width 42 height 31
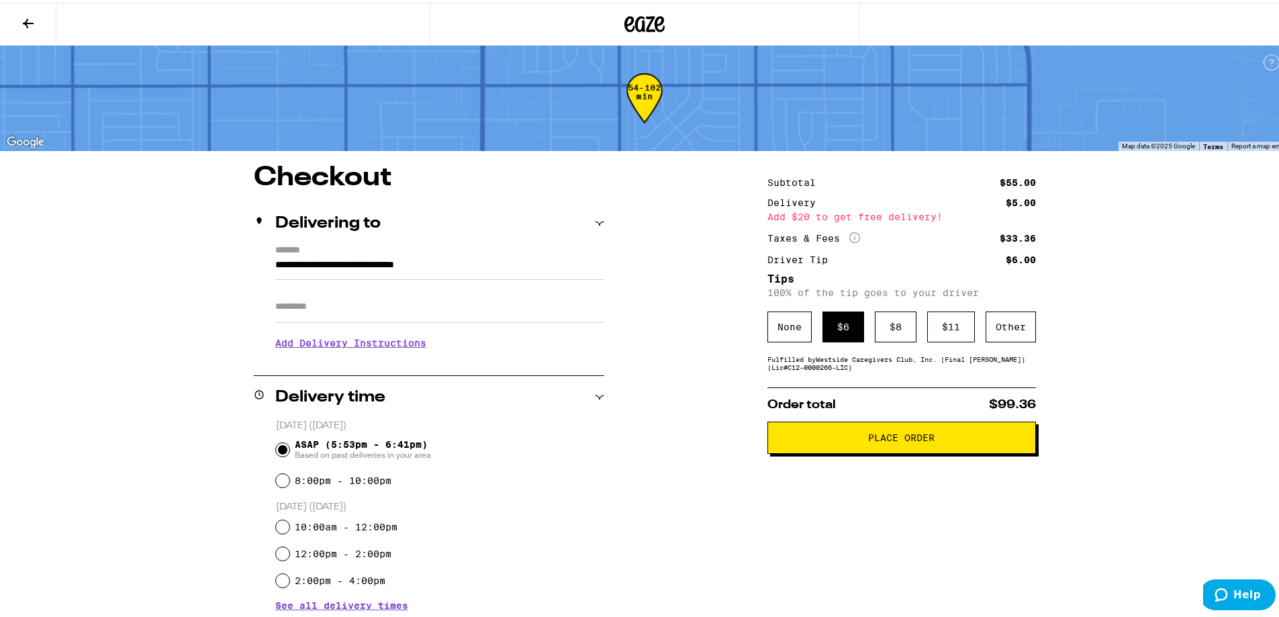
scroll to position [0, 0]
click at [873, 433] on button "Place Order" at bounding box center [902, 436] width 269 height 32
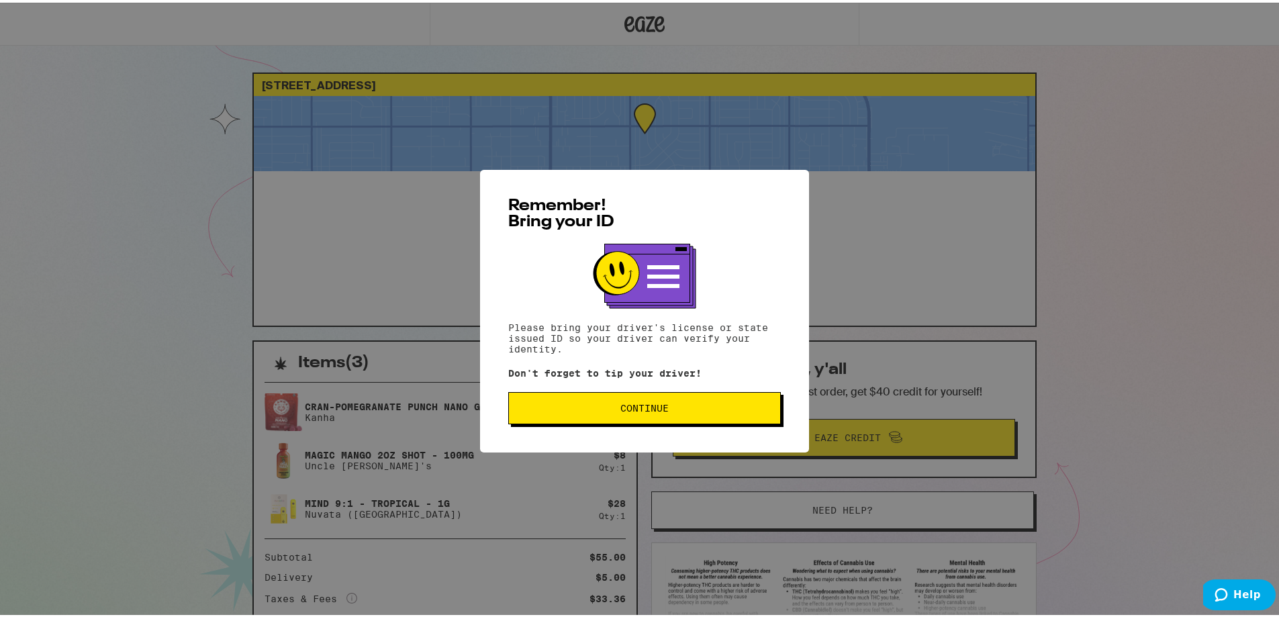
click at [678, 406] on span "Continue" at bounding box center [645, 405] width 250 height 9
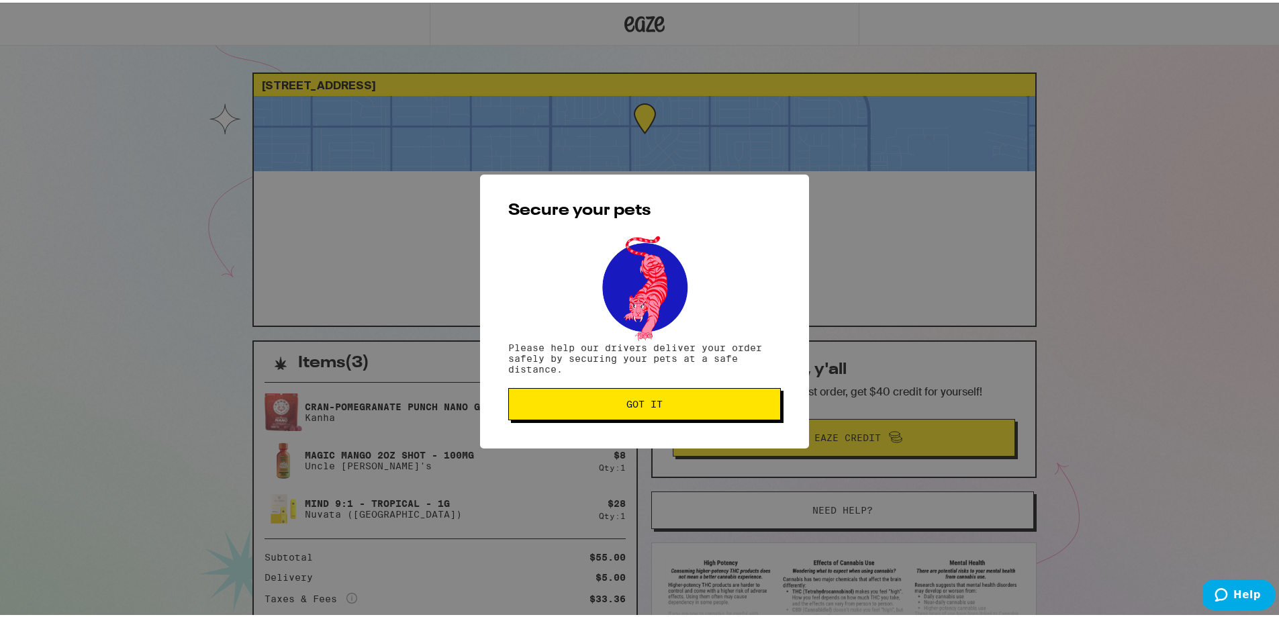
click at [703, 406] on span "Got it" at bounding box center [645, 401] width 250 height 9
